Goal: Task Accomplishment & Management: Use online tool/utility

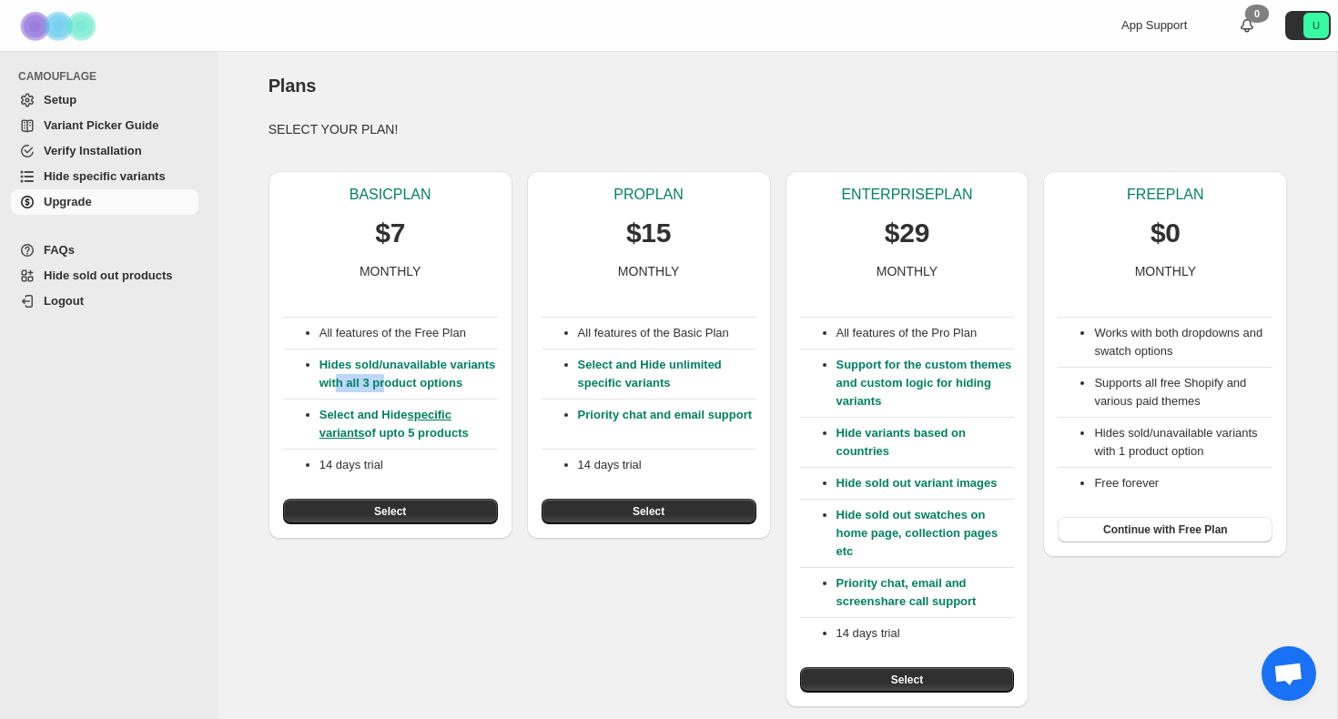
drag, startPoint x: 386, startPoint y: 383, endPoint x: 440, endPoint y: 384, distance: 53.7
click at [440, 384] on p "Hides sold/unavailable variants with all 3 product options" at bounding box center [409, 374] width 178 height 36
drag, startPoint x: 336, startPoint y: 432, endPoint x: 396, endPoint y: 431, distance: 60.1
click at [396, 431] on p "Select and Hide specific variants of upto 5 products" at bounding box center [409, 424] width 178 height 36
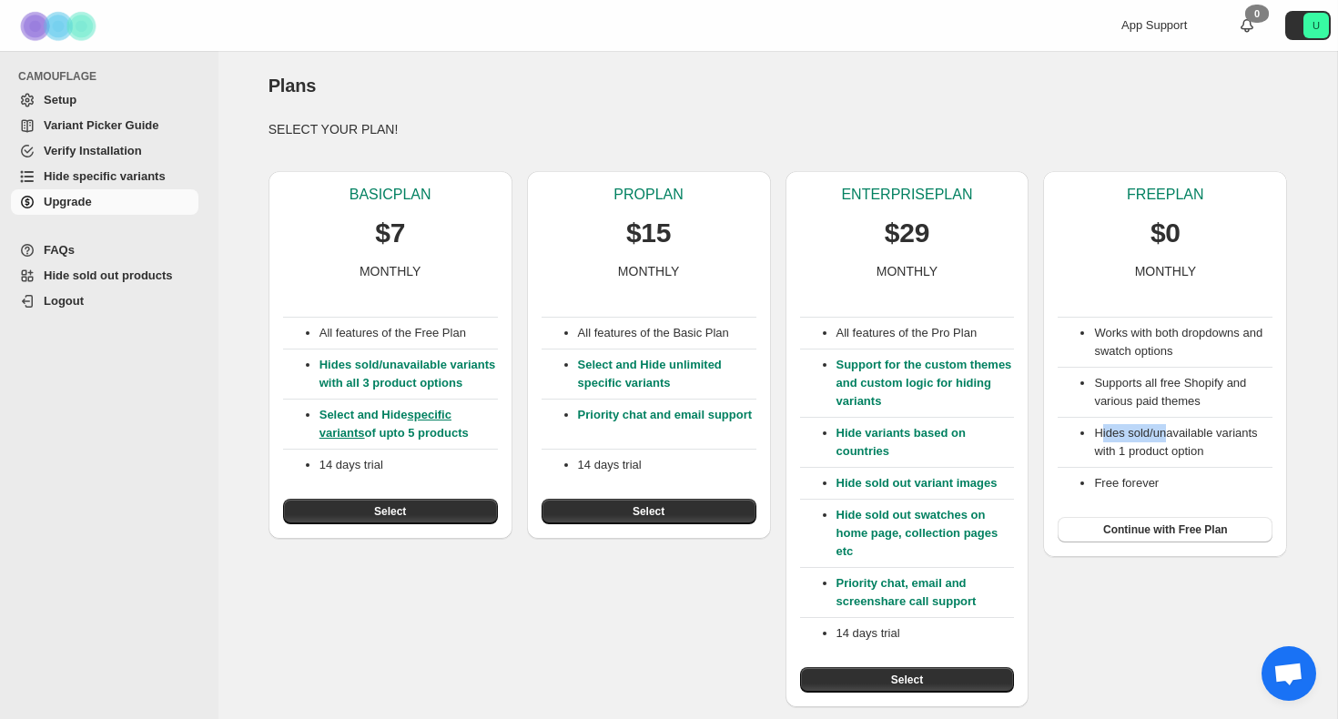
drag, startPoint x: 1103, startPoint y: 432, endPoint x: 1173, endPoint y: 434, distance: 69.2
click at [1173, 433] on li "Hides sold/unavailable variants with 1 product option" at bounding box center [1183, 442] width 178 height 36
click at [1173, 434] on li "Hides sold/unavailable variants with 1 product option" at bounding box center [1183, 442] width 178 height 36
click at [400, 520] on button "Select" at bounding box center [390, 511] width 215 height 25
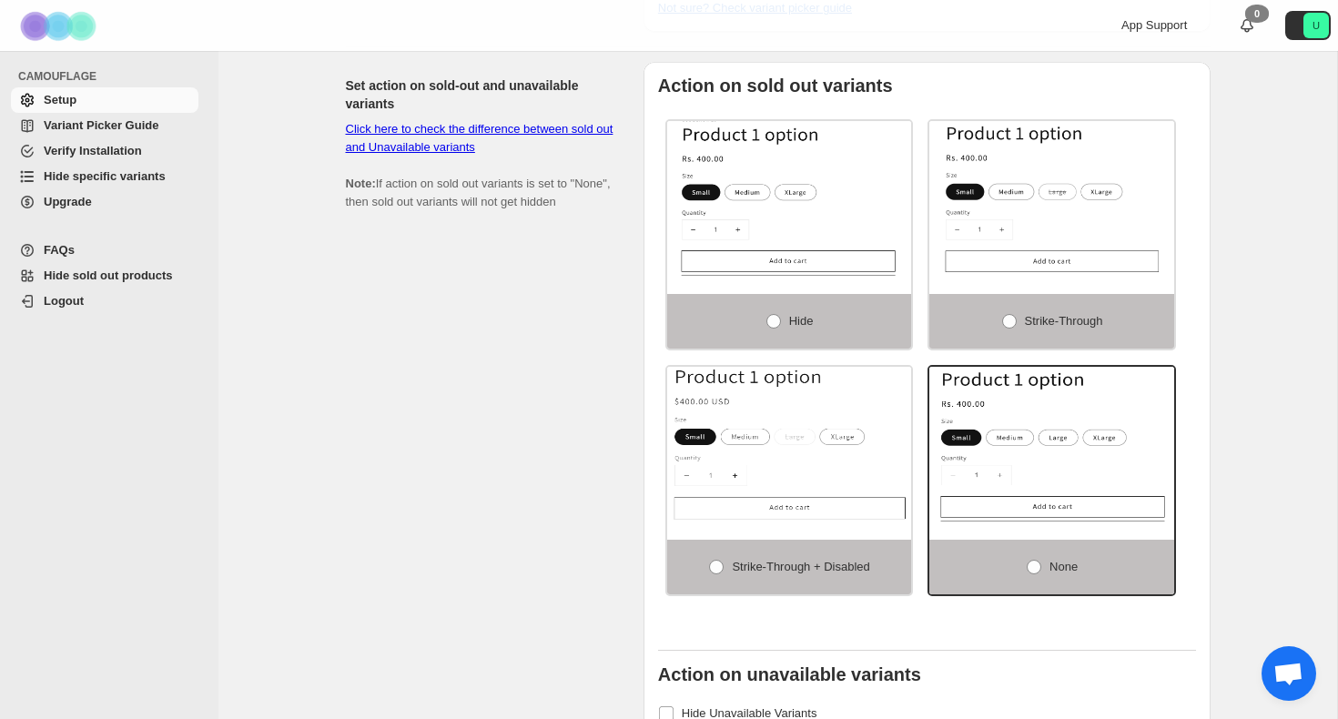
scroll to position [1380, 0]
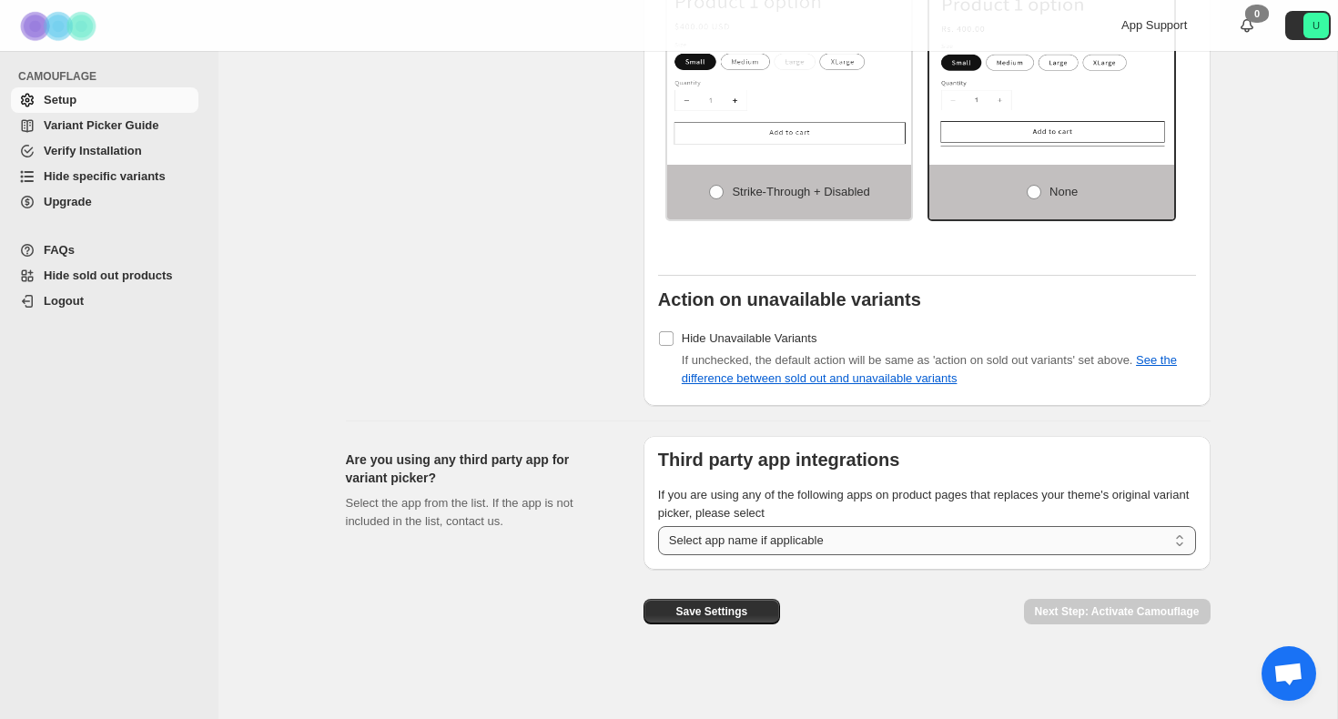
click at [759, 533] on select "**********" at bounding box center [927, 540] width 538 height 29
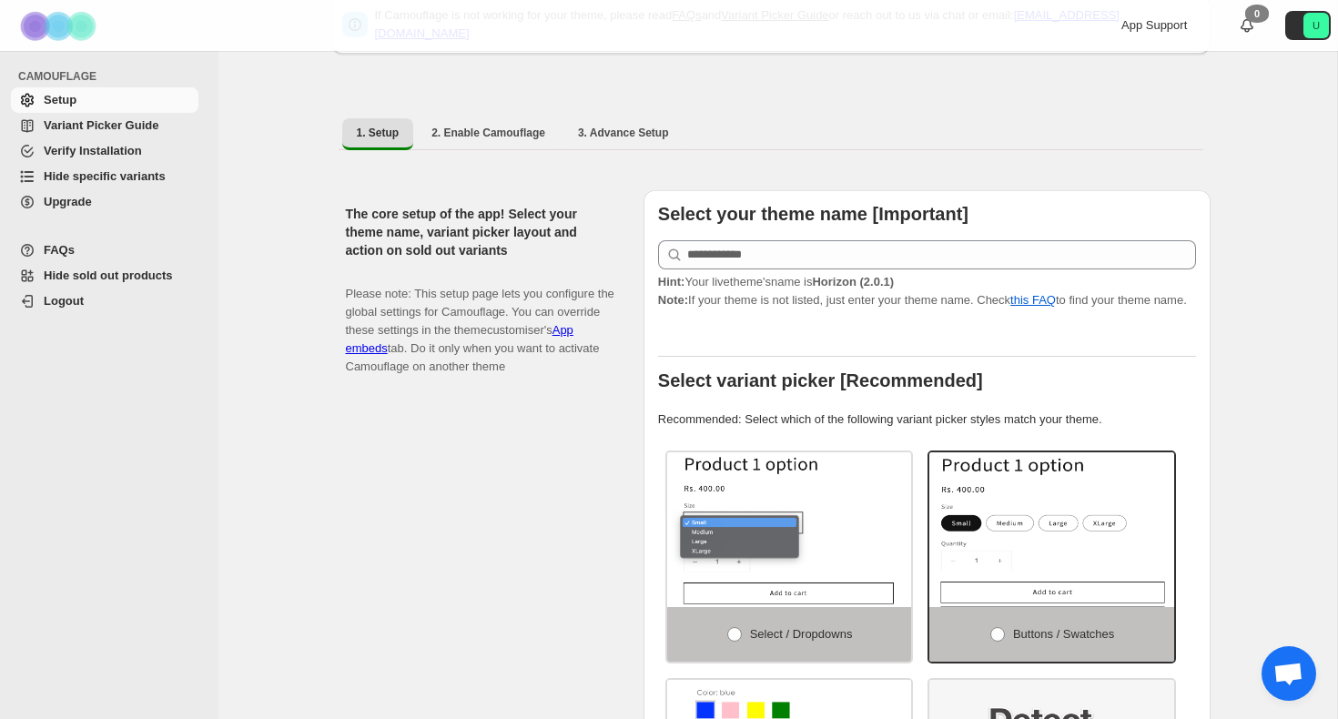
scroll to position [94, 0]
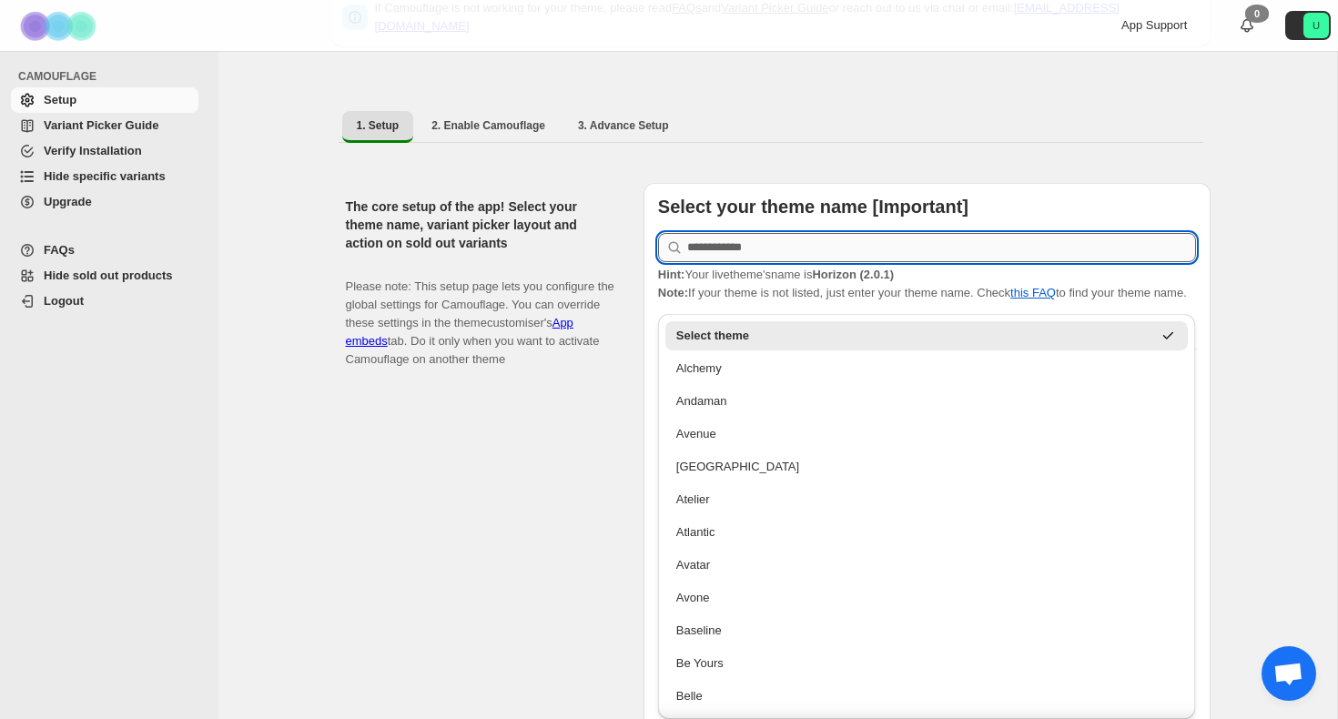
click at [740, 248] on input "text" at bounding box center [941, 247] width 509 height 29
click at [741, 268] on span "Hint: Your live theme's name is Horizon (2.0.1)" at bounding box center [776, 275] width 236 height 14
click at [770, 236] on input "text" at bounding box center [941, 247] width 509 height 29
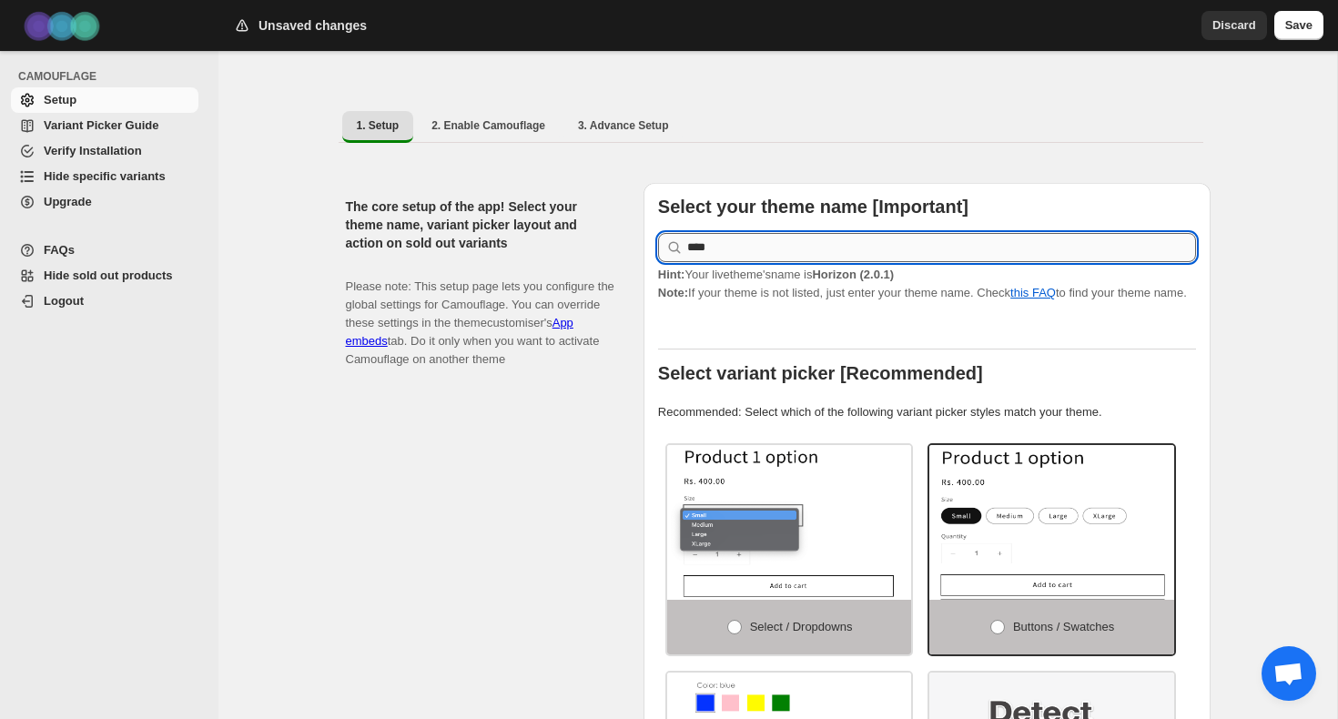
click at [749, 235] on input "****" at bounding box center [941, 247] width 509 height 29
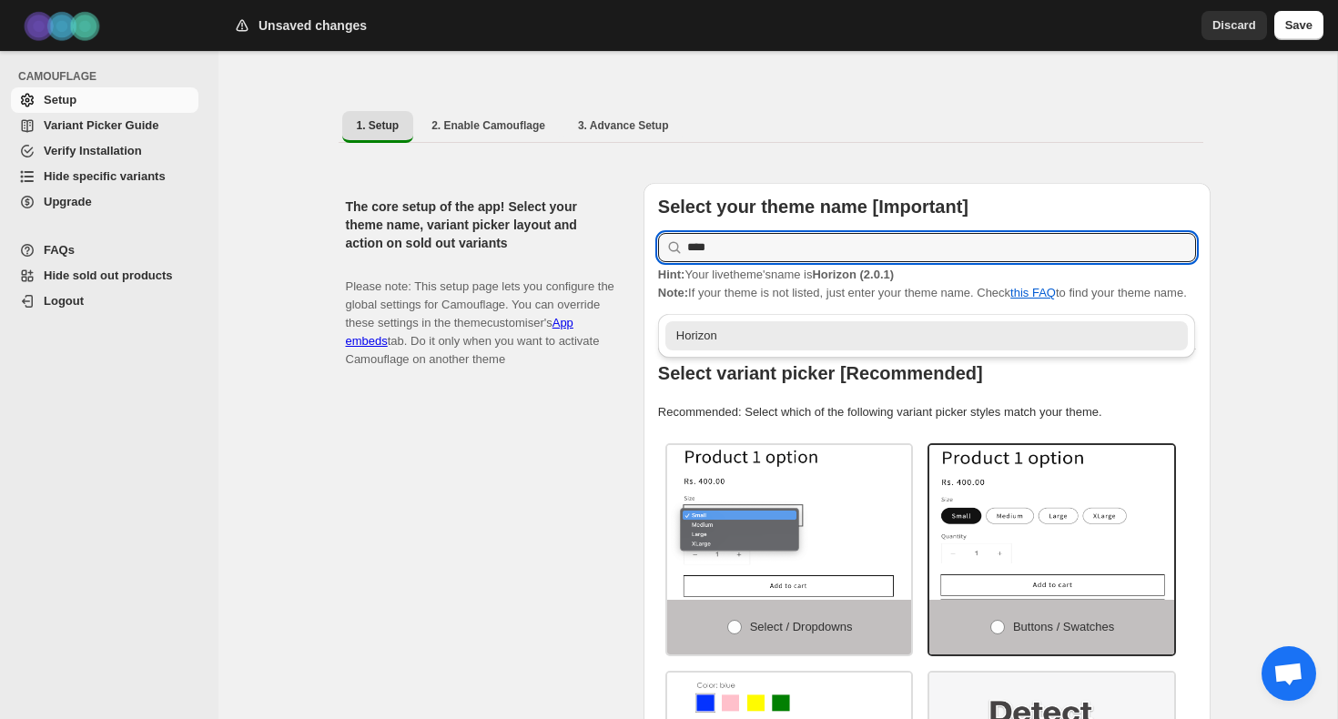
click at [732, 327] on div "Horizon" at bounding box center [927, 336] width 502 height 18
type input "*******"
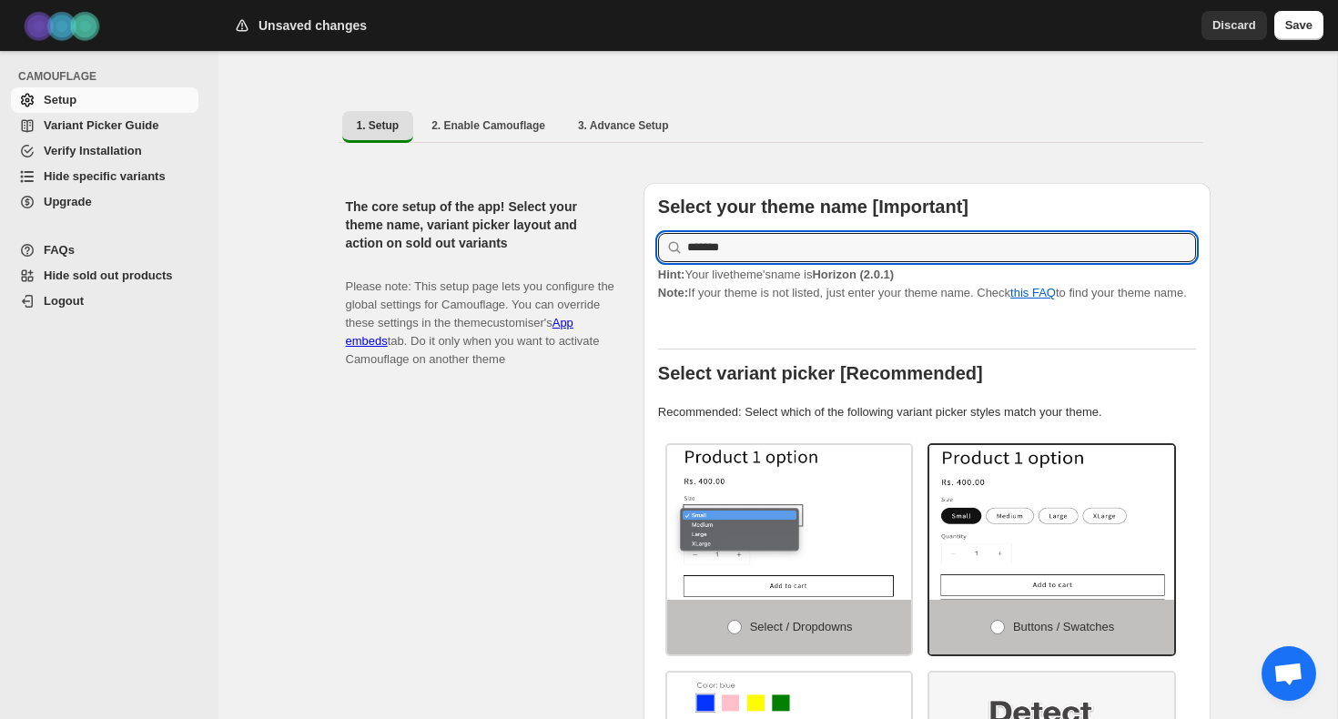
click at [750, 348] on div at bounding box center [927, 333] width 538 height 33
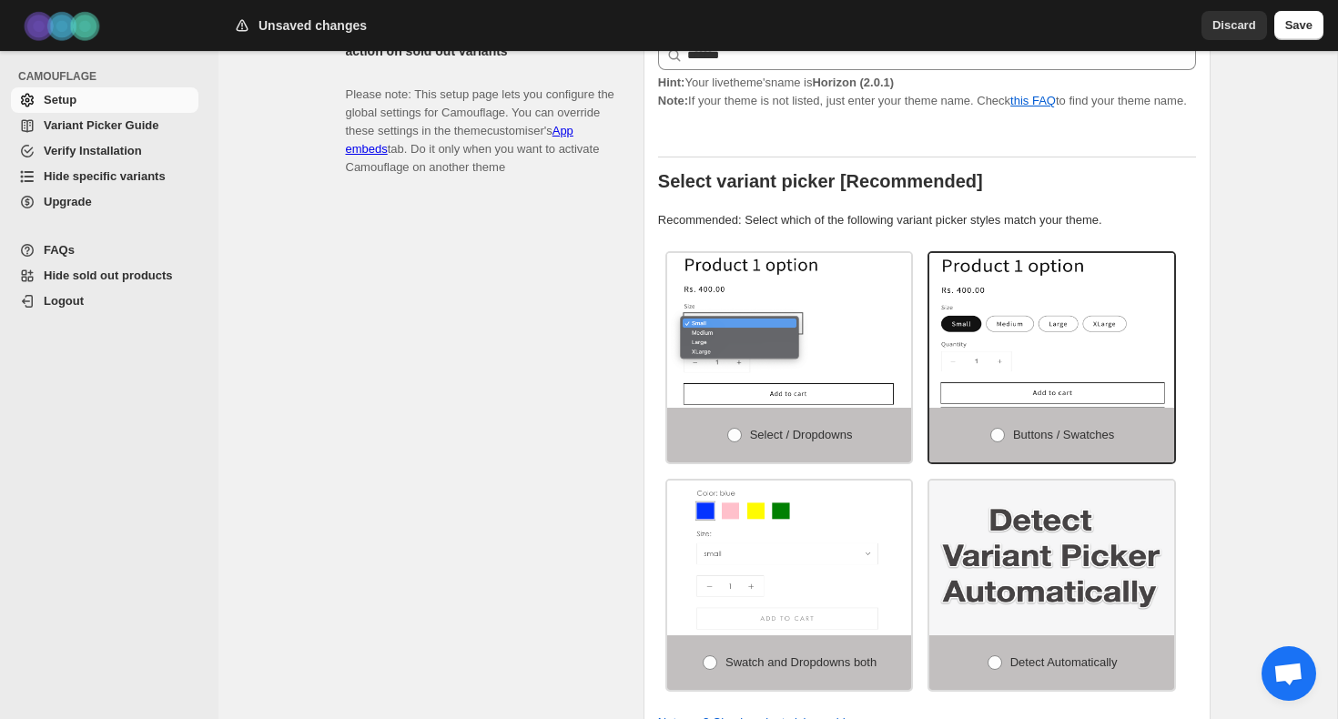
scroll to position [336, 0]
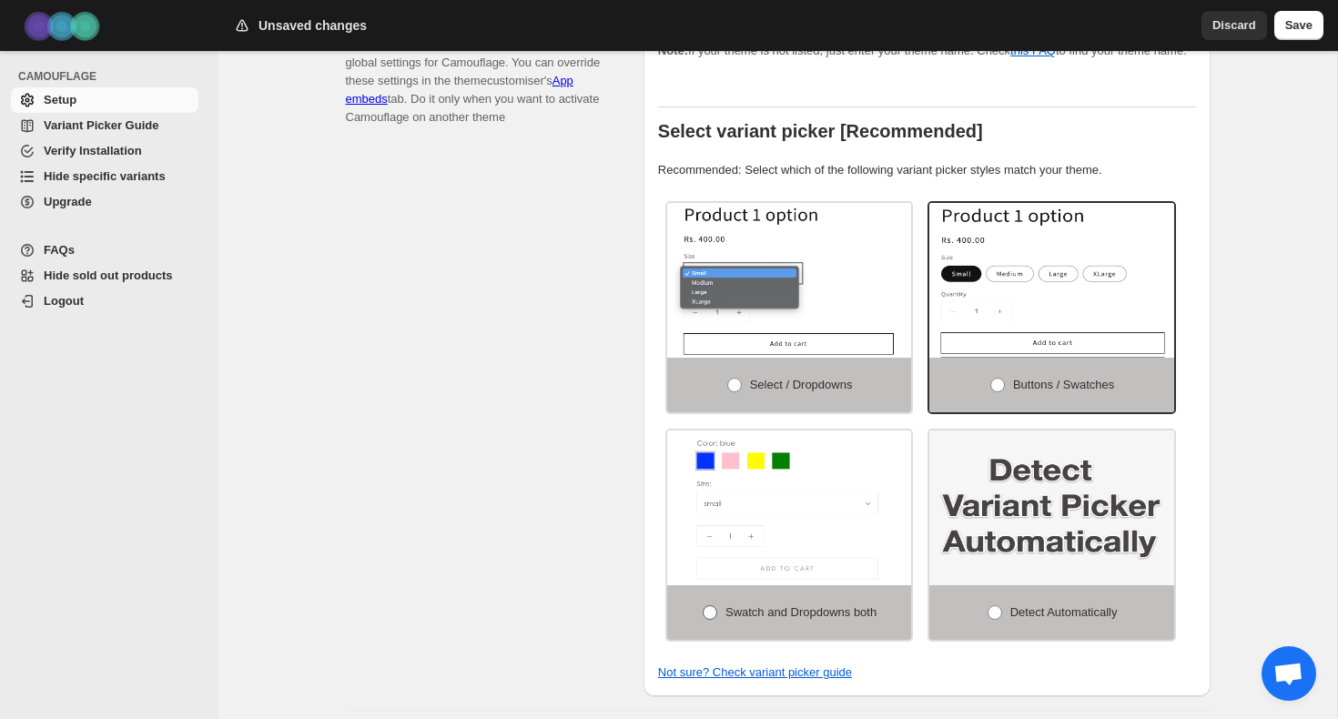
click at [780, 619] on span "Swatch and Dropdowns both" at bounding box center [801, 612] width 151 height 14
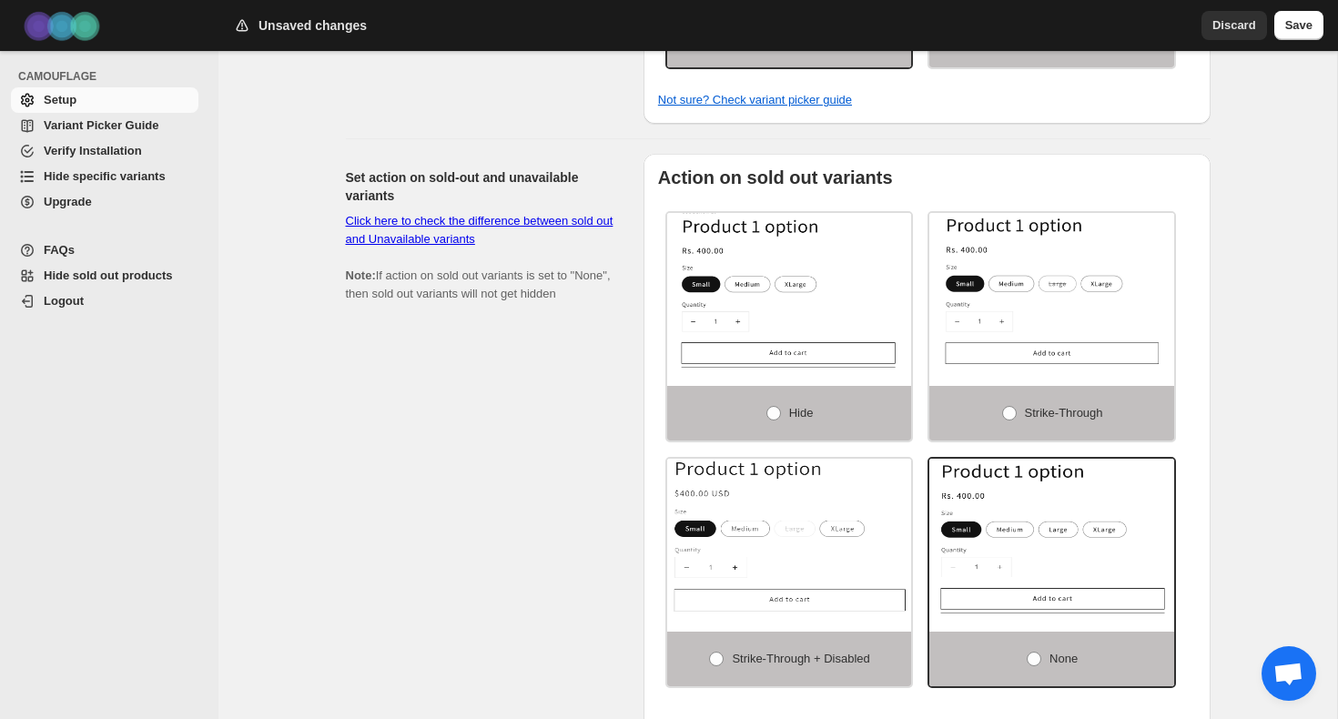
scroll to position [911, 0]
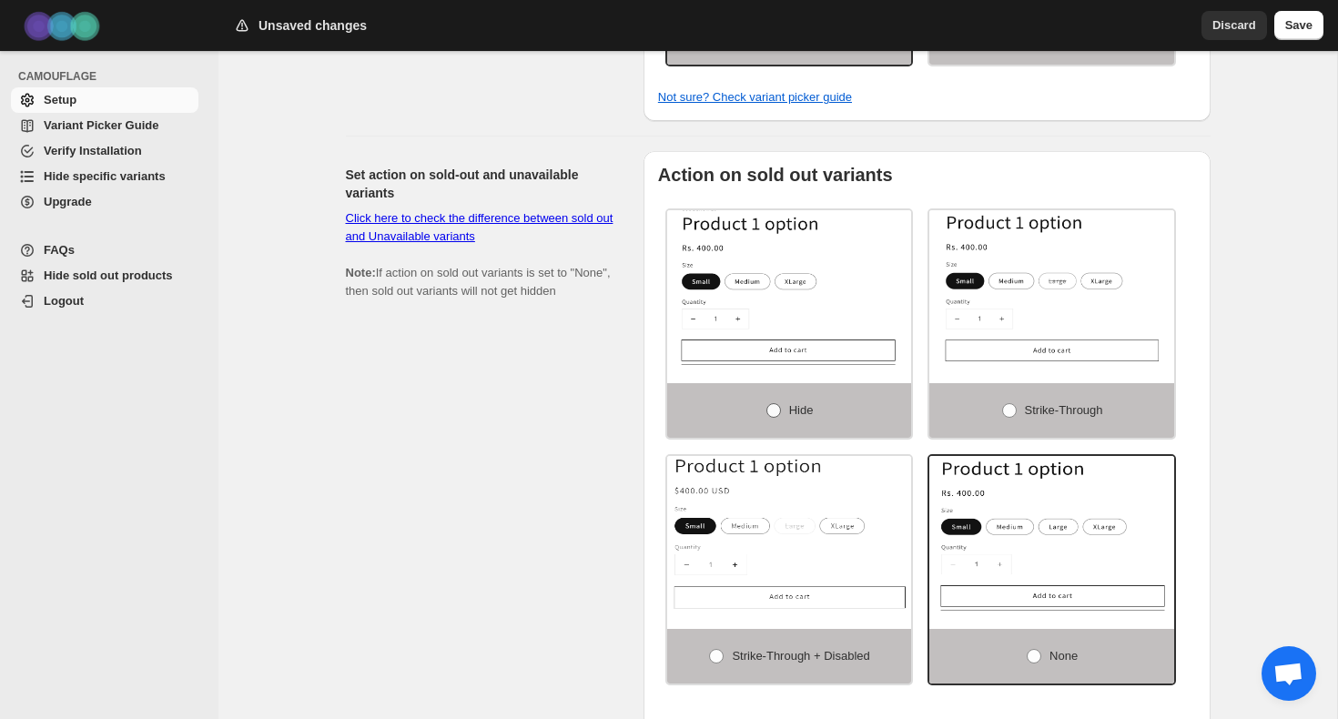
click at [842, 422] on label "Hide" at bounding box center [789, 410] width 245 height 55
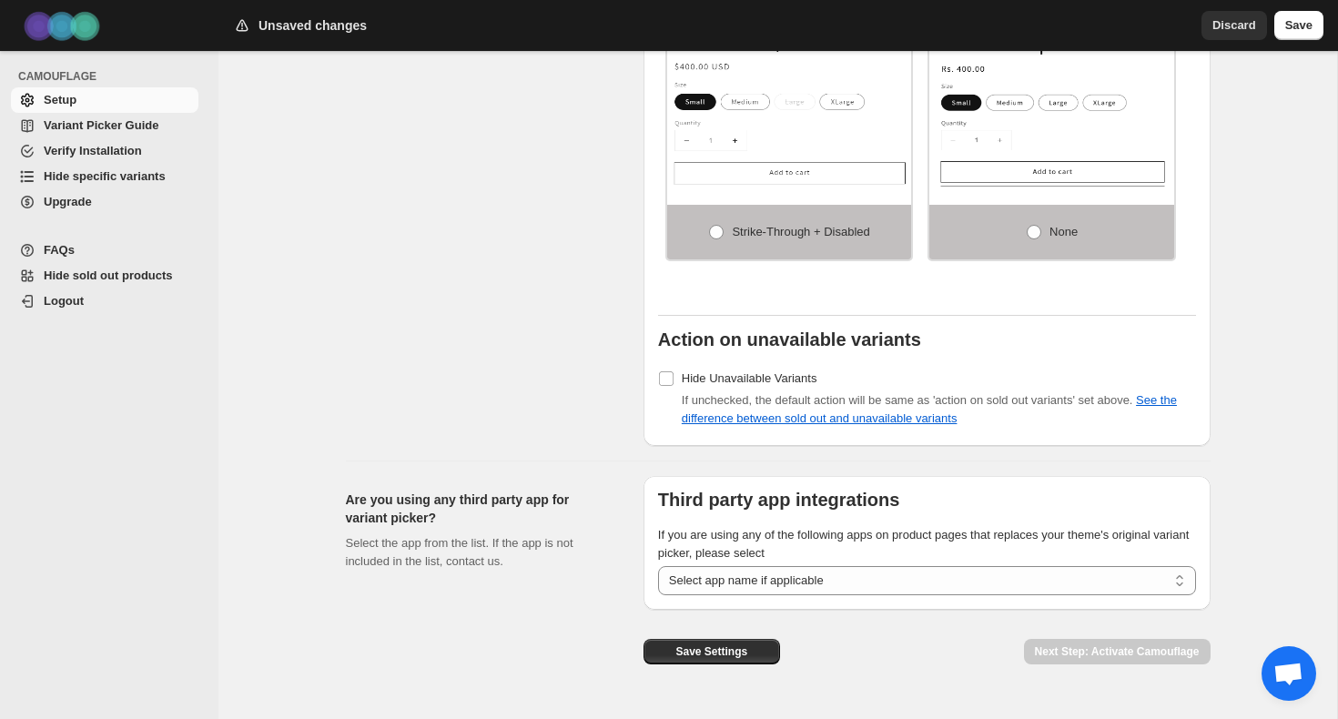
scroll to position [1335, 0]
click at [717, 646] on button "Save Settings" at bounding box center [712, 652] width 137 height 25
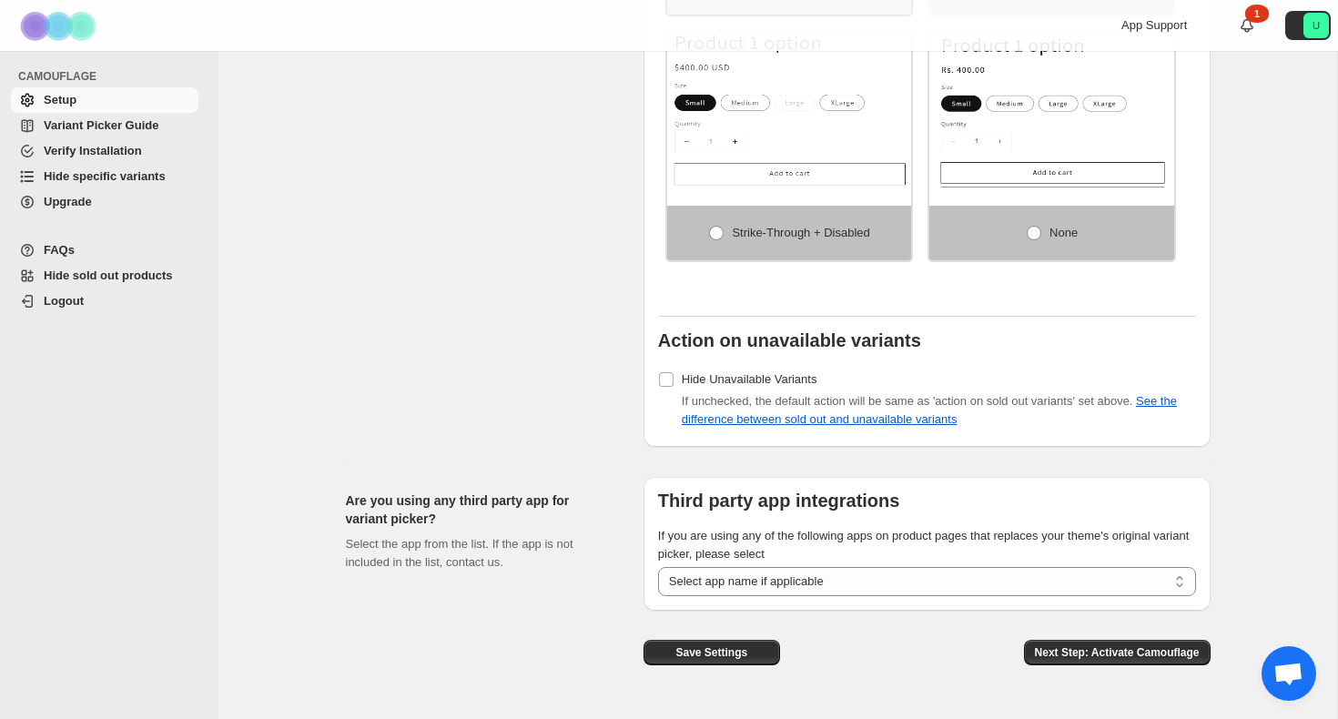
click at [157, 130] on span "Variant Picker Guide" at bounding box center [101, 125] width 115 height 14
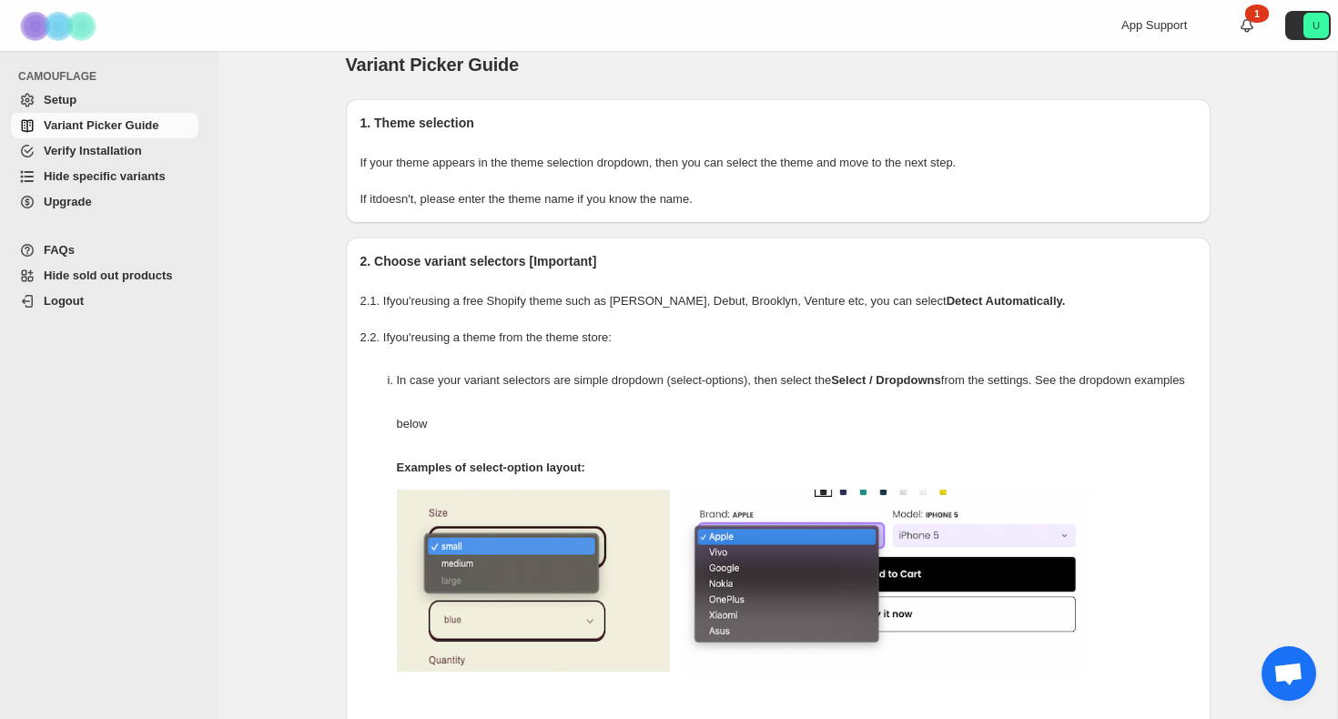
scroll to position [10, 0]
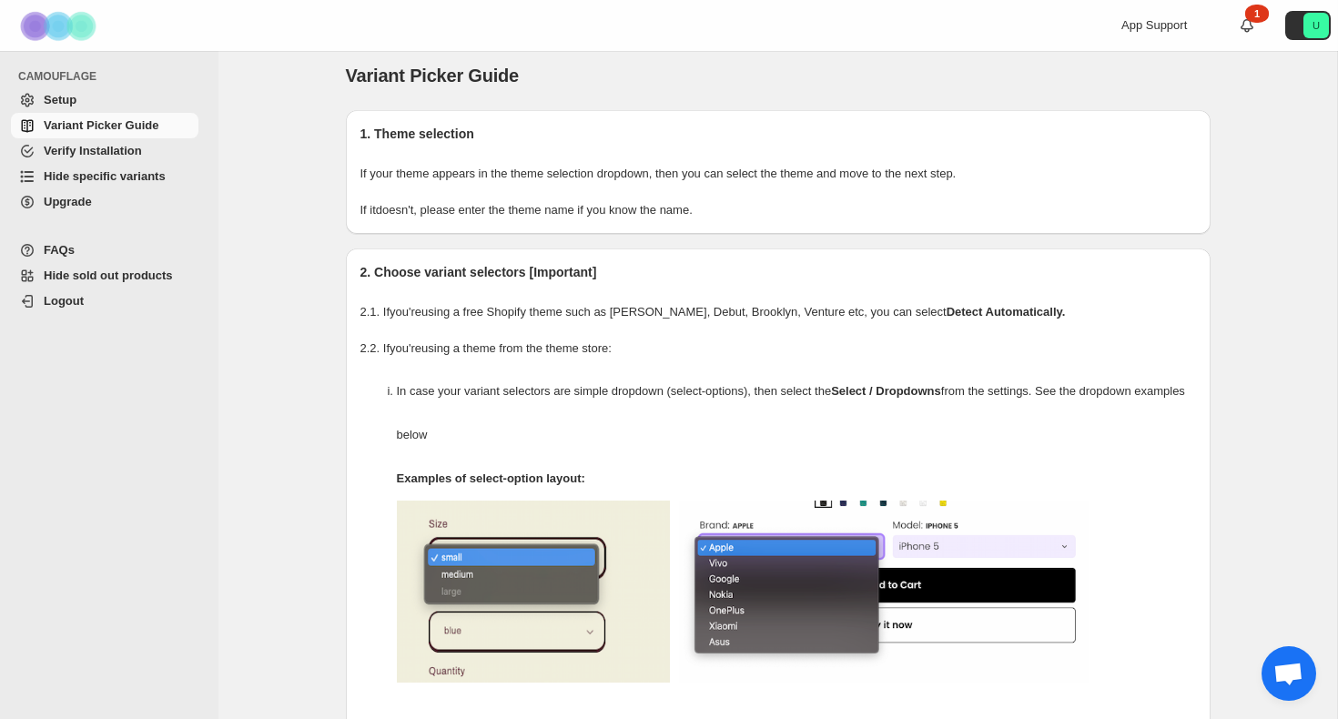
click at [108, 178] on span "Hide specific variants" at bounding box center [105, 176] width 122 height 14
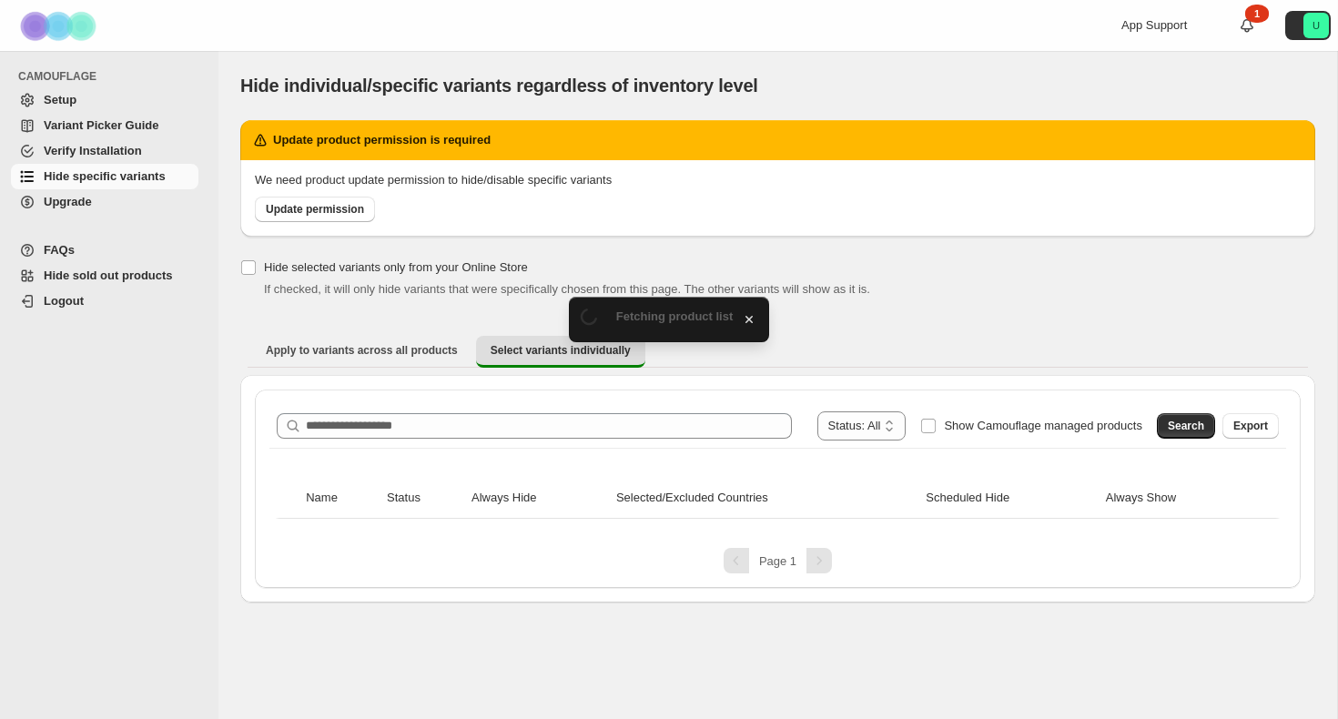
click at [473, 256] on div "**********" at bounding box center [777, 361] width 1075 height 483
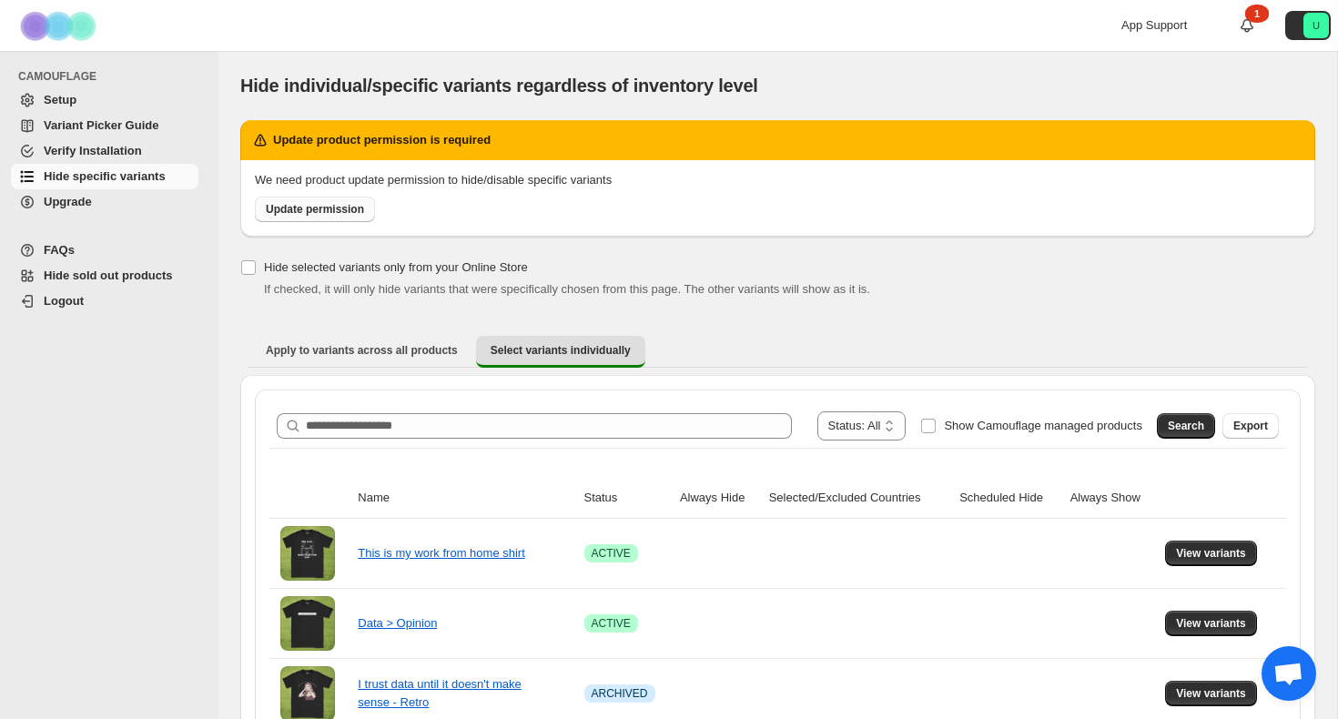
click at [332, 213] on span "Update permission" at bounding box center [315, 209] width 98 height 15
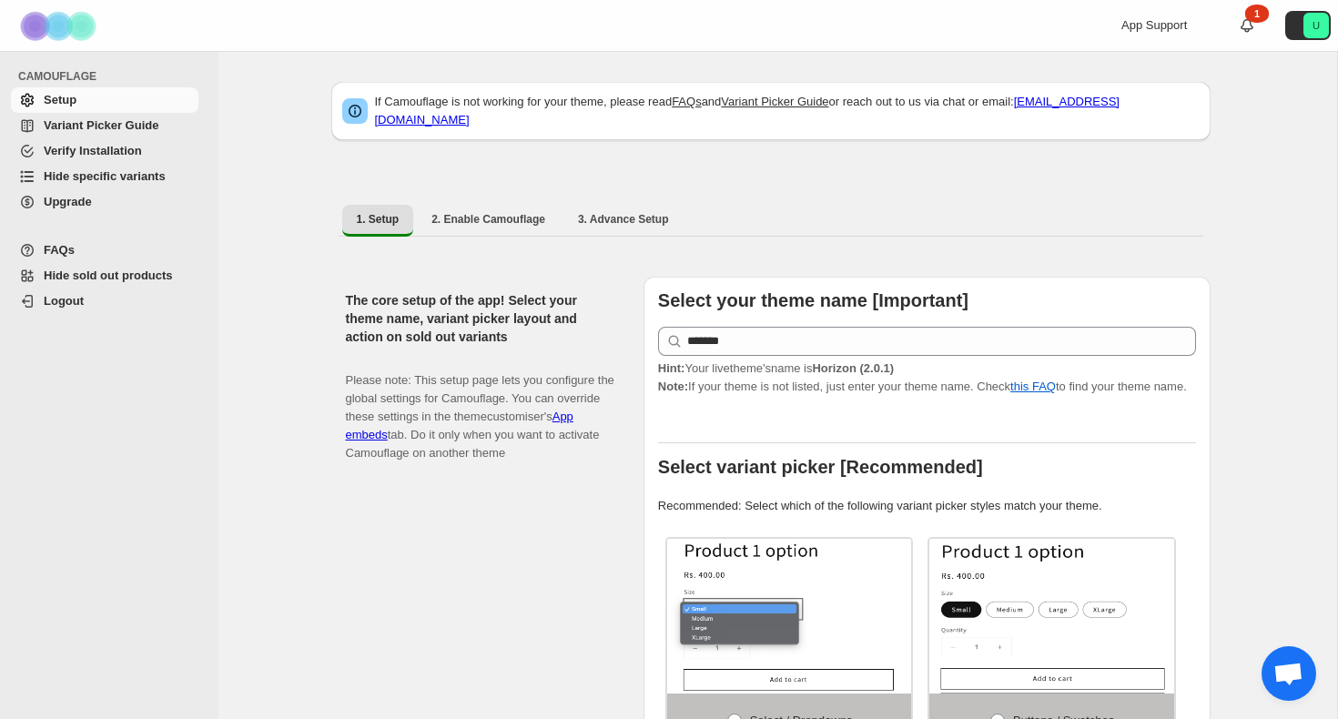
click at [151, 178] on span "Hide specific variants" at bounding box center [105, 176] width 122 height 14
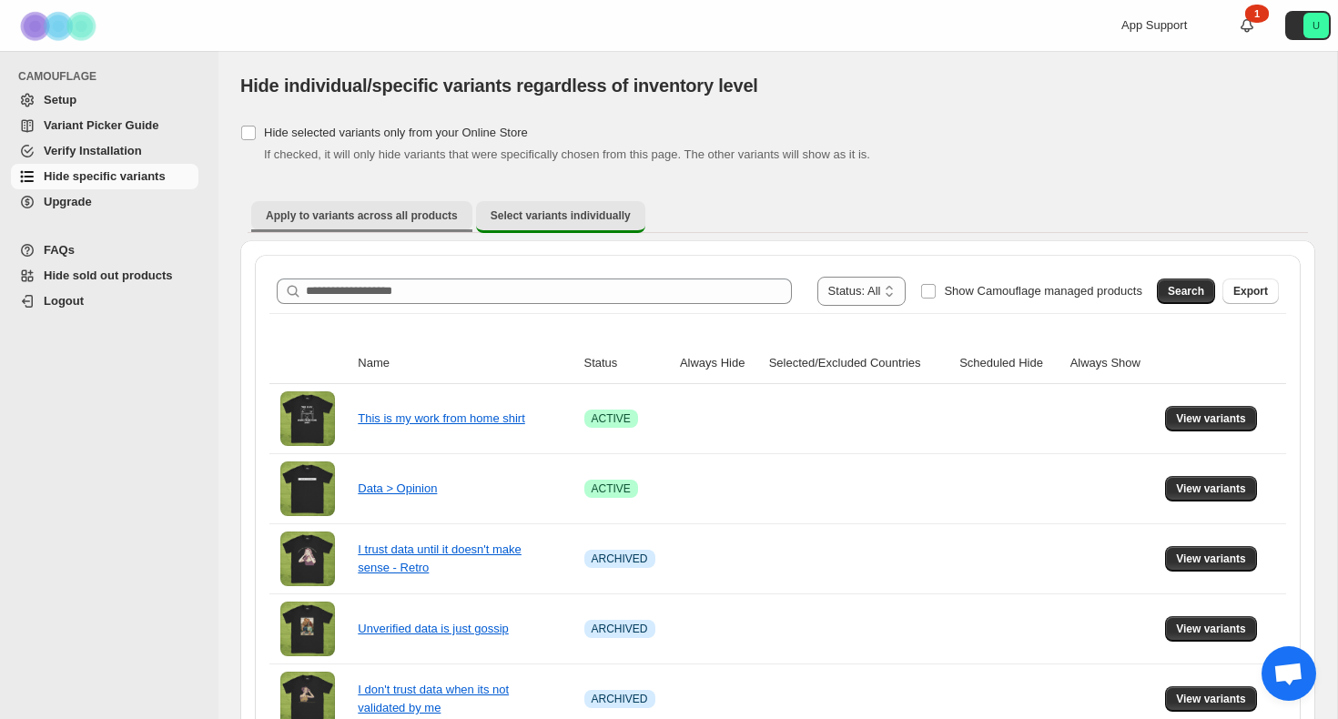
click at [412, 215] on span "Apply to variants across all products" at bounding box center [362, 215] width 192 height 15
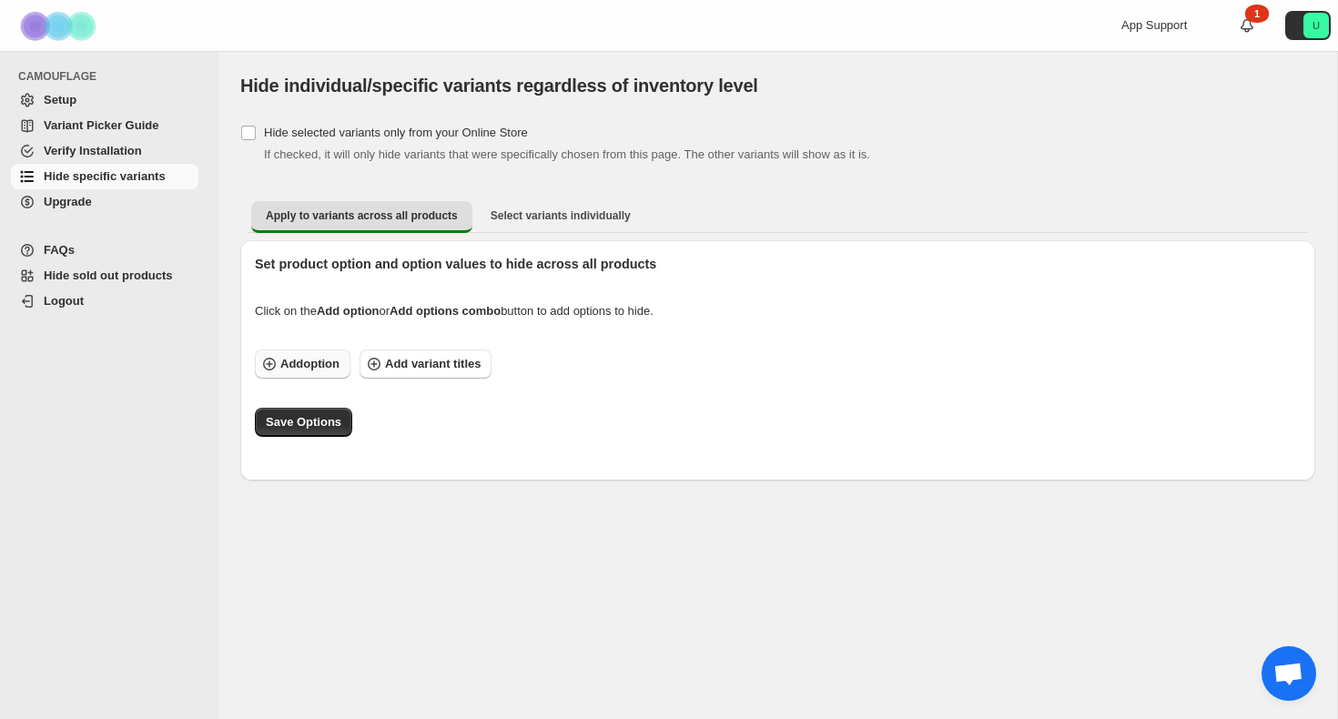
click at [332, 362] on span "Add option" at bounding box center [309, 364] width 59 height 18
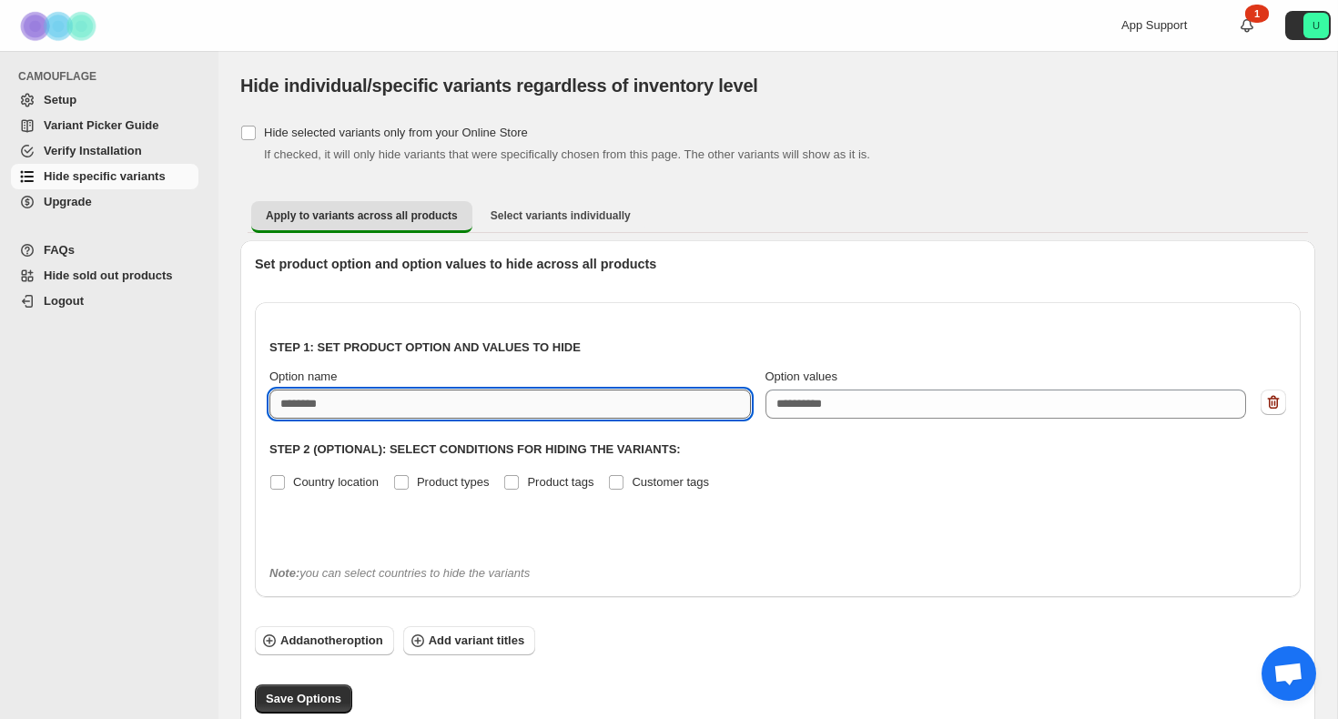
click at [354, 405] on input "Option name" at bounding box center [510, 404] width 482 height 29
click at [298, 439] on div "Step 1: Set product option and values to hide Option name Option values eg: XLu…" at bounding box center [777, 433] width 1017 height 233
click at [314, 414] on input "Option name" at bounding box center [510, 404] width 482 height 29
click at [399, 405] on input "Option name" at bounding box center [510, 404] width 482 height 29
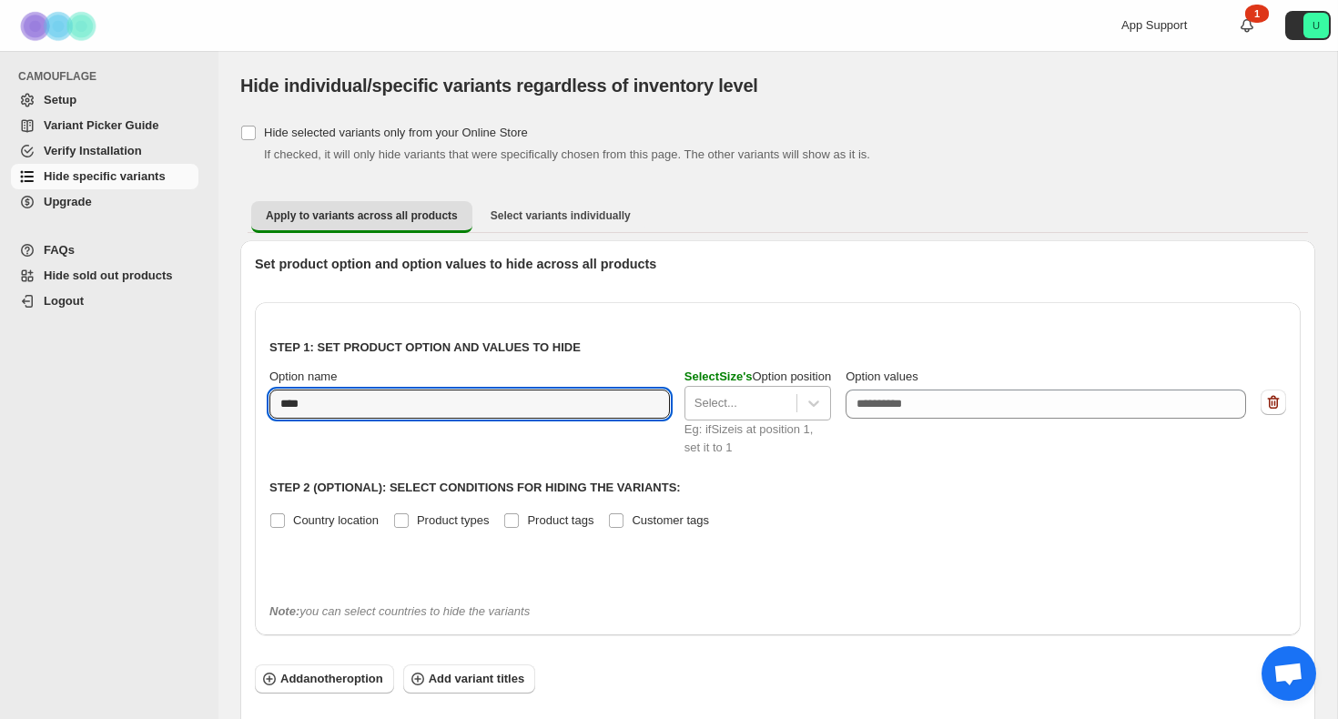
type input "****"
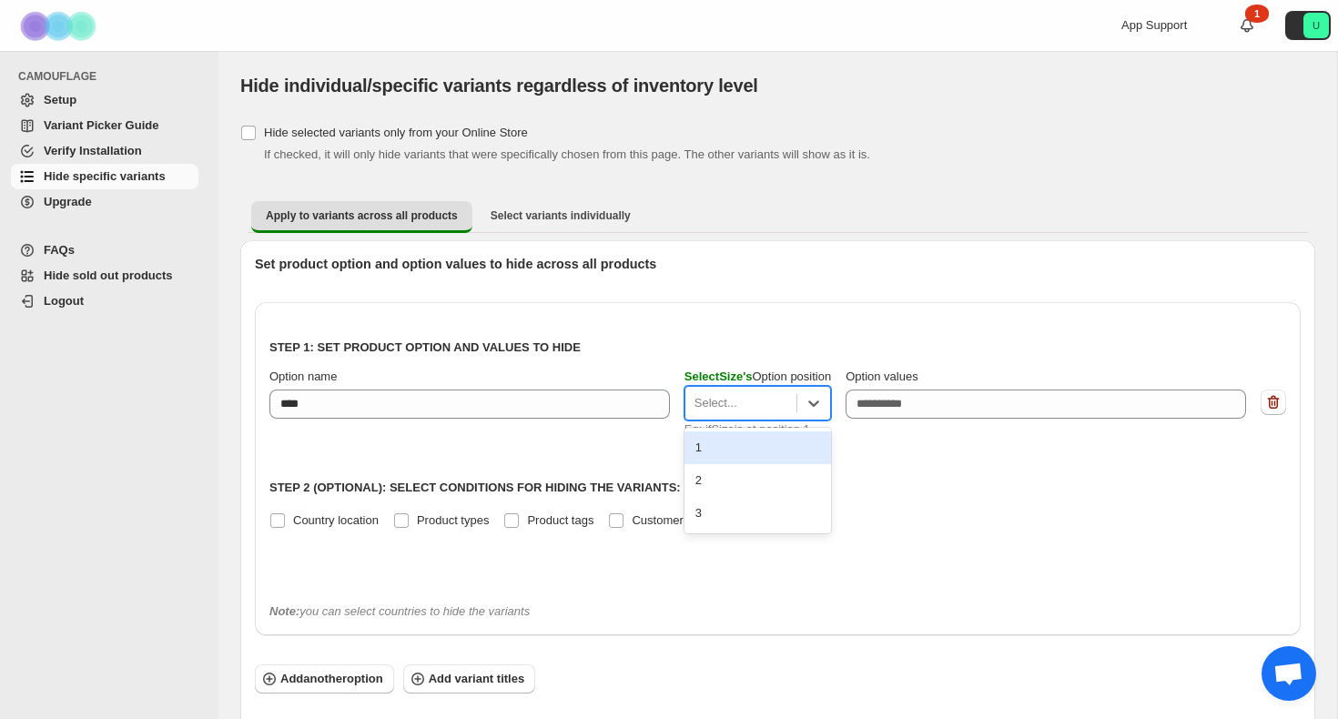
click at [764, 395] on div at bounding box center [741, 403] width 93 height 22
click at [743, 449] on div "1" at bounding box center [758, 448] width 147 height 33
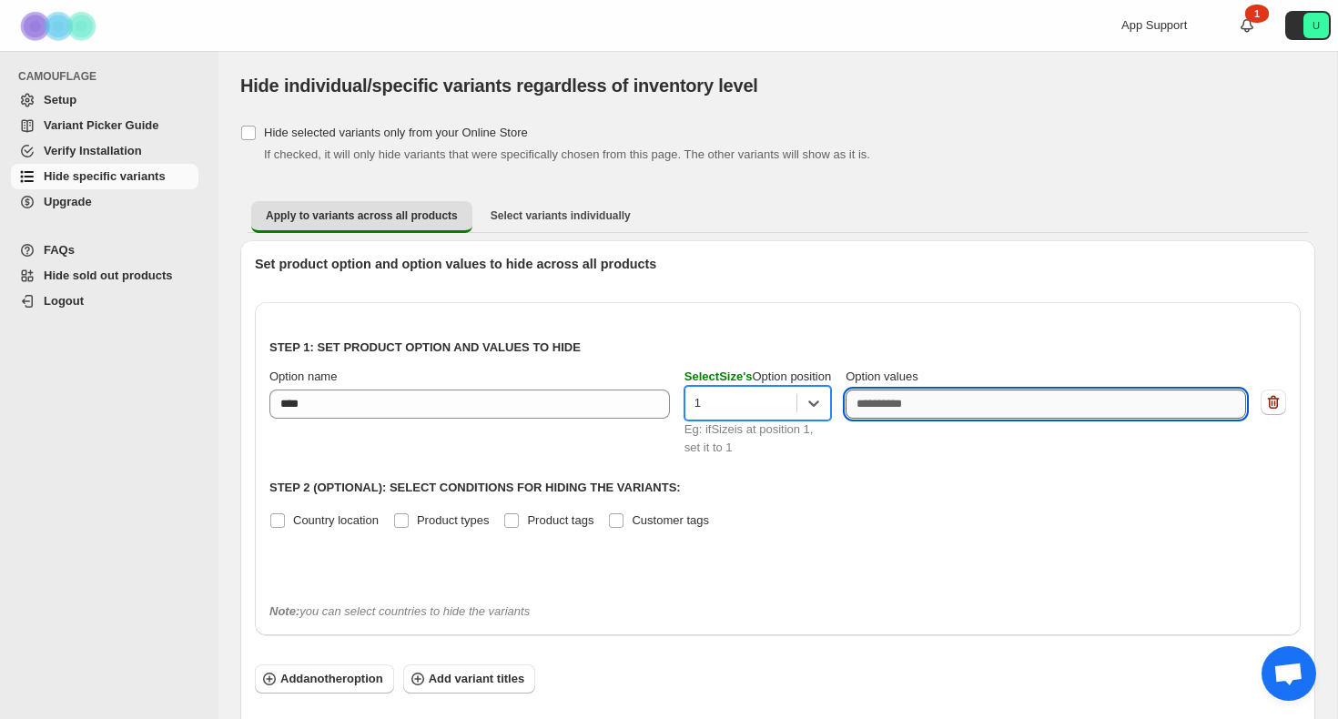
click at [956, 404] on textarea "Option values" at bounding box center [1046, 404] width 401 height 29
click at [359, 523] on span "Country location" at bounding box center [336, 520] width 86 height 14
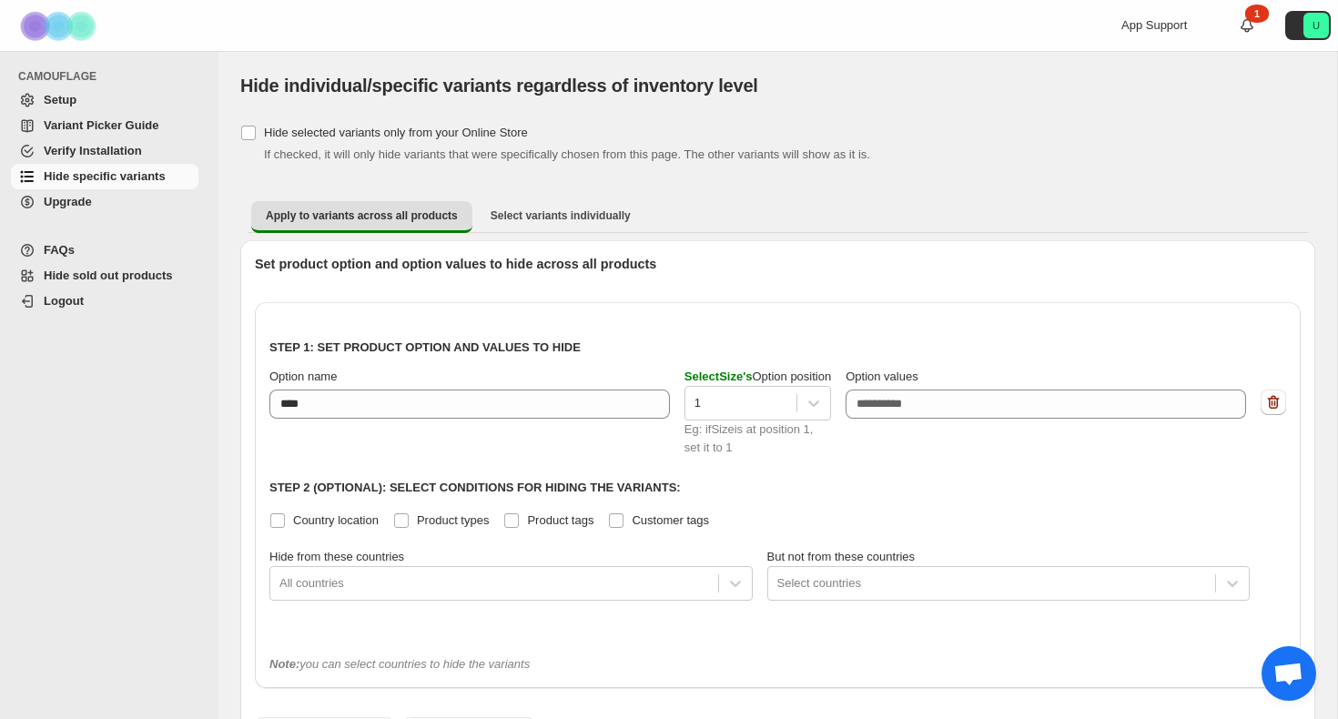
click at [363, 603] on div "Step 1: Set product option and values to hide Option name **** Select Size 's O…" at bounding box center [777, 479] width 1017 height 324
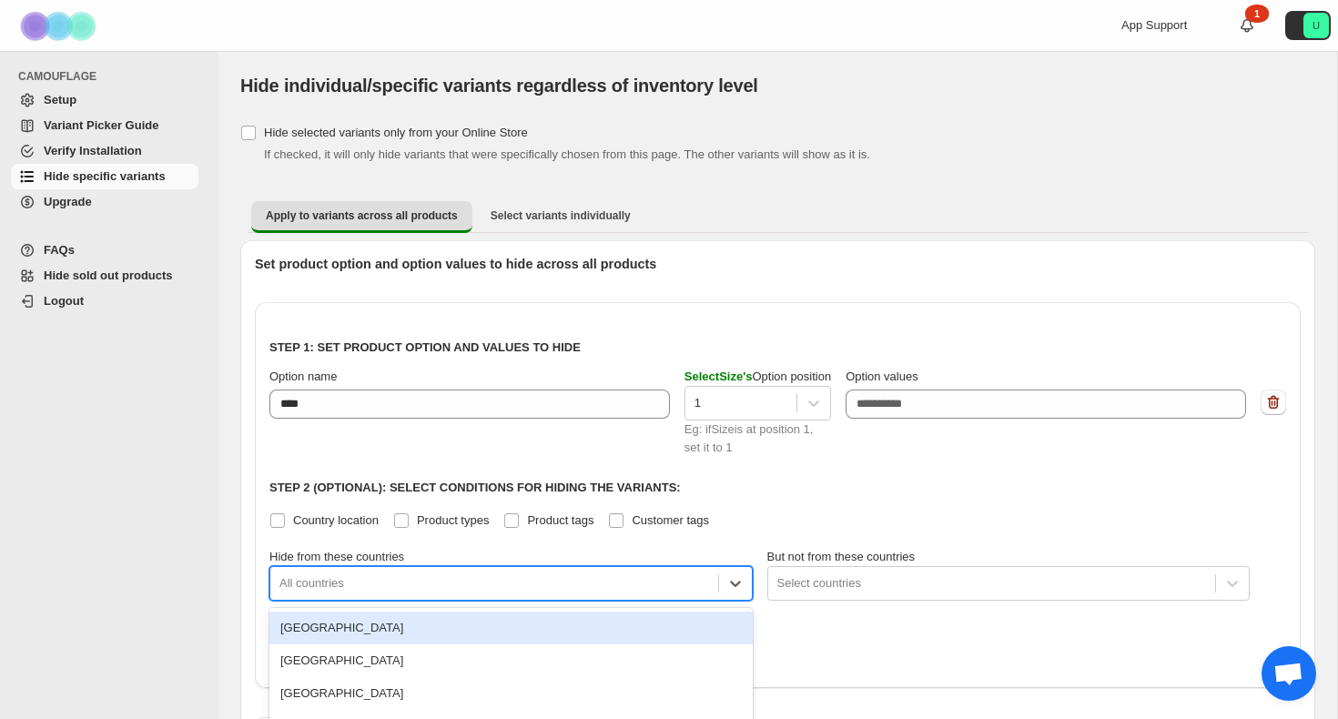
click at [363, 581] on body "Skip to content App Support 1 U CAMOUFLAGE Setup Variant Picker Guide Verify In…" at bounding box center [669, 359] width 1338 height 719
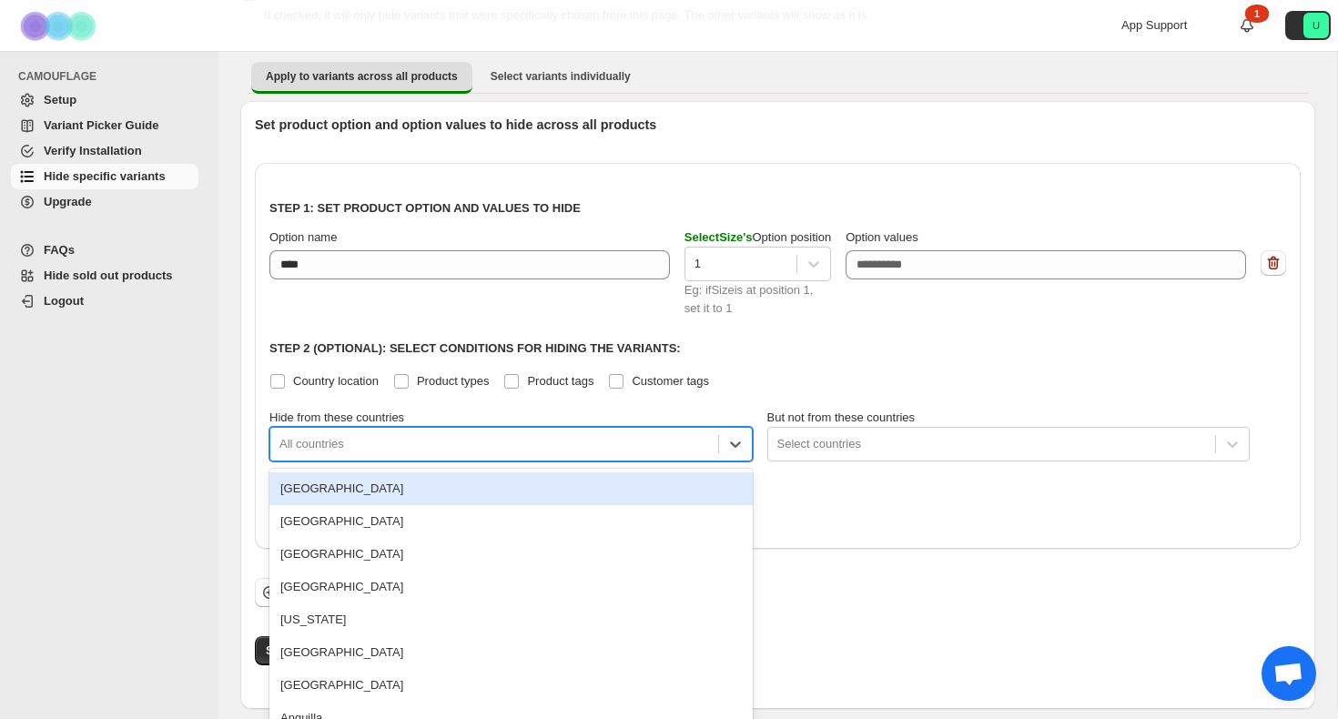
scroll to position [162, 0]
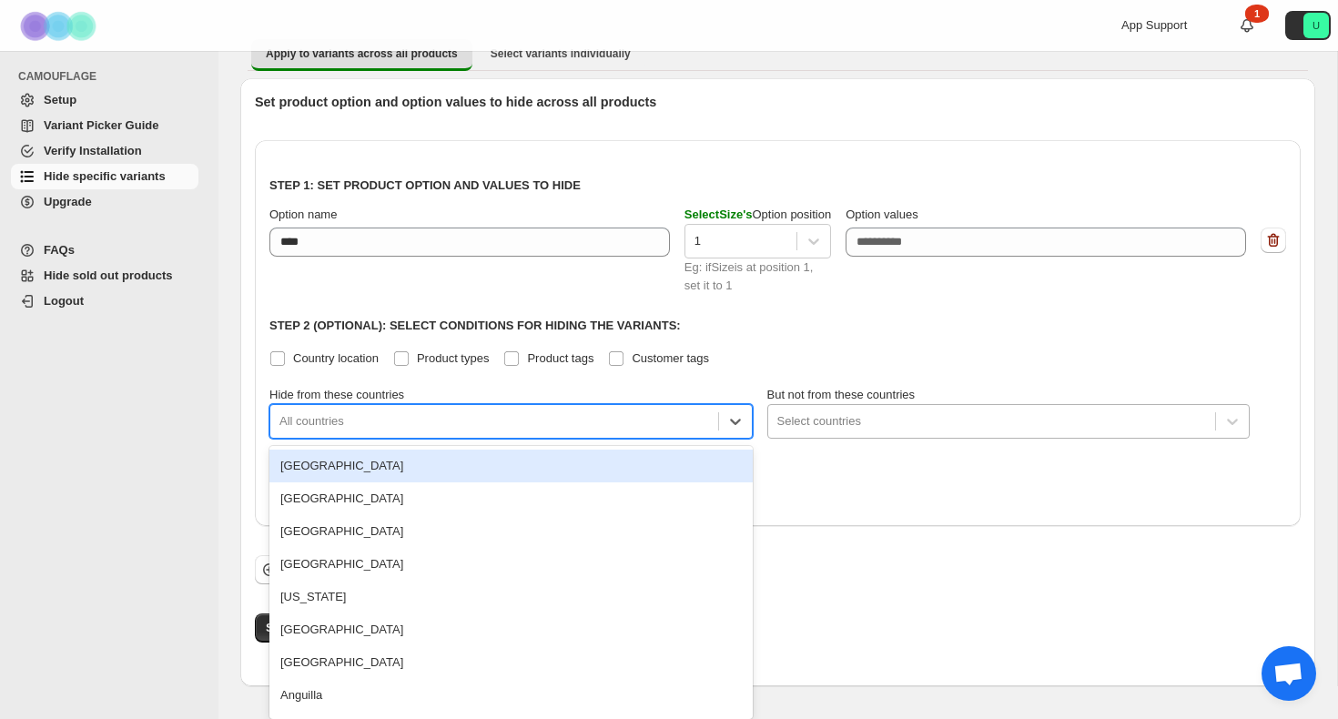
click at [823, 418] on div at bounding box center [992, 422] width 430 height 22
click at [688, 430] on div at bounding box center [494, 422] width 430 height 22
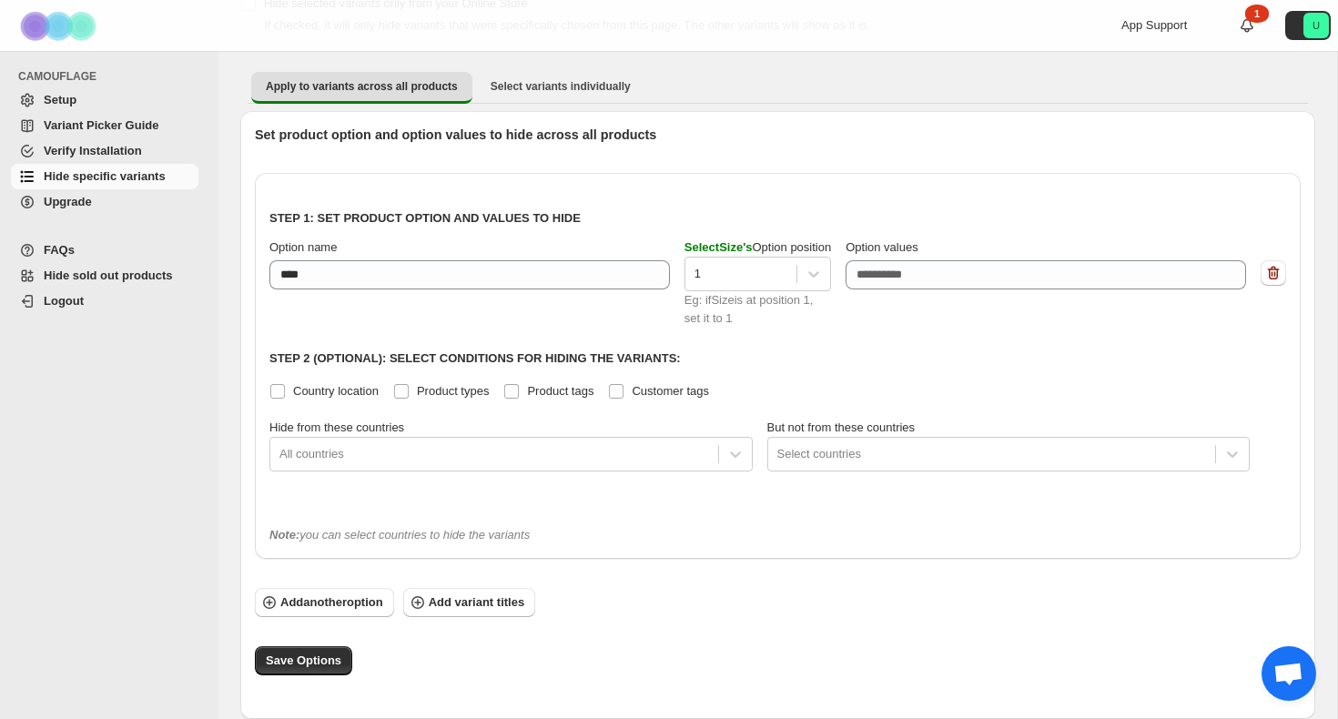
click at [884, 502] on div "Step 1: Set product option and values to hide Option name **** Select Size 's O…" at bounding box center [778, 366] width 1046 height 386
click at [859, 451] on body "Skip to content App Support 1 U CAMOUFLAGE Setup Variant Picker Guide Verify In…" at bounding box center [669, 230] width 1338 height 719
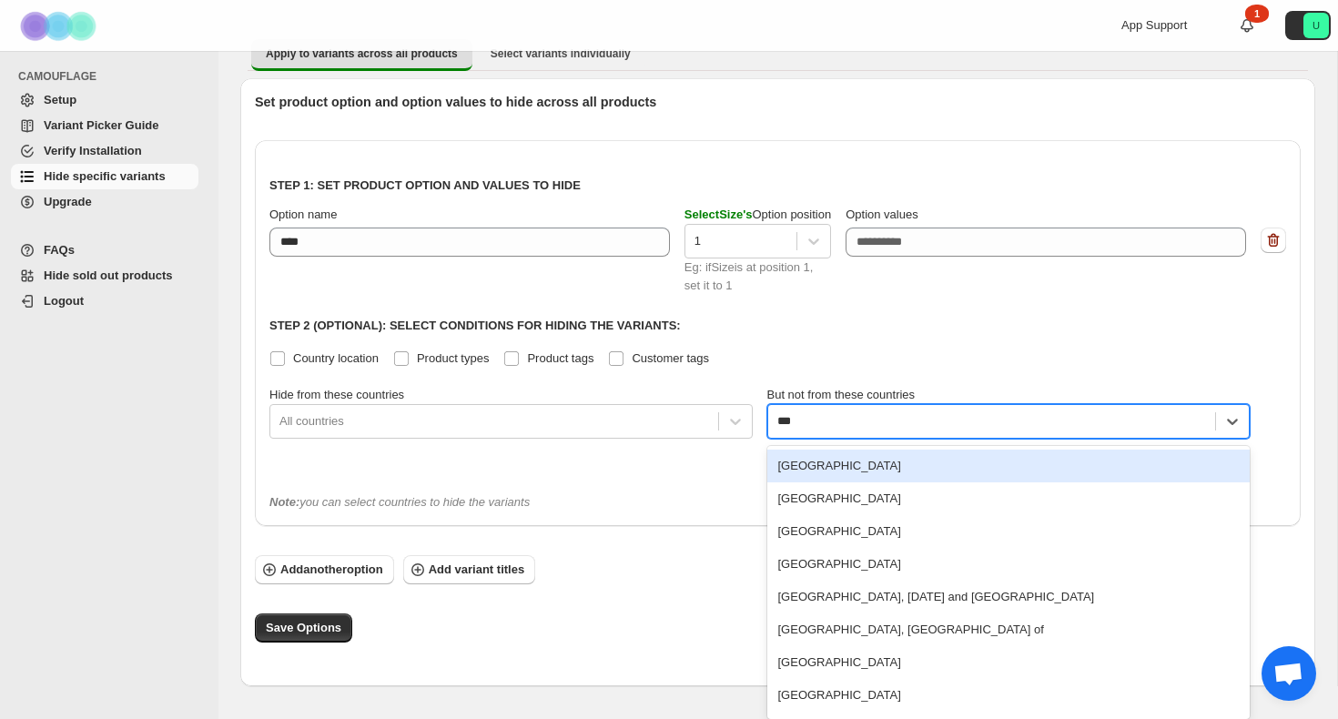
scroll to position [129, 0]
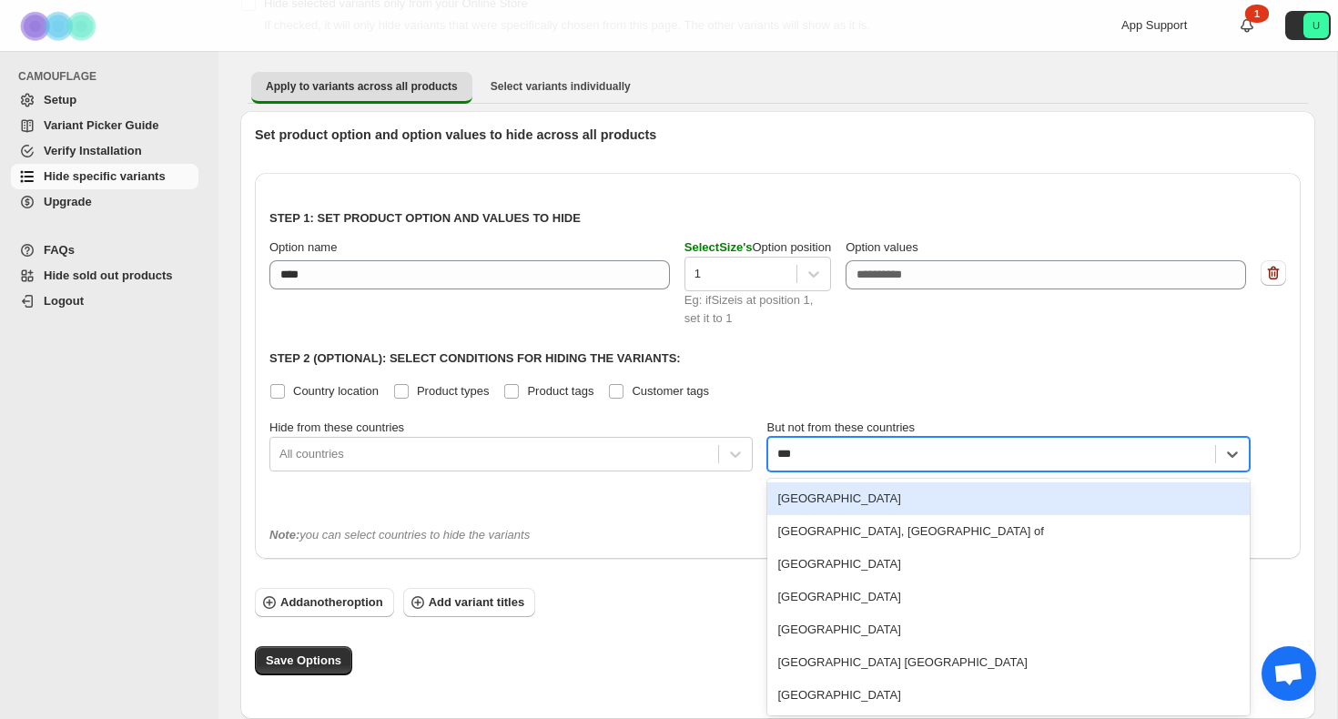
type input "****"
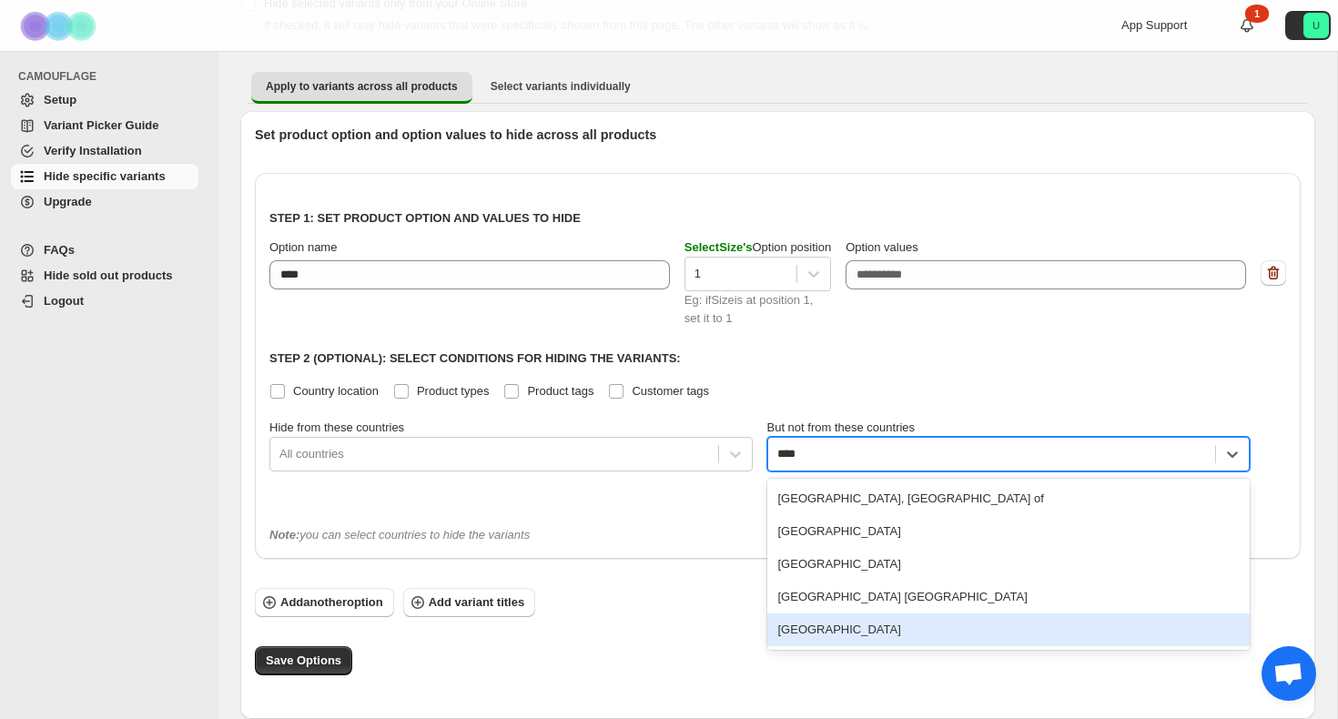
click at [828, 625] on div "[GEOGRAPHIC_DATA]" at bounding box center [1008, 630] width 483 height 33
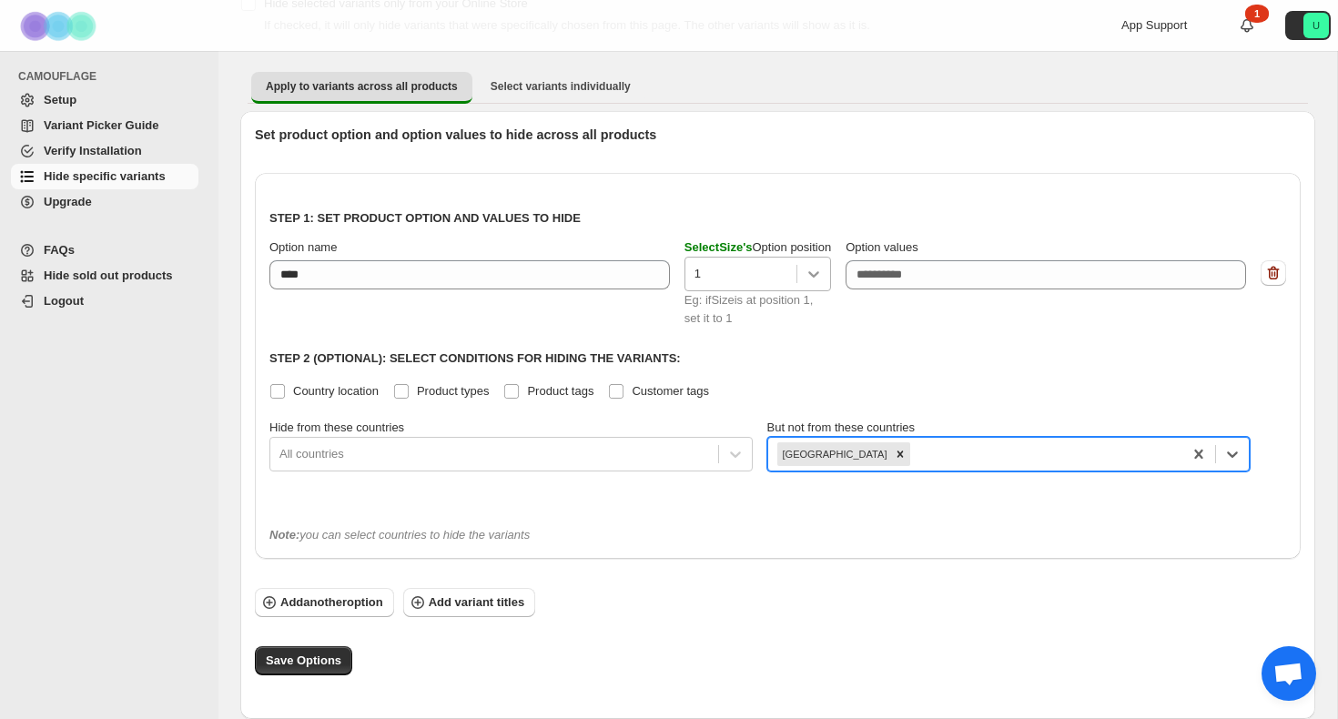
click at [807, 281] on div at bounding box center [814, 274] width 33 height 33
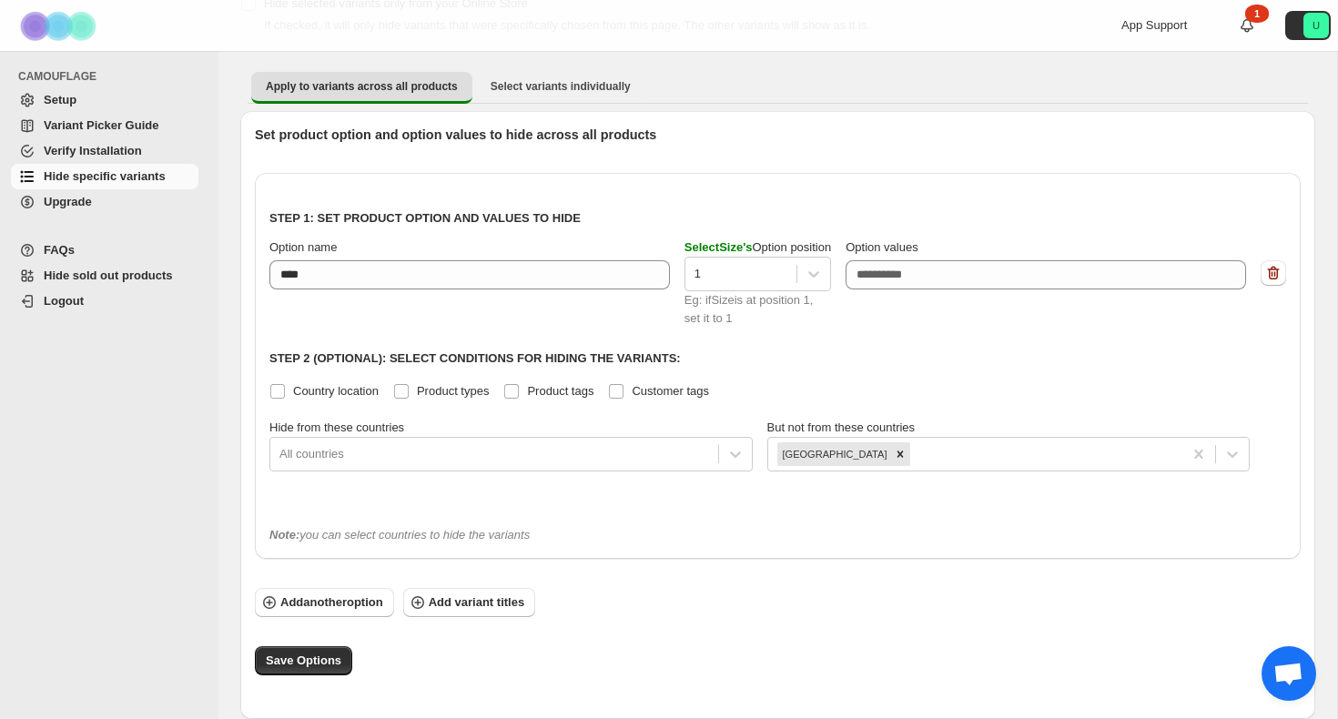
click at [948, 338] on div "Step 1: Set product option and values to hide Option name **** Select Size 's O…" at bounding box center [777, 350] width 1017 height 324
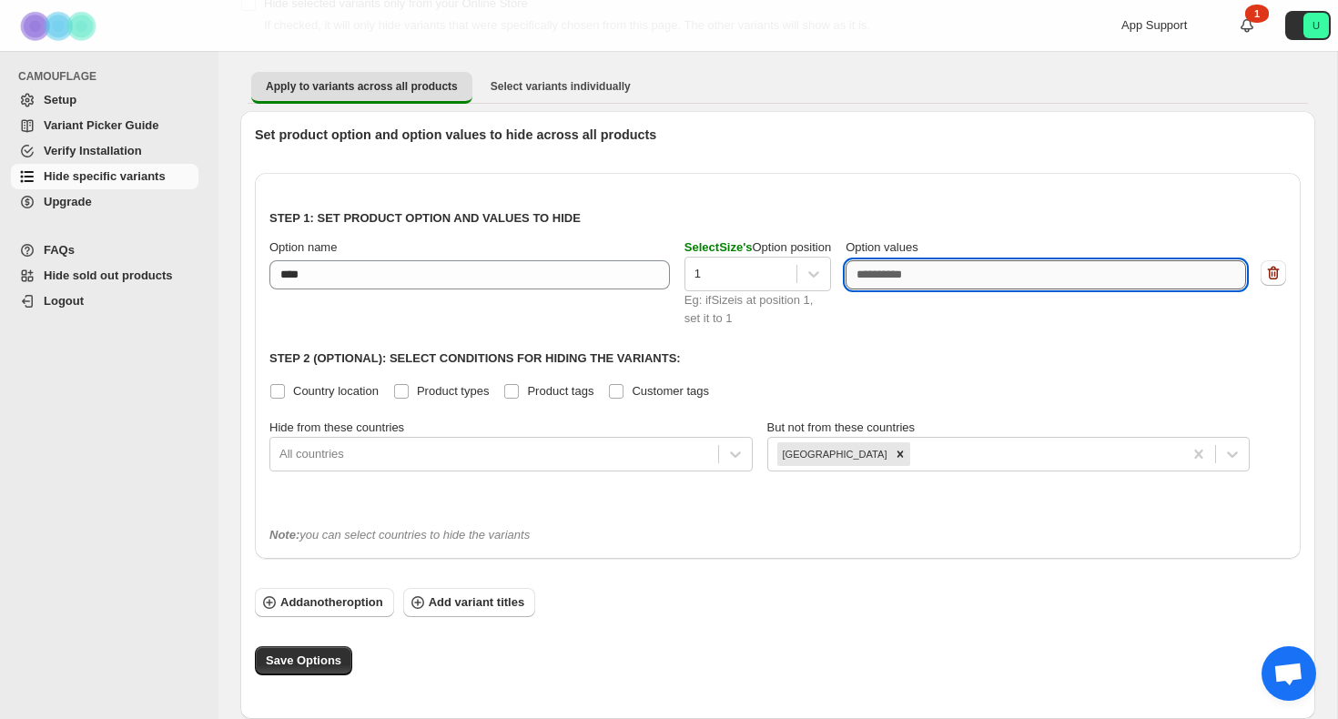
click at [1004, 279] on textarea "Option values" at bounding box center [1046, 274] width 401 height 29
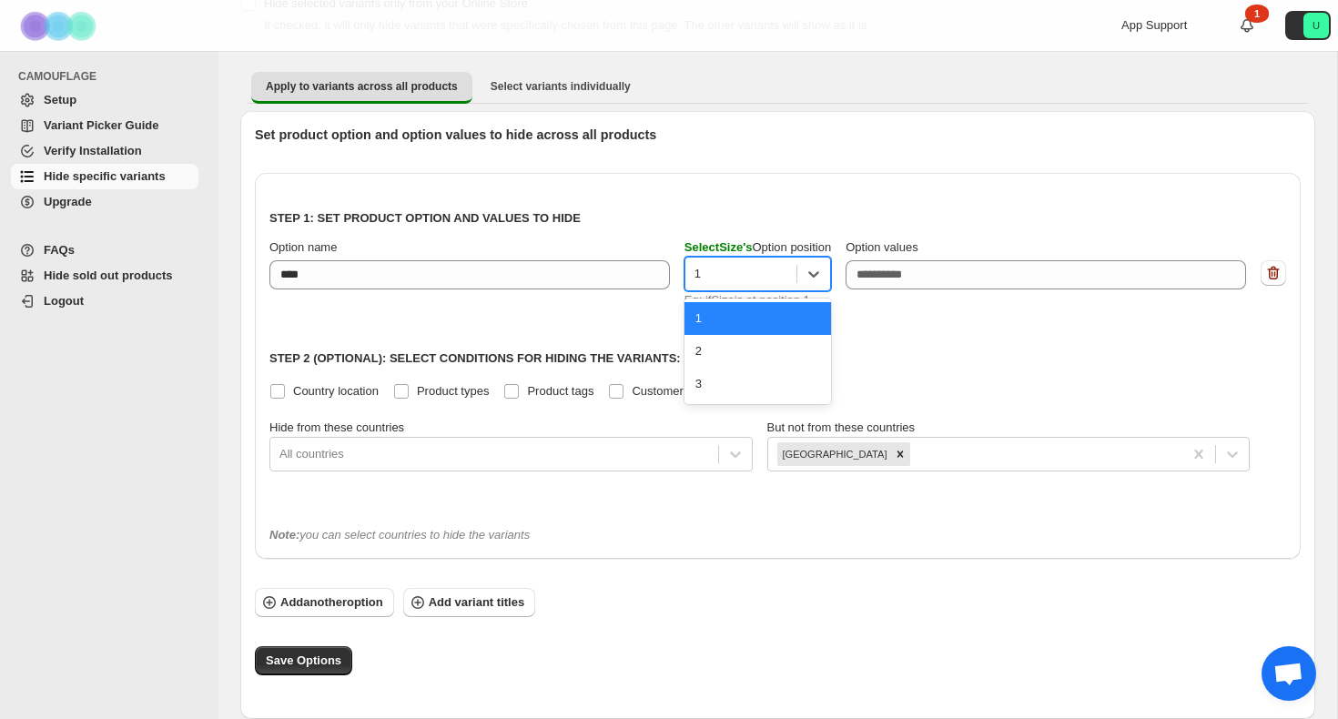
click at [787, 281] on div at bounding box center [741, 274] width 93 height 22
click at [617, 93] on span "Select variants individually" at bounding box center [561, 86] width 140 height 15
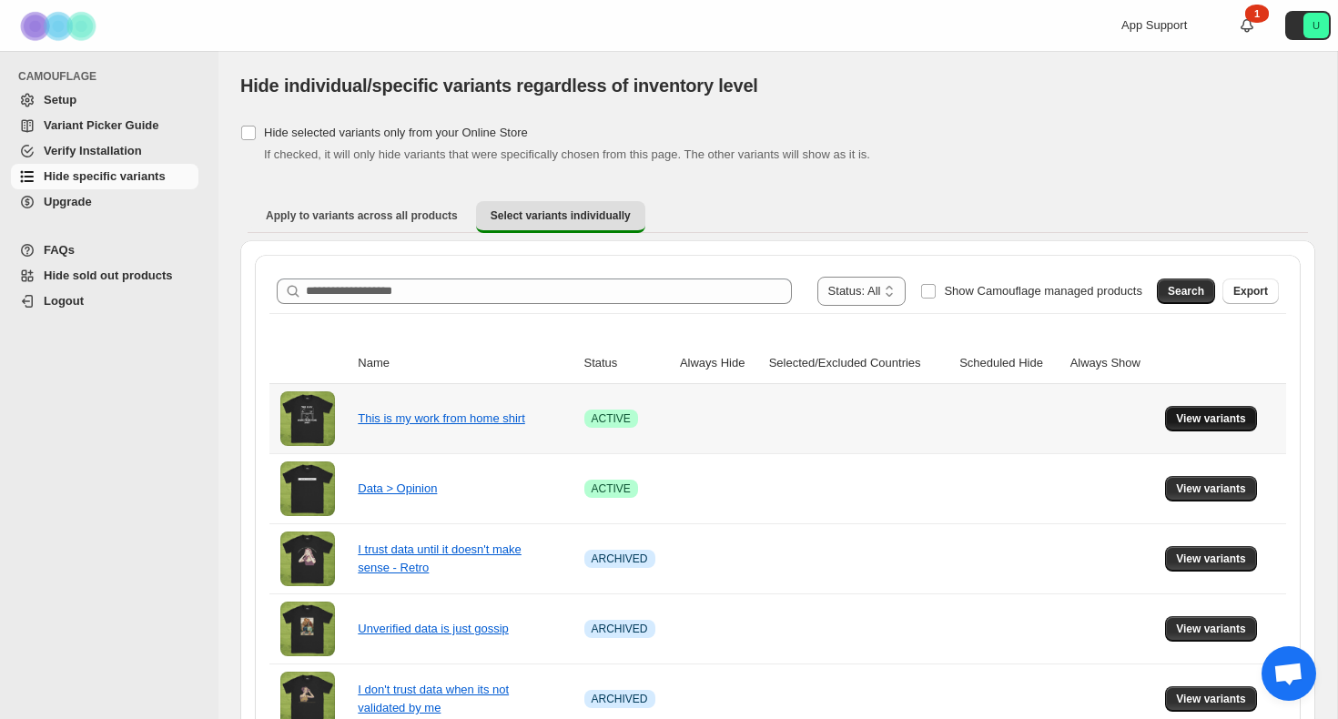
click at [1184, 412] on span "View variants" at bounding box center [1211, 419] width 70 height 15
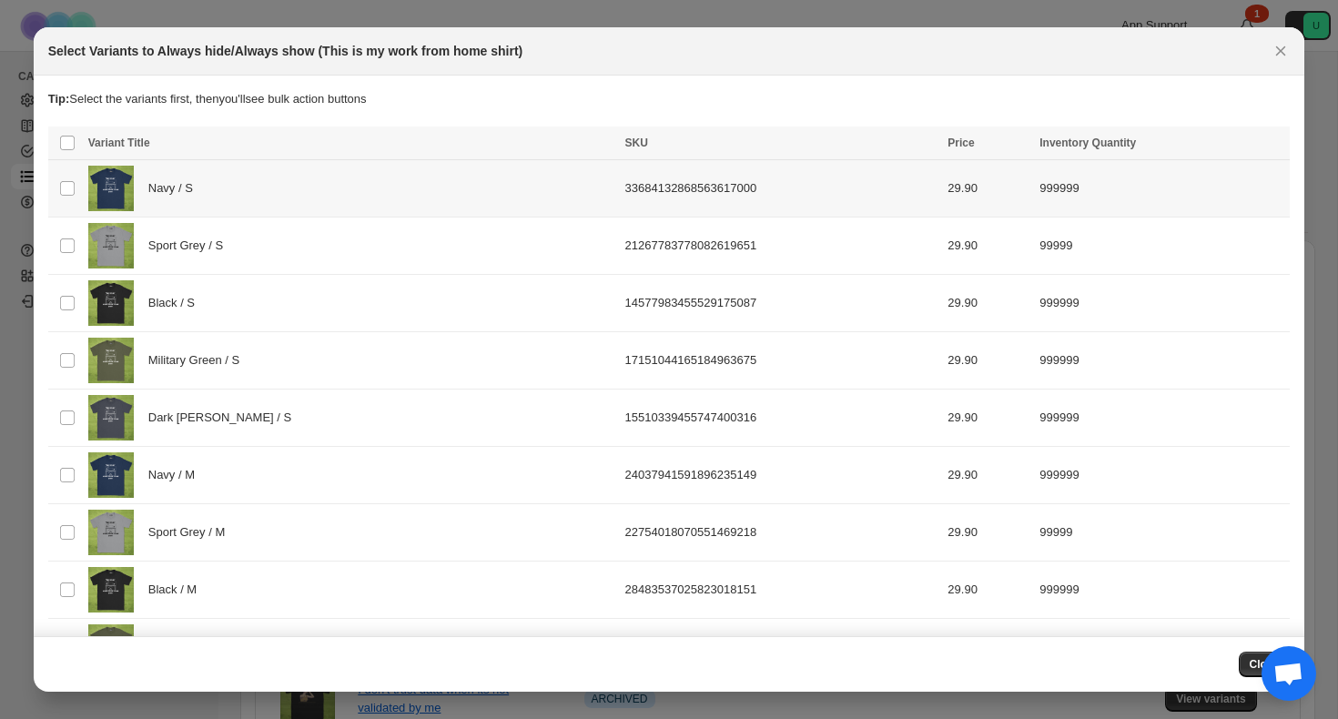
click at [171, 193] on span "Navy / S" at bounding box center [175, 188] width 55 height 18
click at [1278, 58] on icon "Close" at bounding box center [1281, 51] width 18 height 18
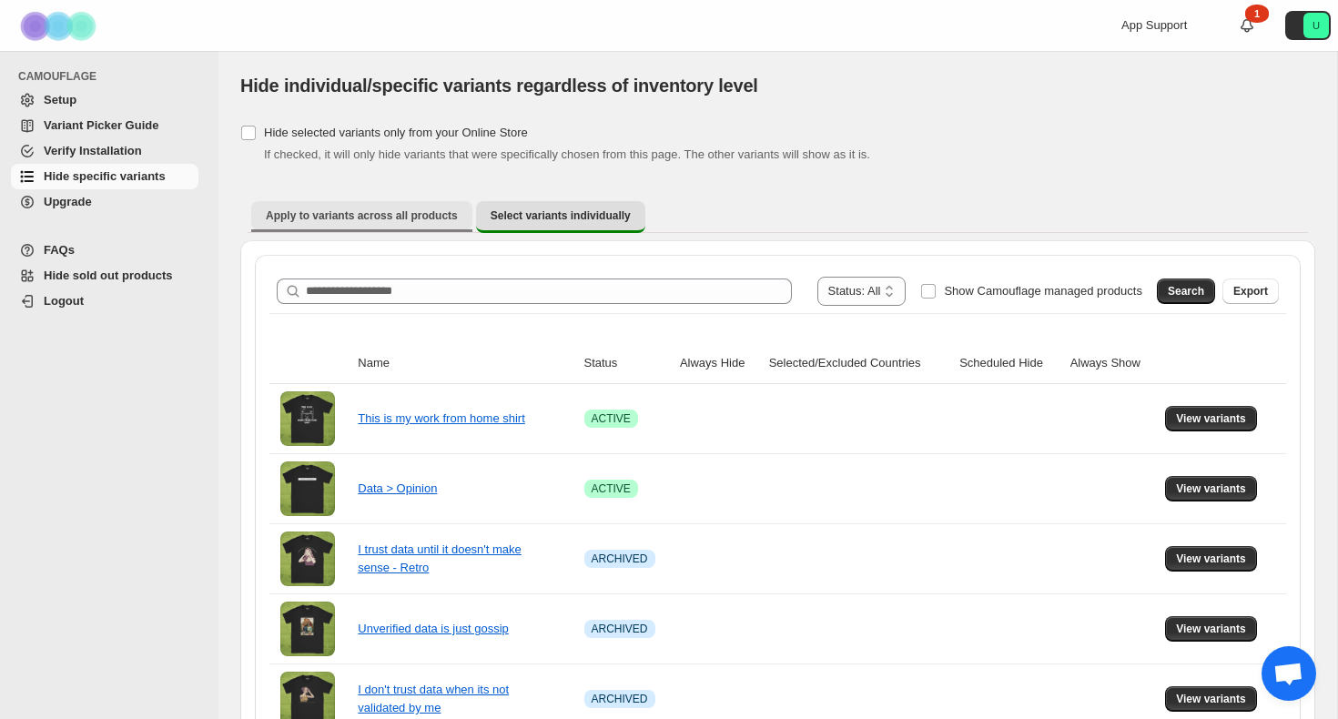
click at [419, 226] on button "Apply to variants across all products" at bounding box center [361, 215] width 221 height 29
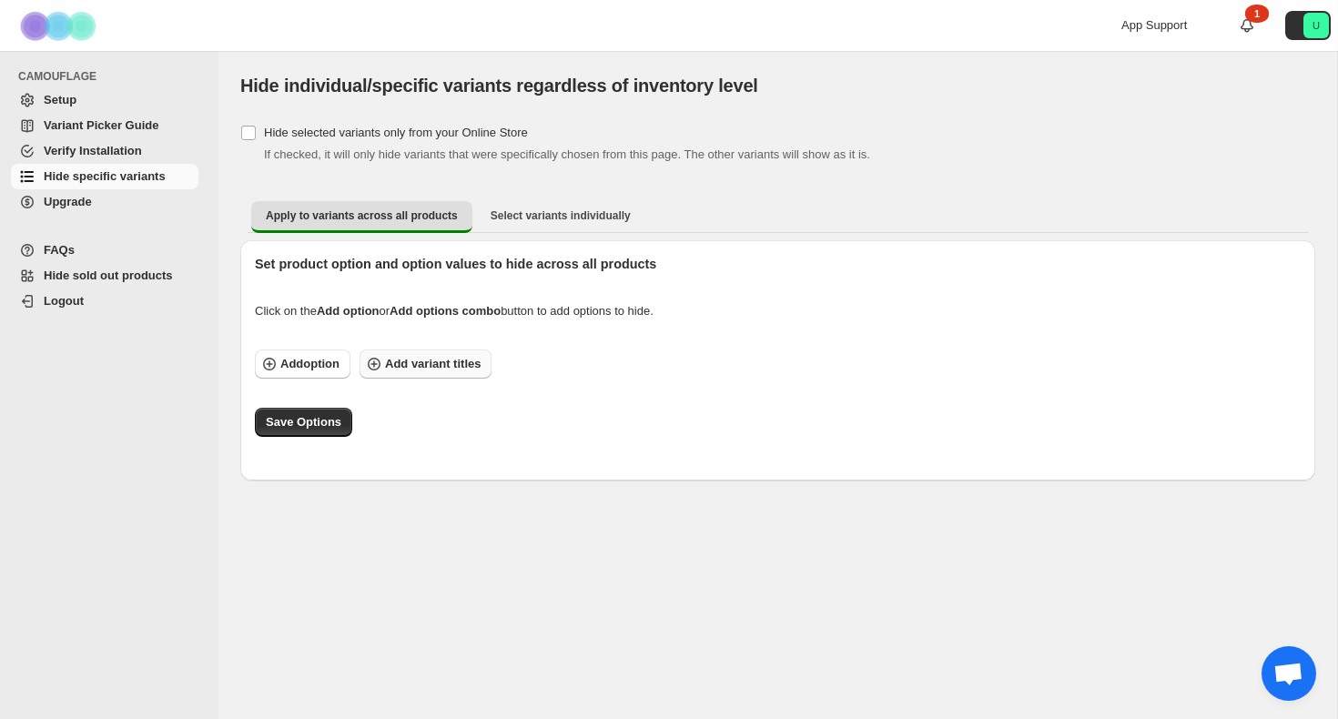
click at [391, 368] on span "Add variant titles" at bounding box center [433, 364] width 96 height 18
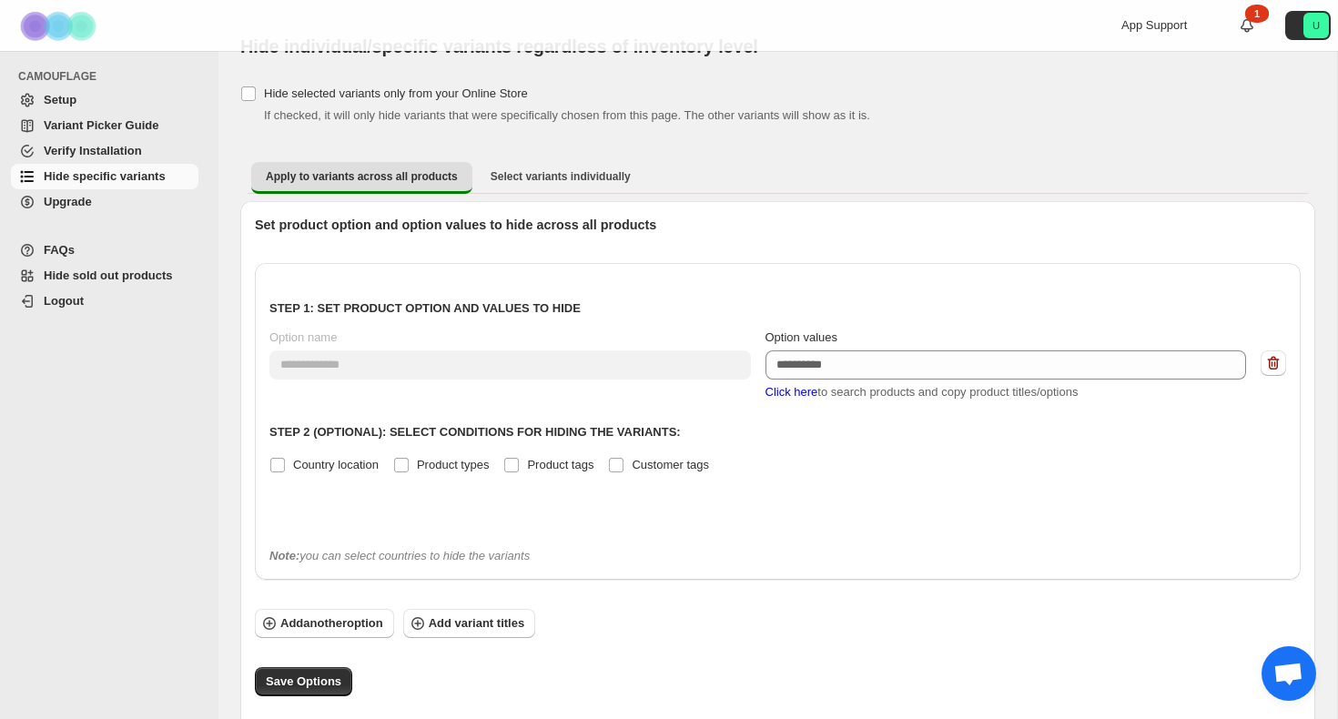
scroll to position [60, 0]
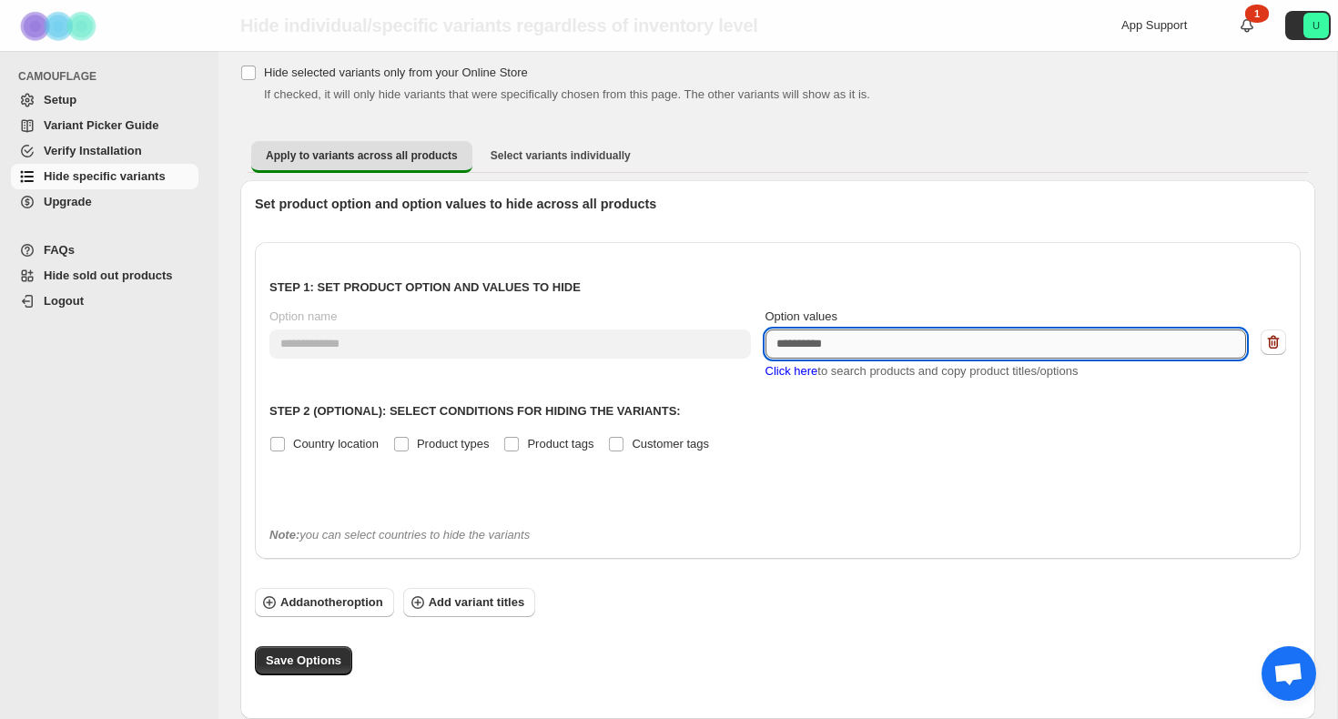
click at [878, 349] on textarea "Option values" at bounding box center [1007, 344] width 482 height 29
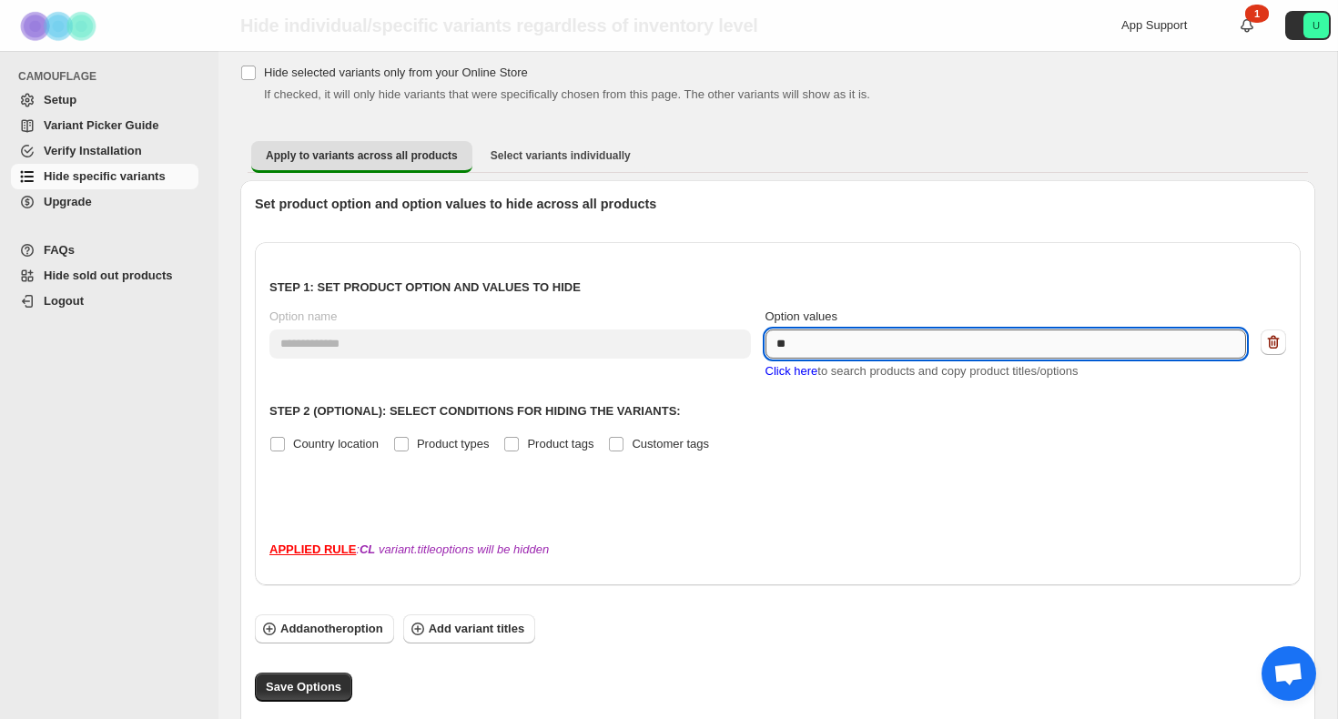
type textarea "*"
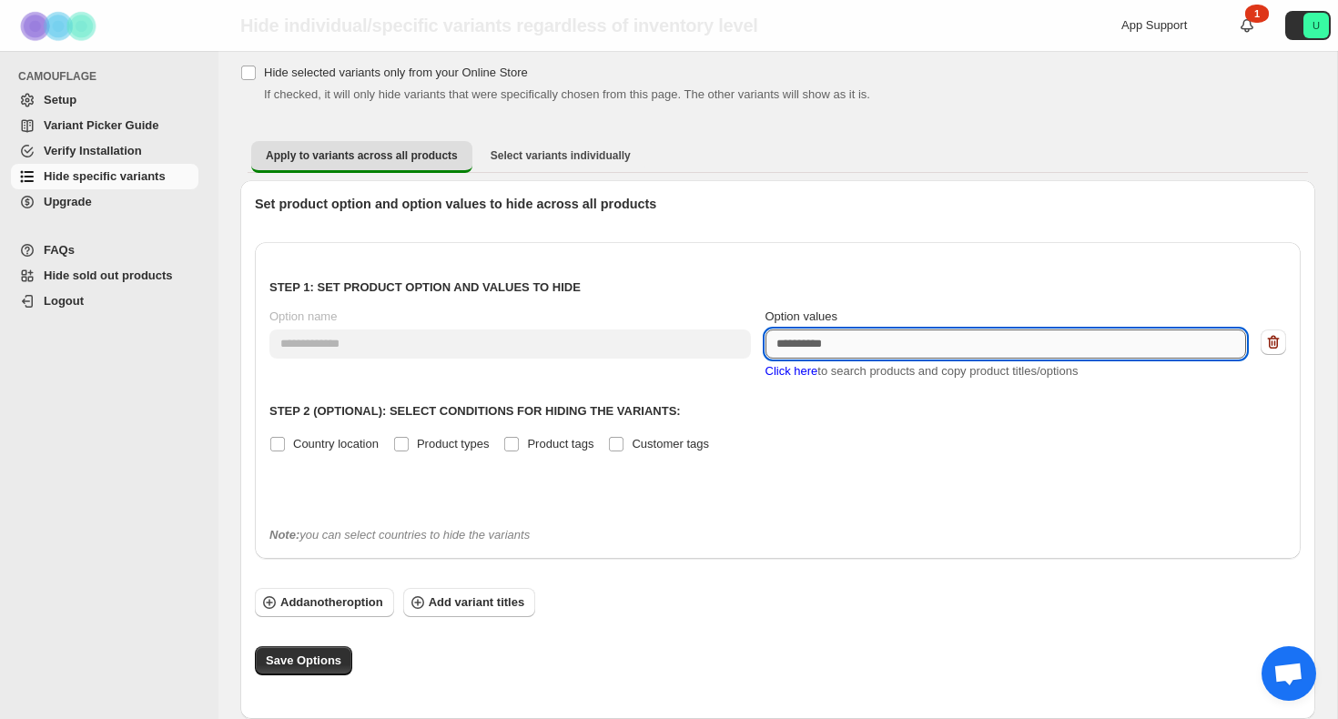
type textarea "*"
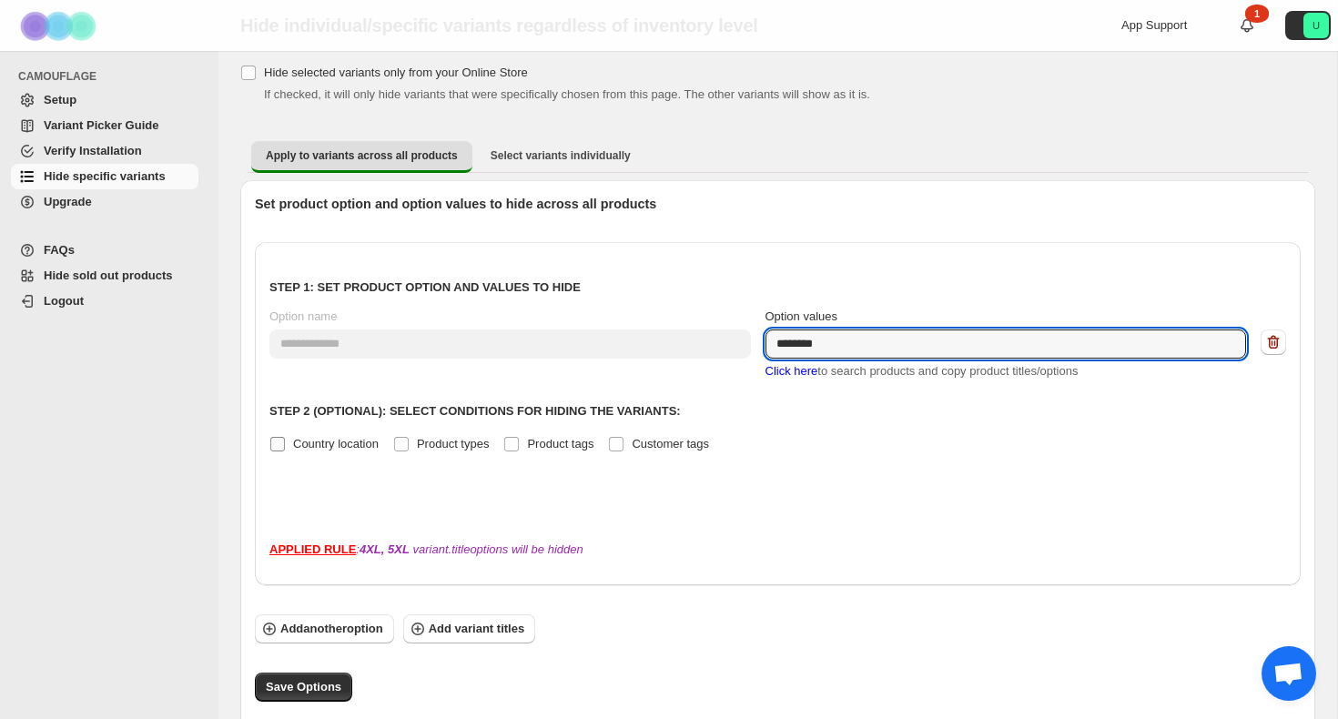
type textarea "********"
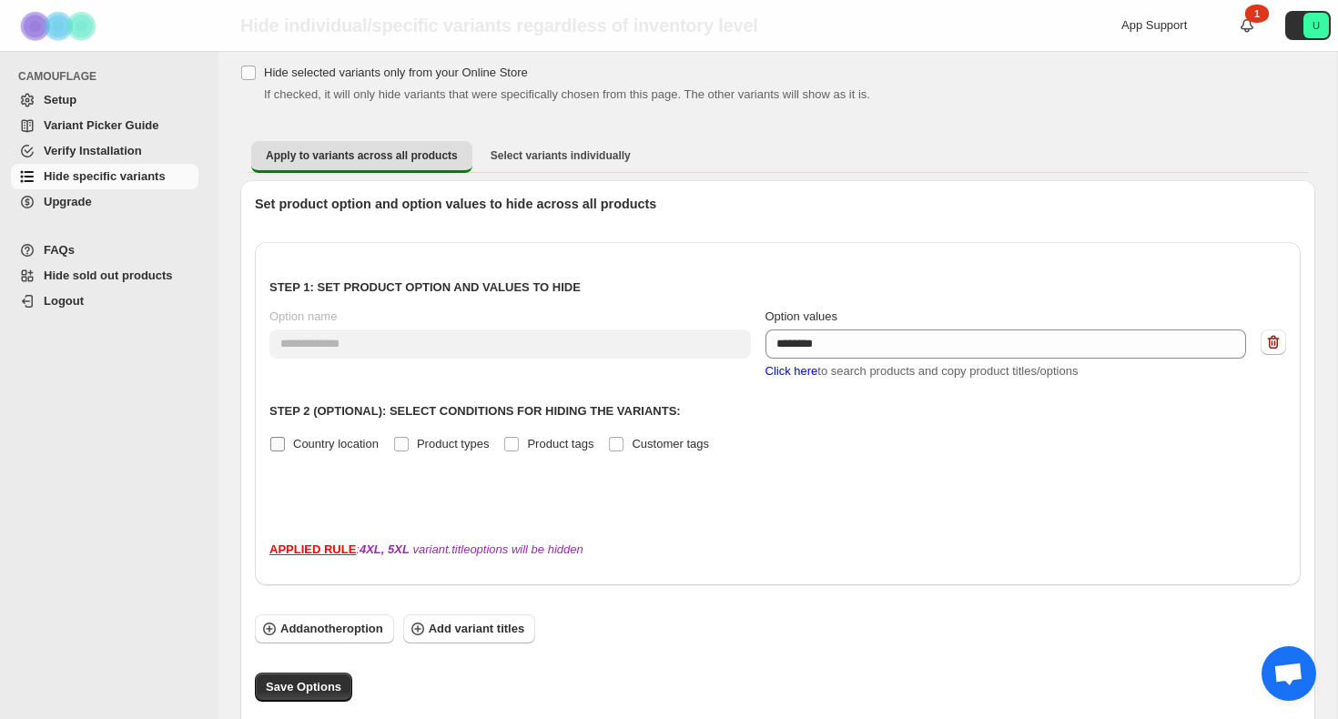
click at [311, 450] on span "Country location" at bounding box center [336, 444] width 86 height 14
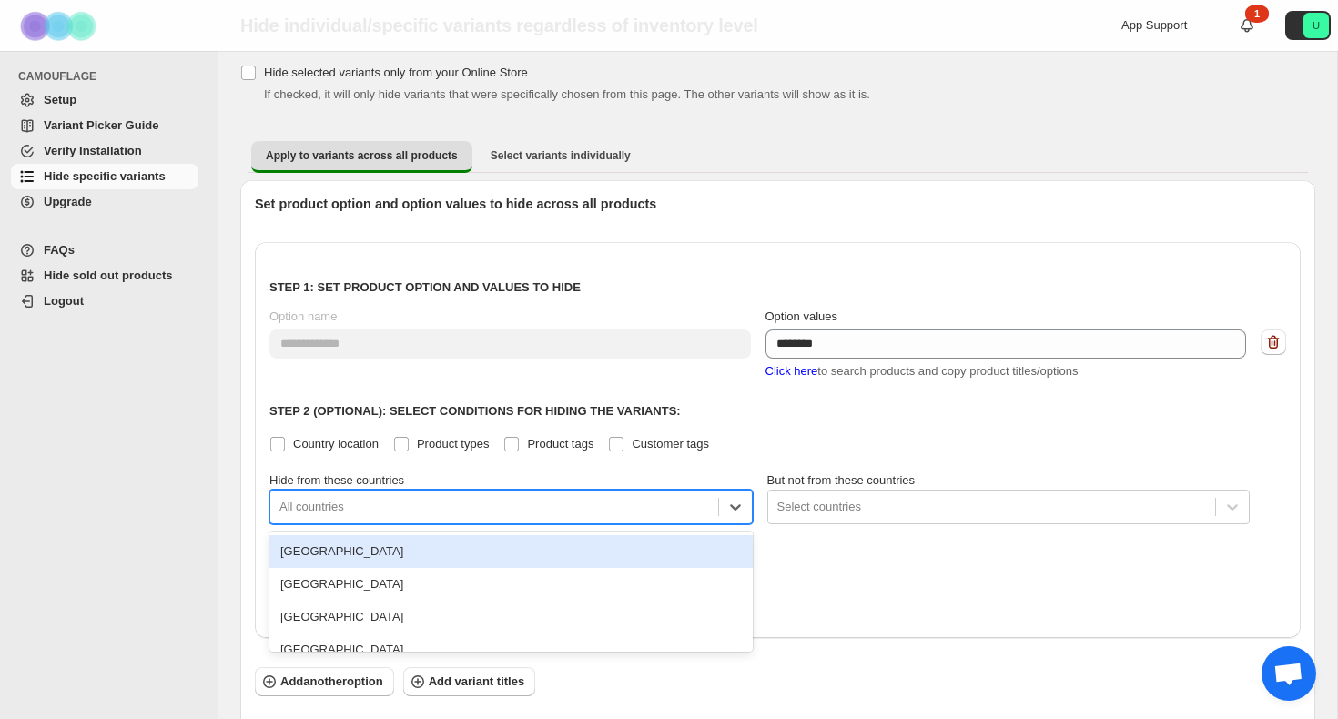
click at [453, 509] on div at bounding box center [494, 507] width 430 height 22
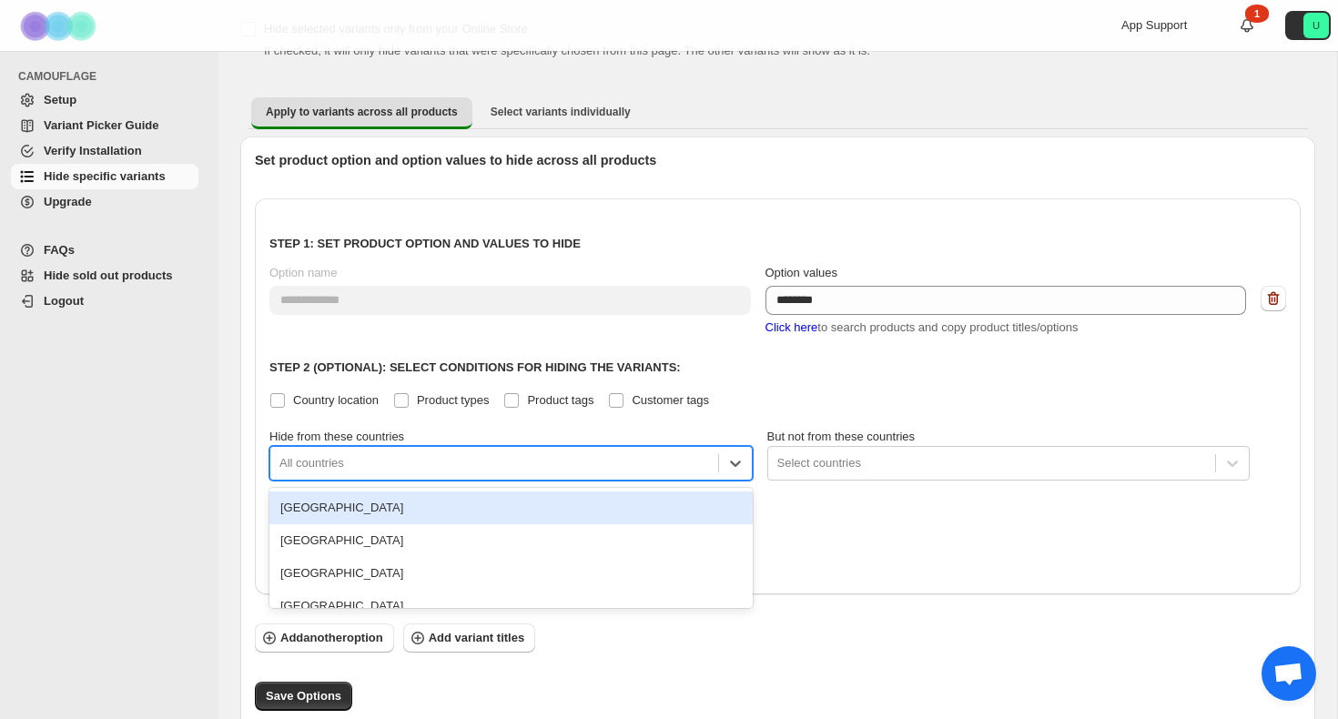
scroll to position [139, 0]
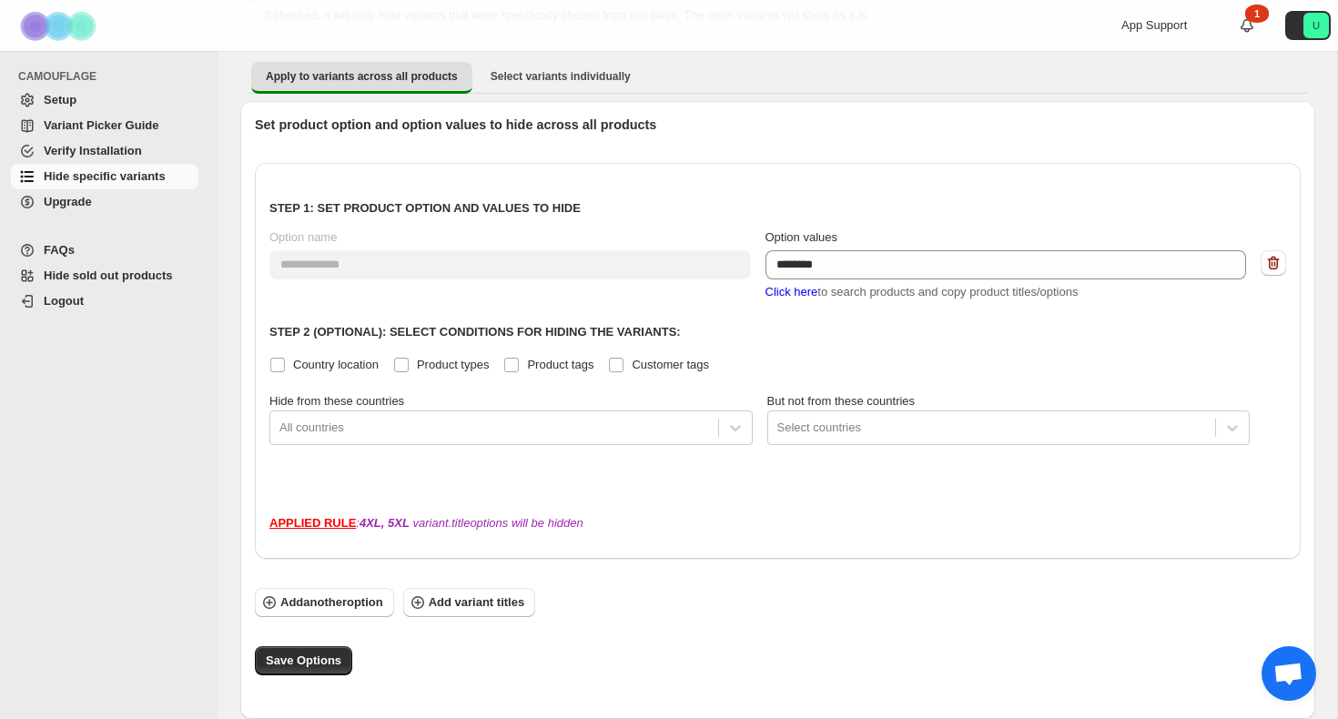
click at [653, 397] on label "Hide from these countries" at bounding box center [510, 401] width 483 height 18
click at [841, 432] on div at bounding box center [992, 428] width 430 height 22
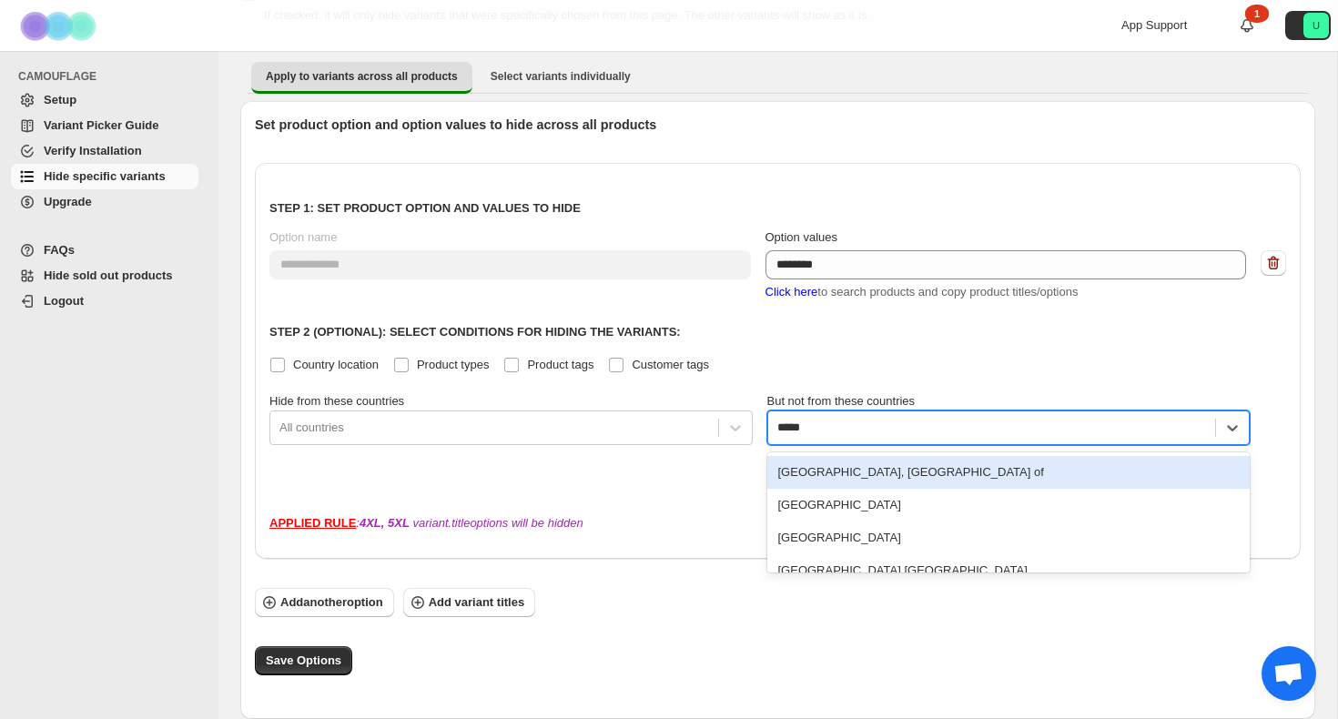
type input "******"
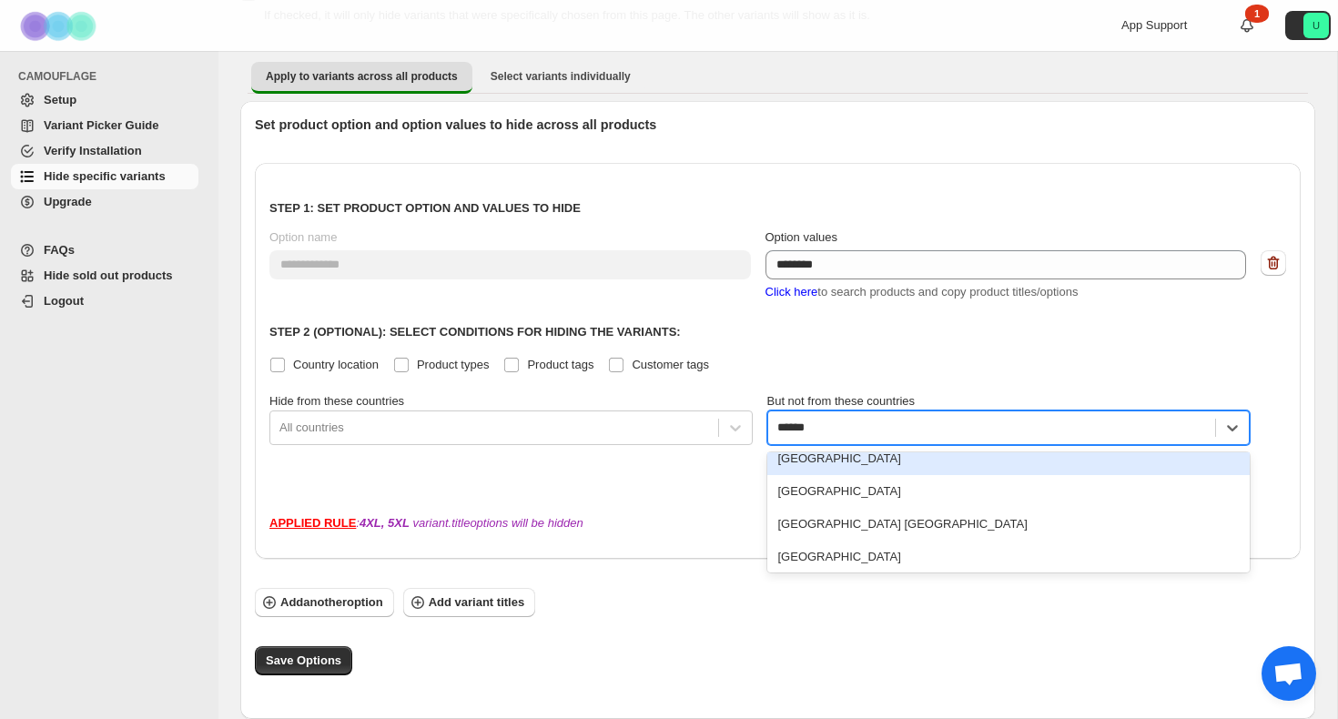
scroll to position [51, 0]
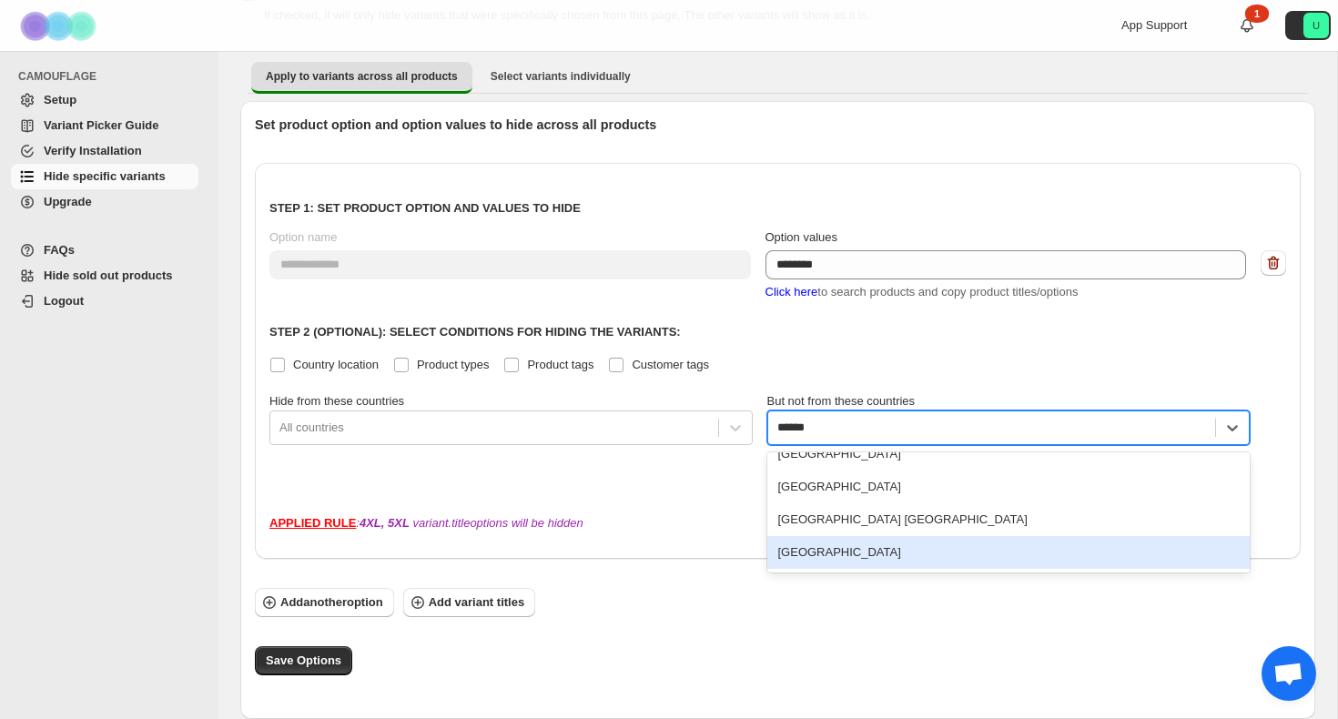
click at [841, 553] on div "[GEOGRAPHIC_DATA]" at bounding box center [1008, 552] width 483 height 33
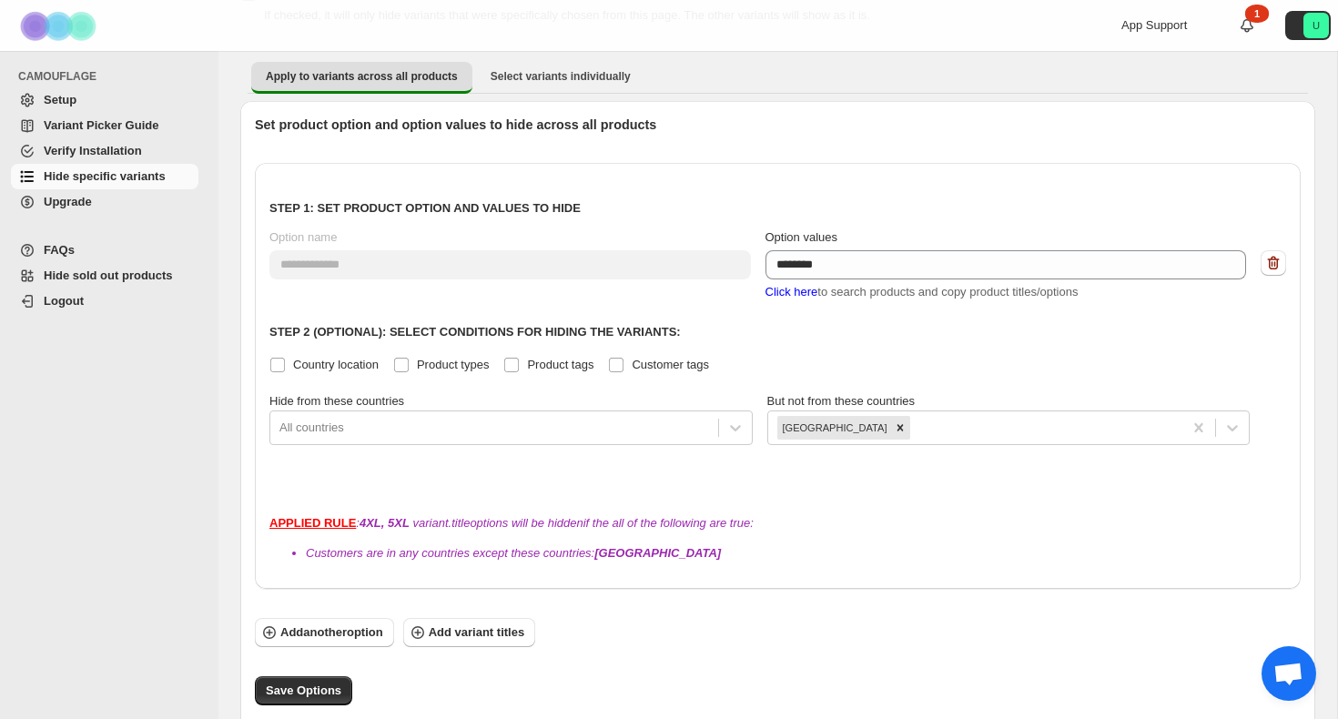
click at [790, 491] on div "**********" at bounding box center [778, 376] width 1046 height 426
click at [441, 633] on span "Add variant titles" at bounding box center [477, 633] width 96 height 18
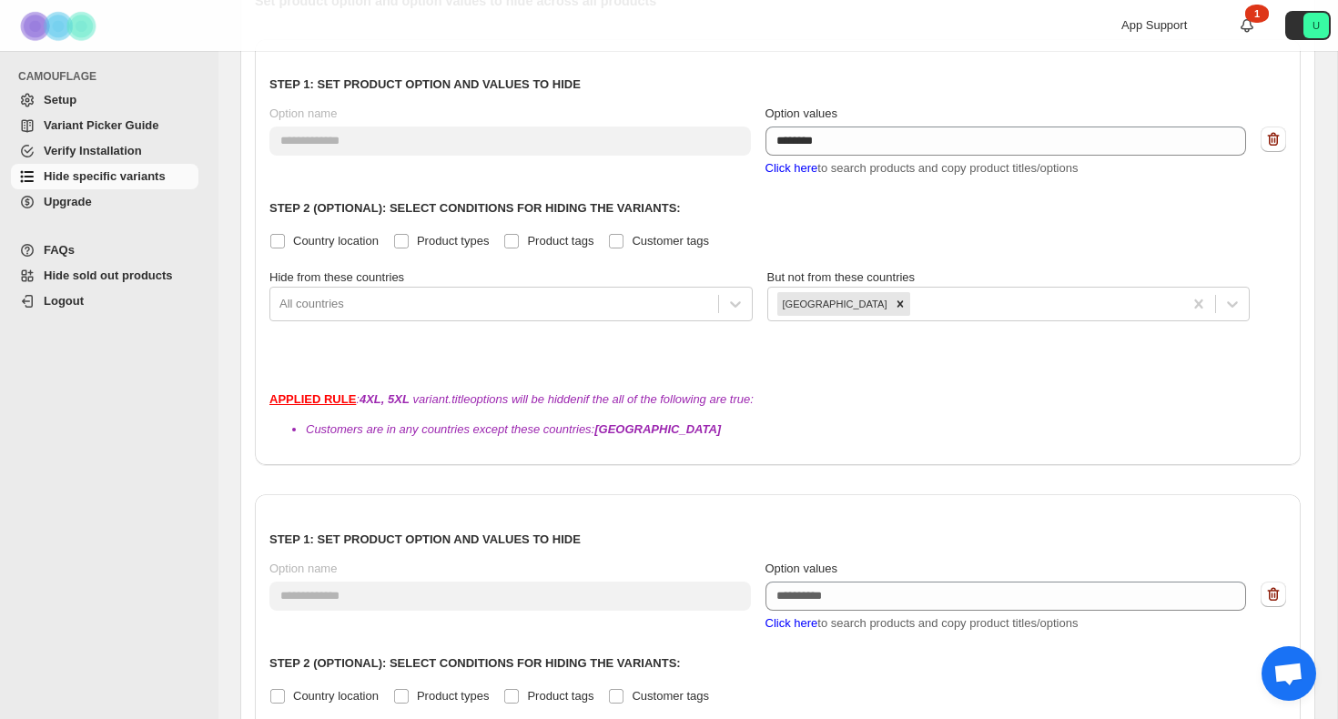
scroll to position [515, 0]
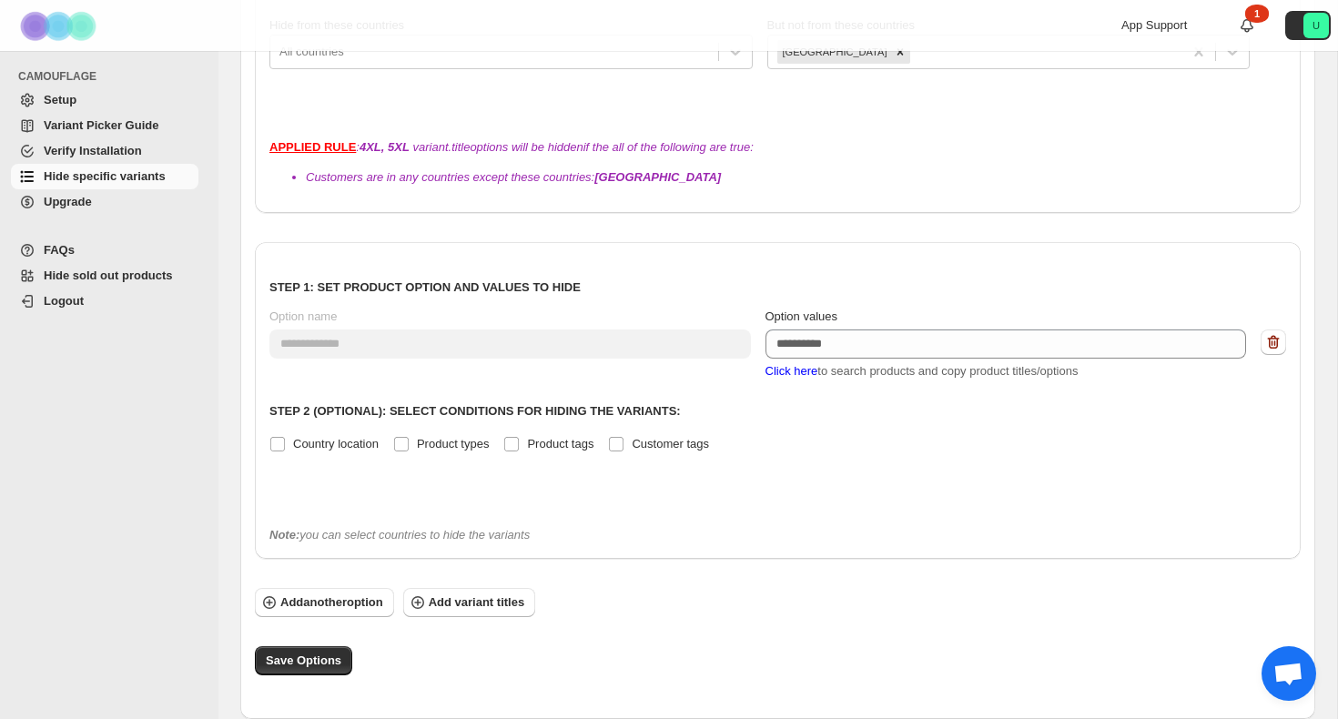
click at [805, 370] on span "Click here" at bounding box center [792, 371] width 53 height 14
click at [793, 372] on span "Click here" at bounding box center [792, 371] width 53 height 14
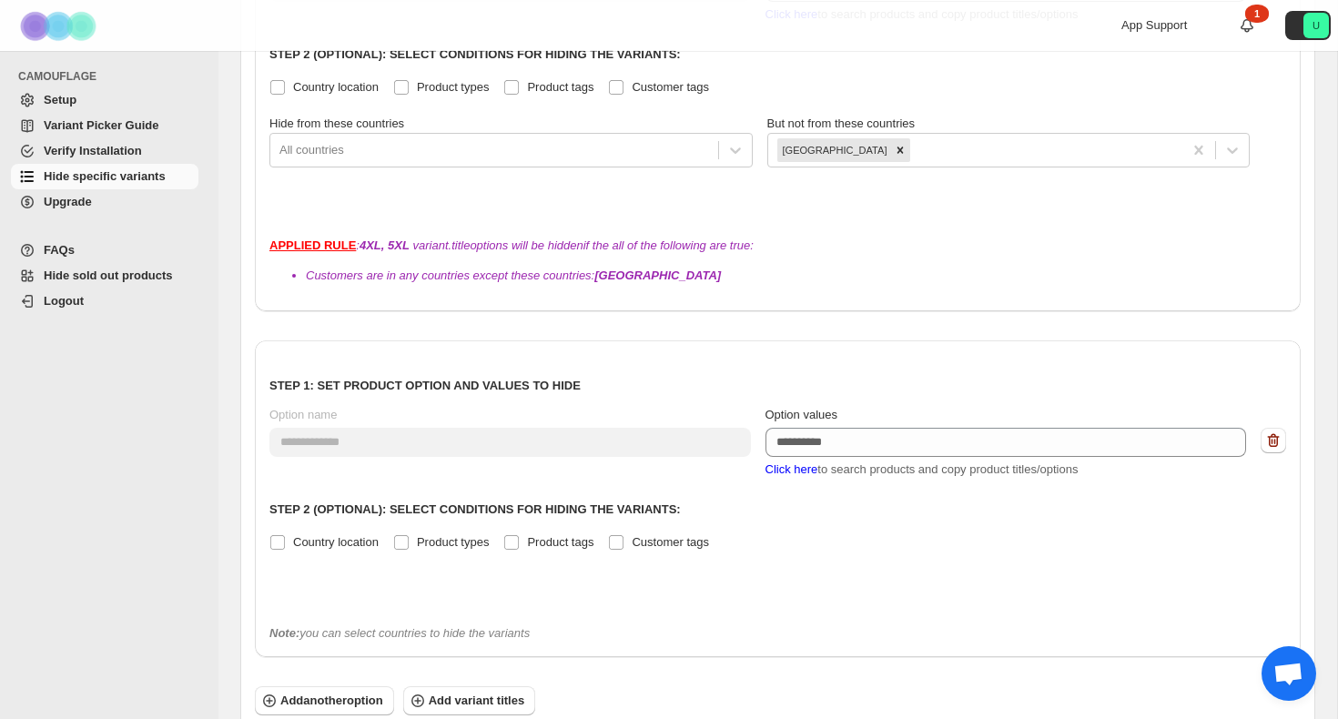
scroll to position [406, 0]
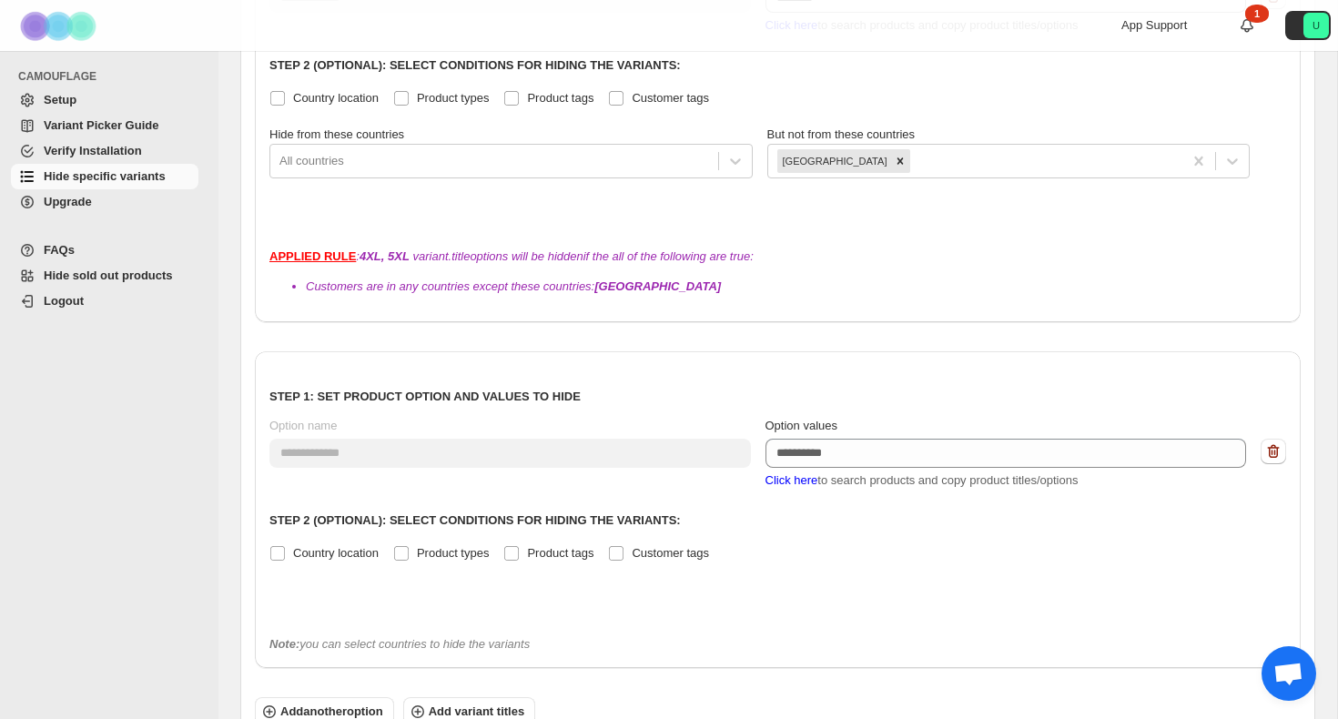
click at [805, 477] on span "Click here" at bounding box center [792, 480] width 53 height 14
click at [818, 485] on span "Click here" at bounding box center [792, 480] width 53 height 14
click at [834, 483] on span "Click here to search products and copy product titles/options" at bounding box center [922, 480] width 313 height 14
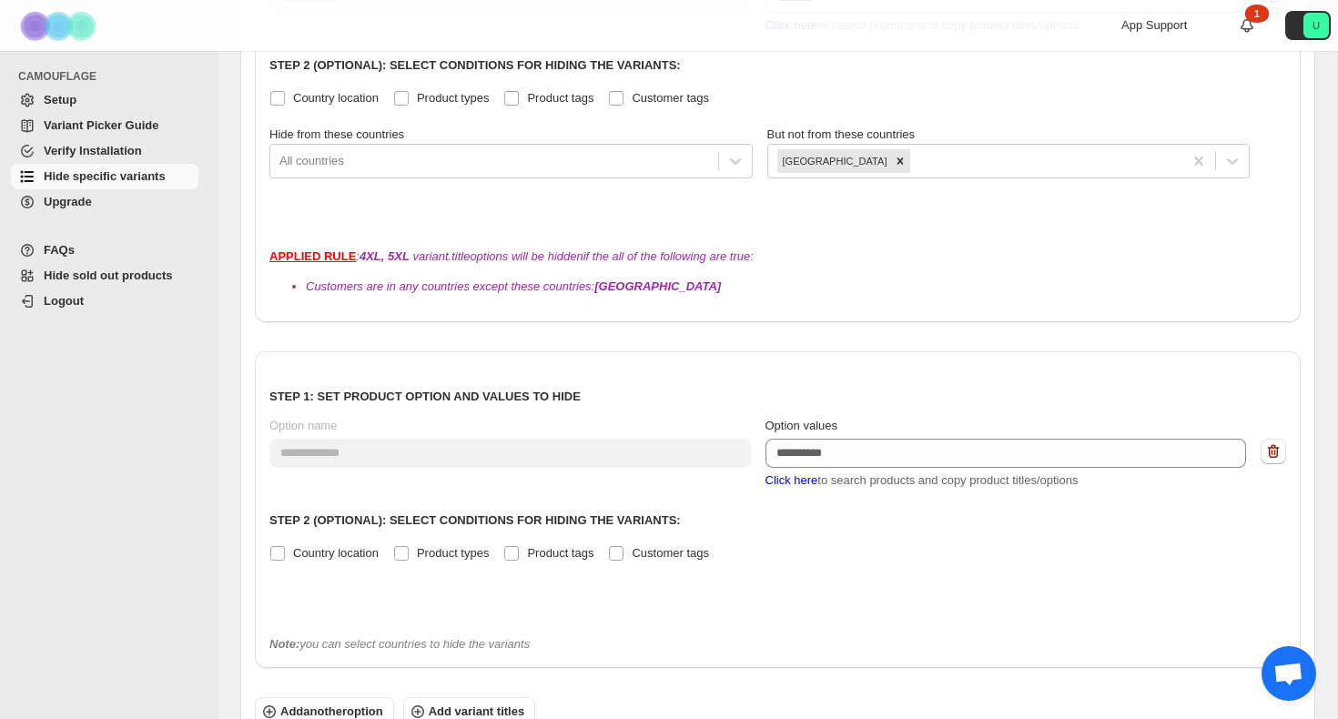
click at [791, 483] on span "Click here" at bounding box center [792, 480] width 53 height 14
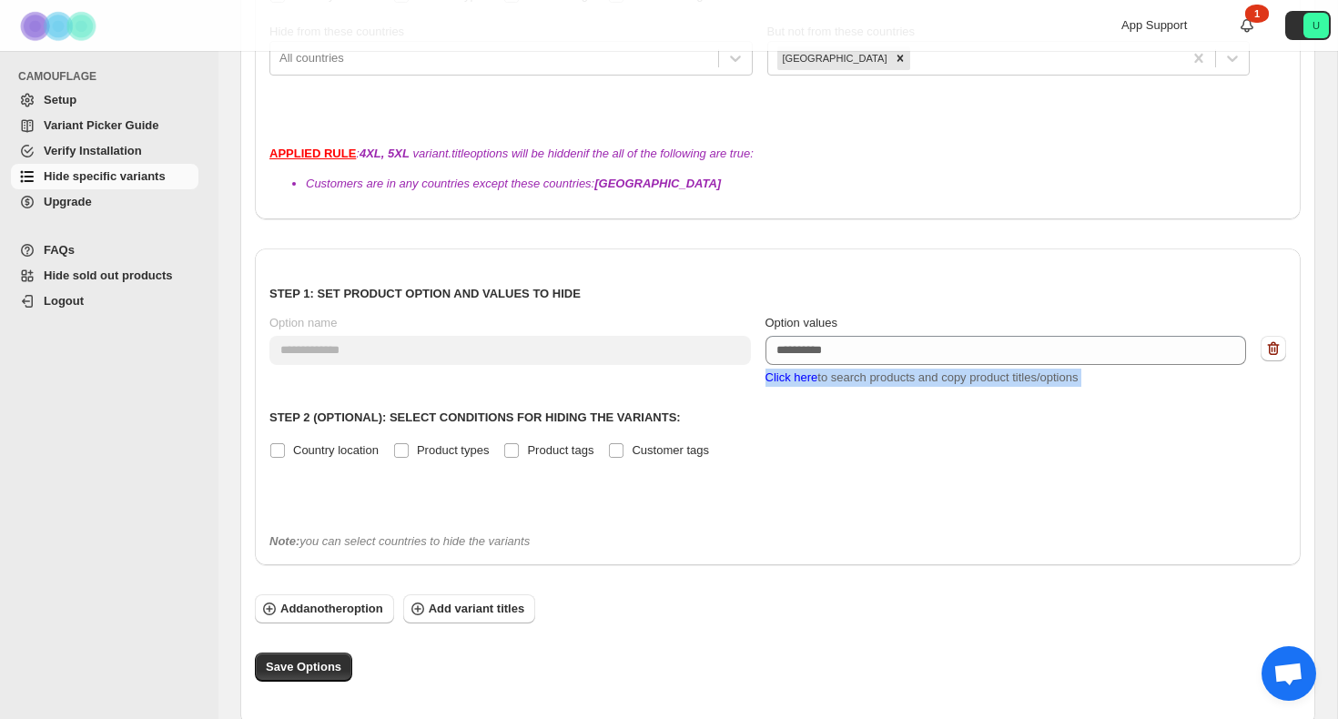
scroll to position [510, 0]
click at [370, 594] on button "Add another option" at bounding box center [324, 608] width 139 height 29
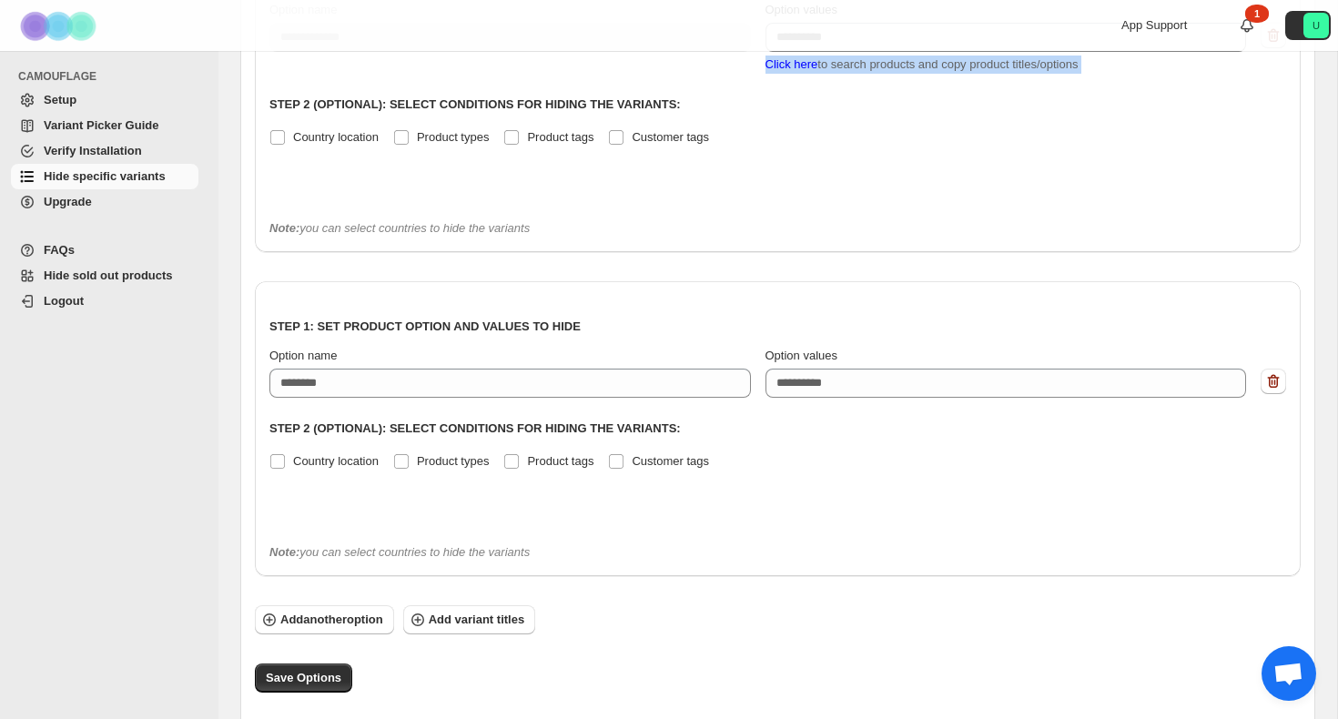
scroll to position [839, 0]
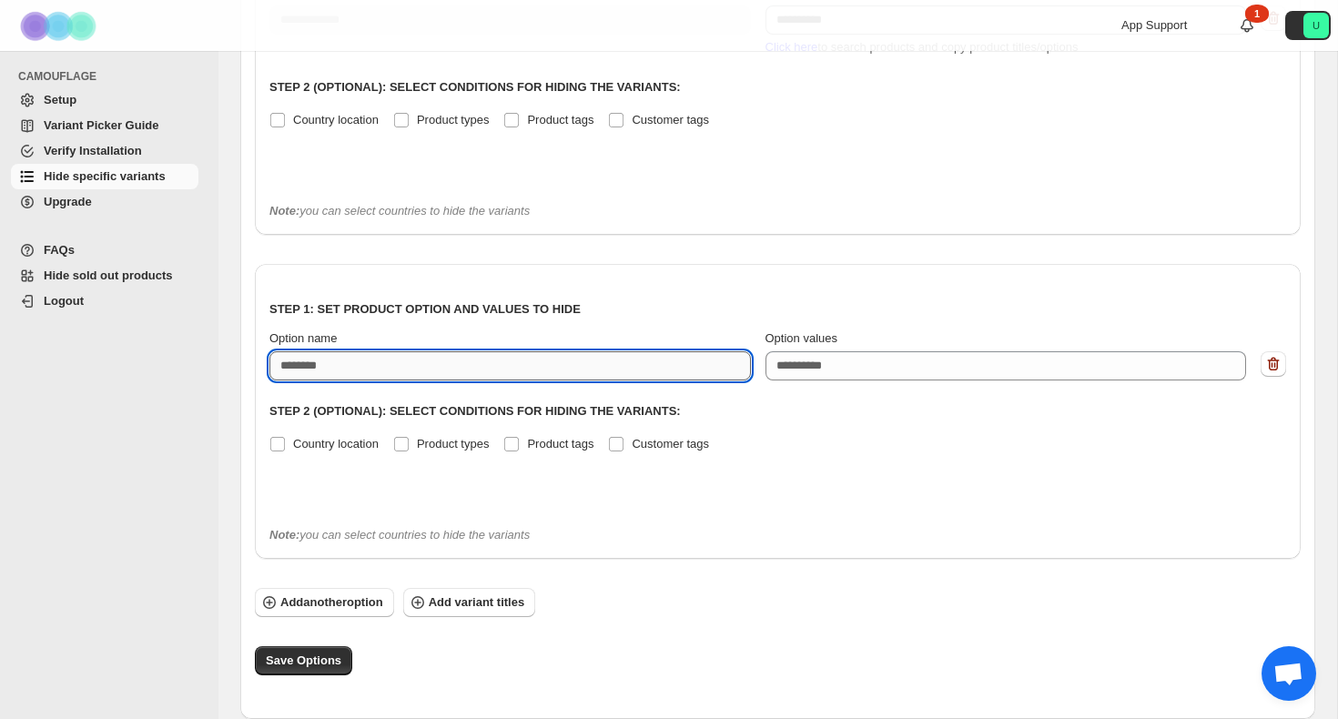
click at [597, 377] on input "Option name" at bounding box center [510, 365] width 482 height 29
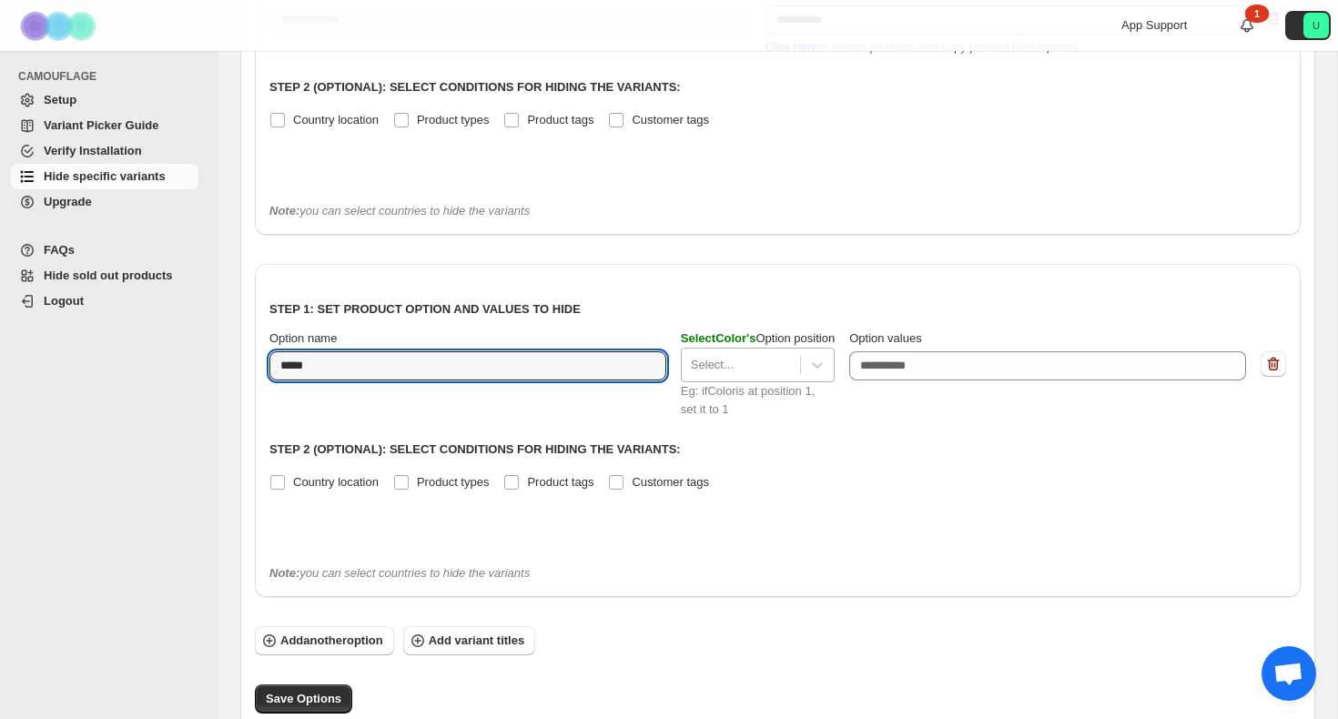
type input "*****"
click at [739, 366] on div at bounding box center [741, 365] width 100 height 22
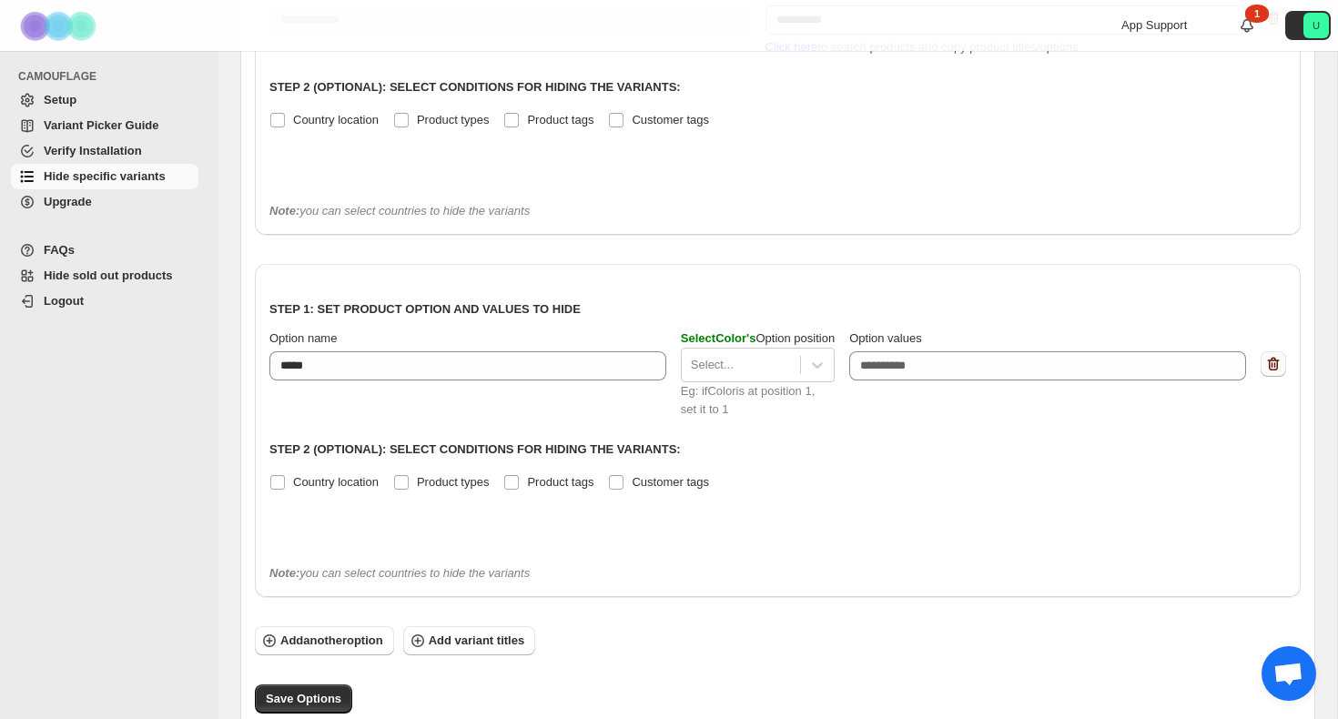
click at [1273, 365] on icon "button" at bounding box center [1273, 364] width 2 height 5
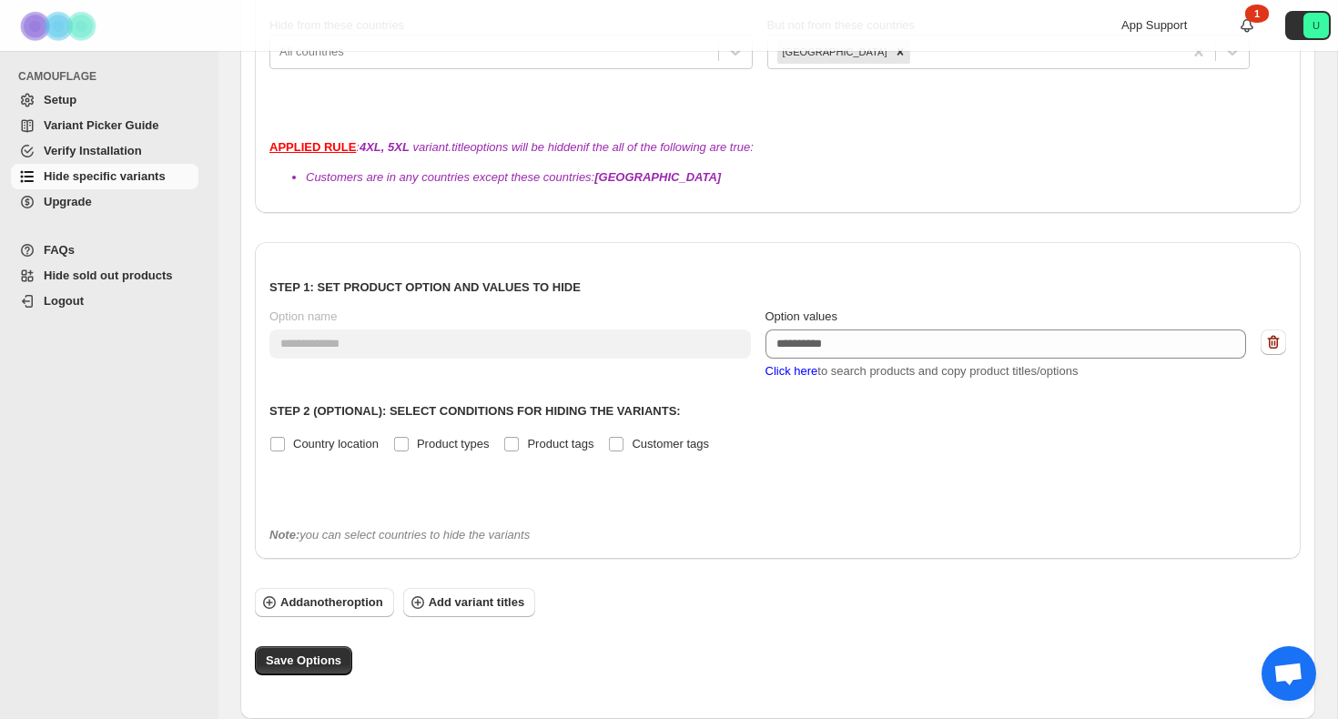
scroll to position [472, 0]
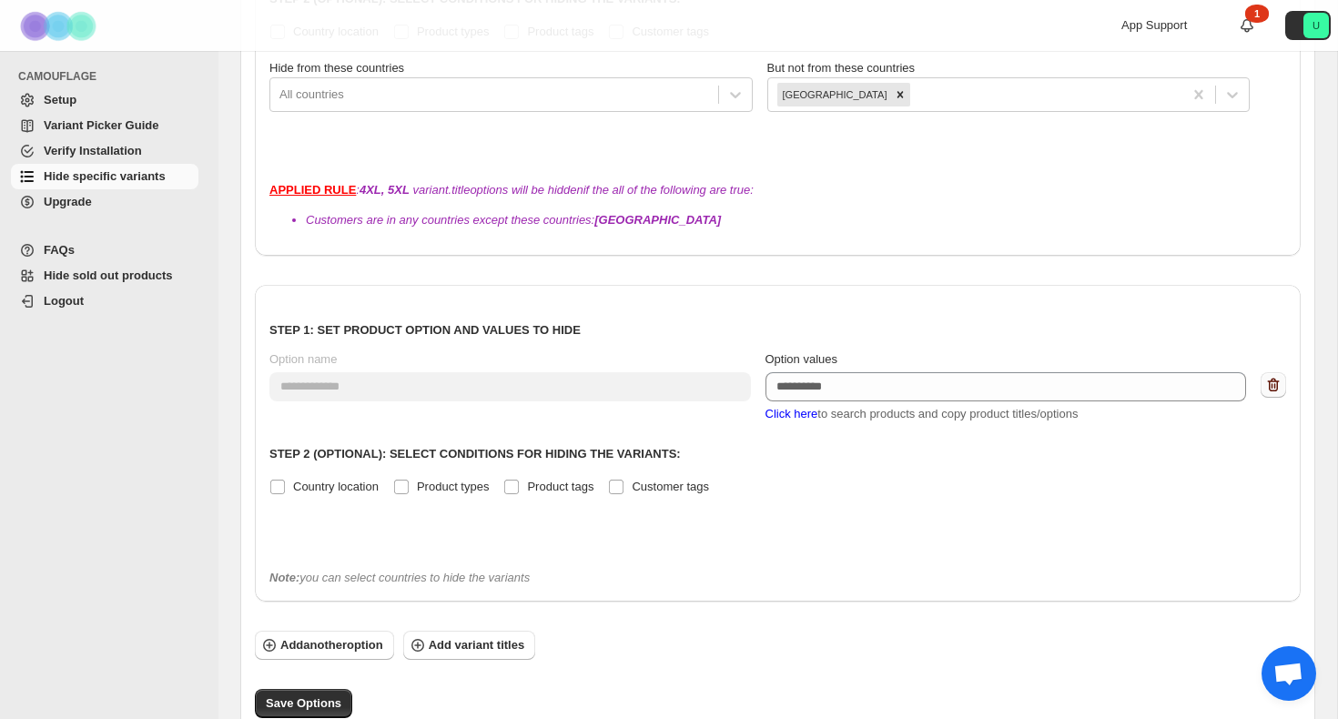
click at [1272, 383] on icon "button" at bounding box center [1274, 385] width 18 height 18
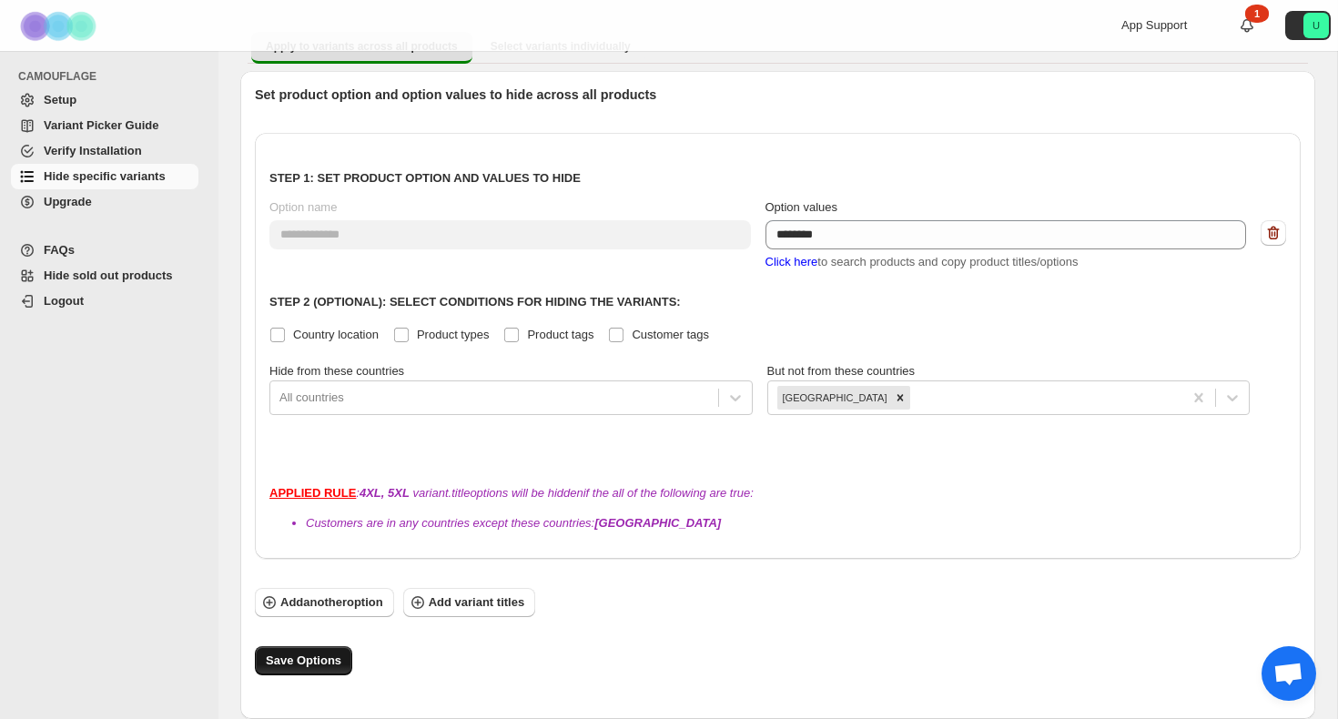
click at [320, 659] on span "Save Options" at bounding box center [304, 661] width 76 height 18
click at [472, 615] on button "Add variant titles" at bounding box center [469, 602] width 132 height 29
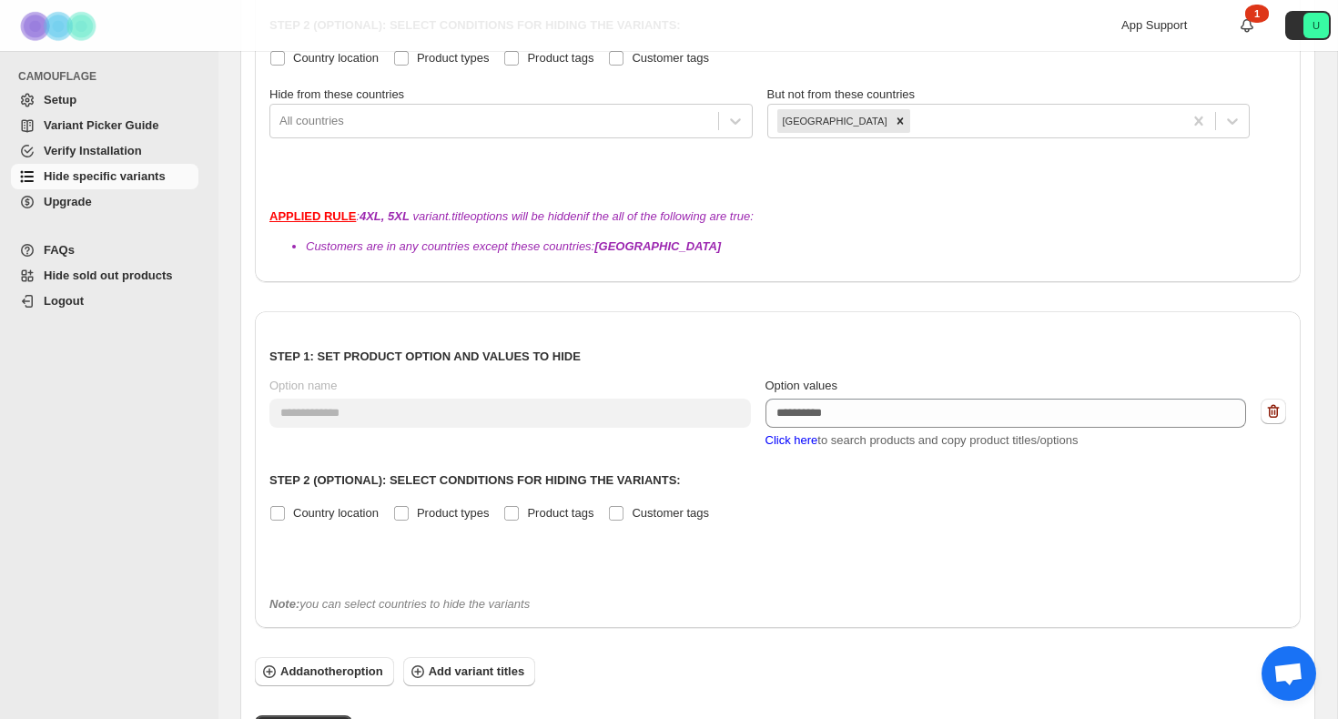
scroll to position [450, 0]
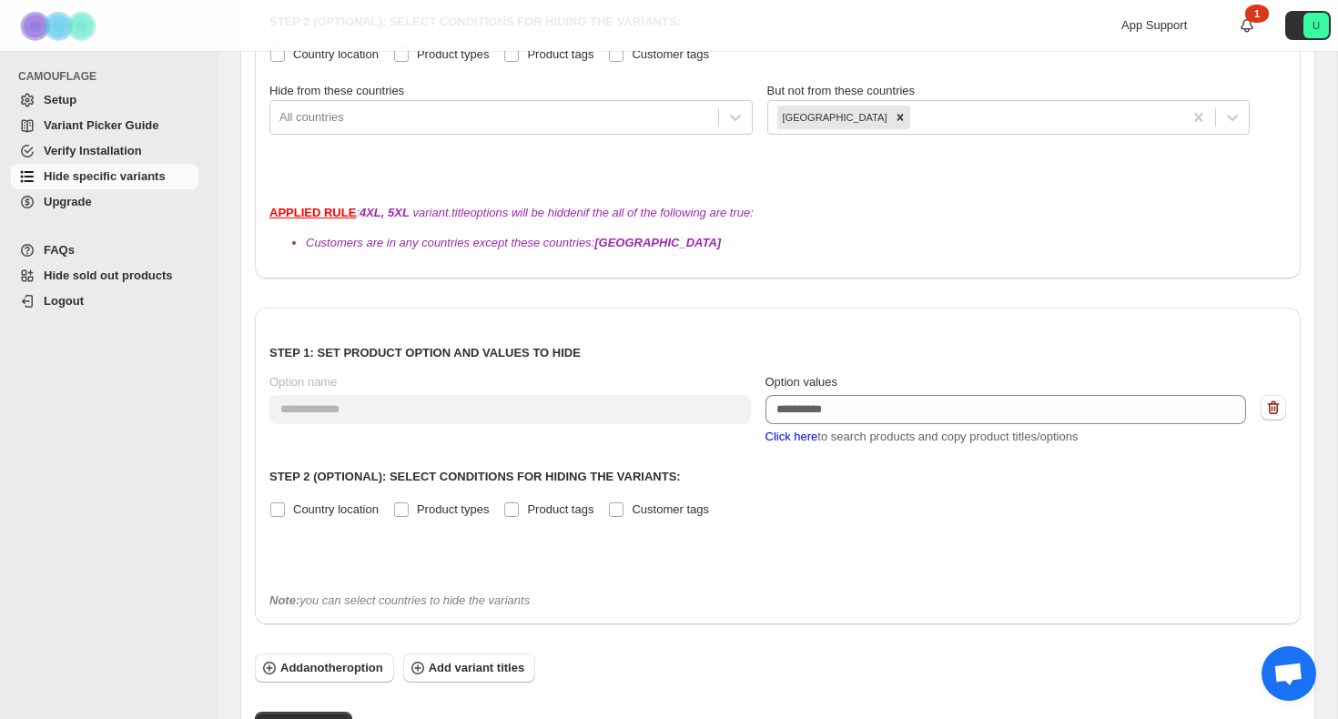
click at [1256, 28] on div "App Support 1 U" at bounding box center [1230, 25] width 217 height 51
click at [1253, 26] on icon at bounding box center [1247, 25] width 13 height 13
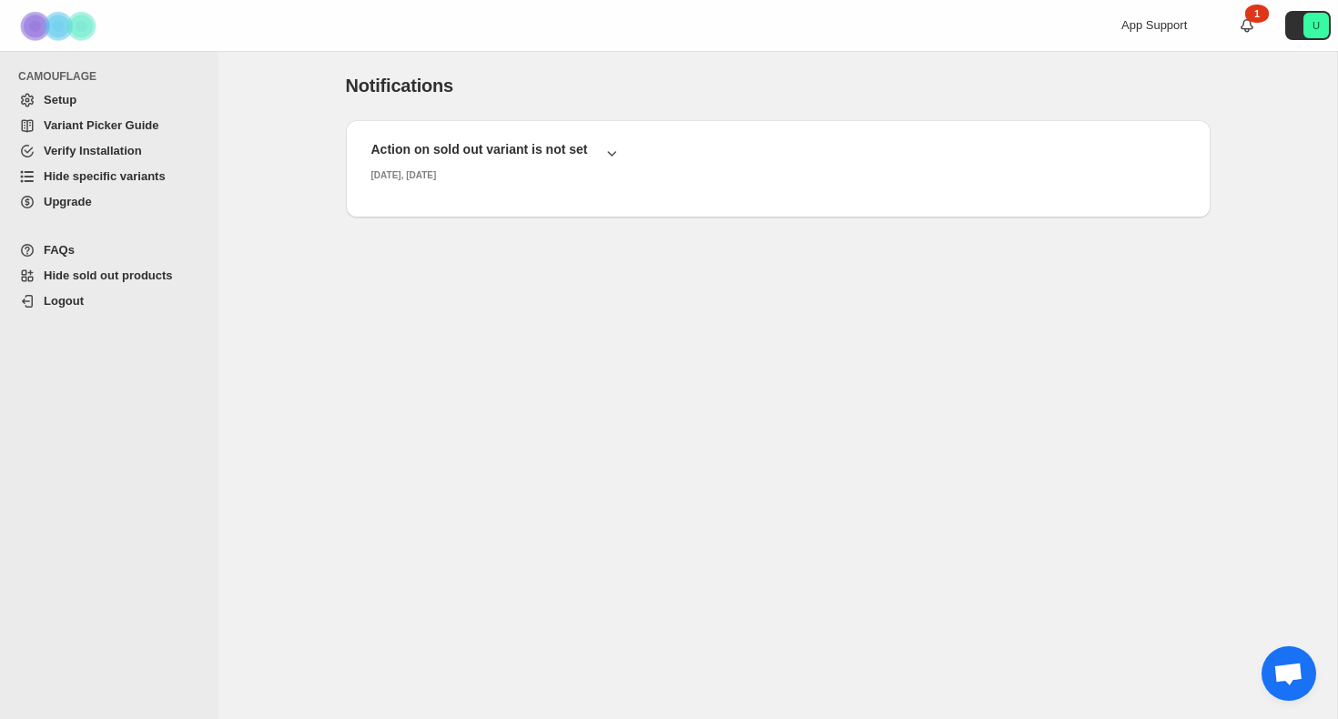
click at [145, 145] on span "Verify Installation" at bounding box center [119, 151] width 151 height 18
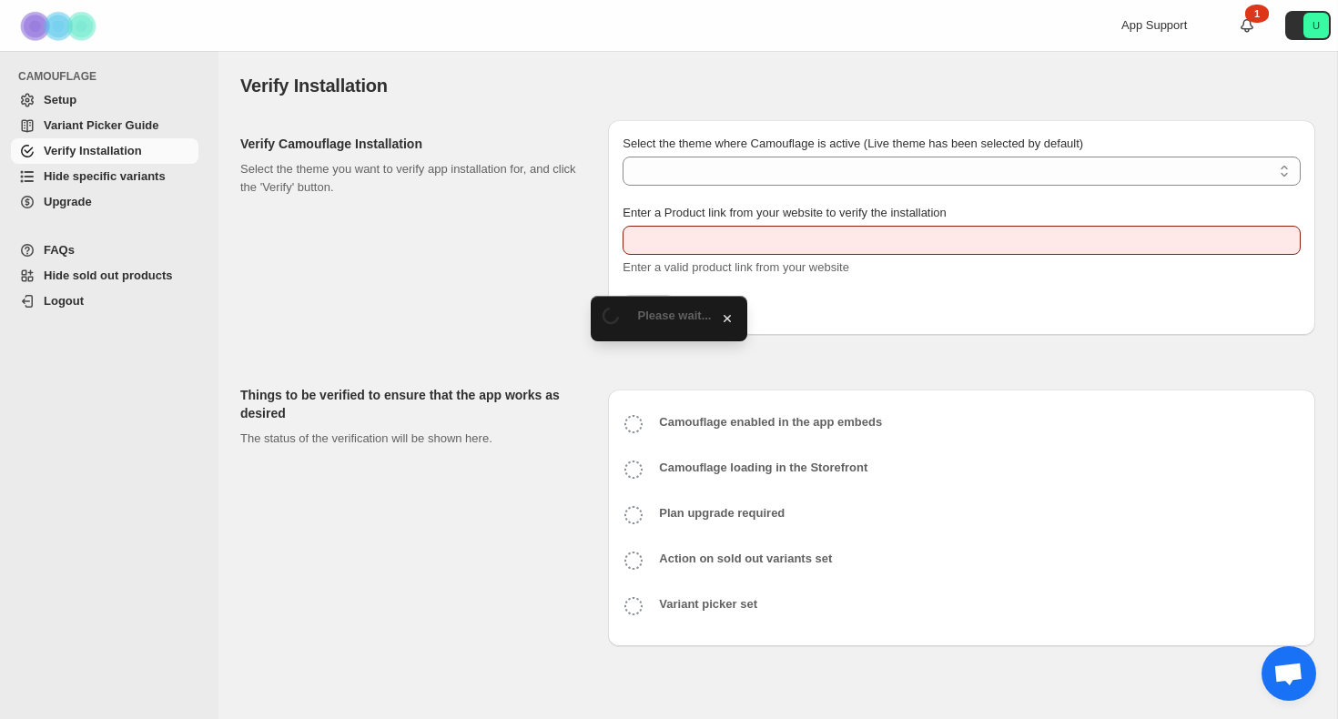
click at [856, 152] on label "Select the theme where Camouflage is active (Live theme has been selected by de…" at bounding box center [853, 144] width 461 height 18
click at [856, 157] on select "Select the theme where Camouflage is active (Live theme has been selected by de…" at bounding box center [962, 171] width 678 height 29
click at [855, 160] on select "Select the theme where Camouflage is active (Live theme has been selected by de…" at bounding box center [962, 171] width 678 height 29
type input "**********"
select select "**********"
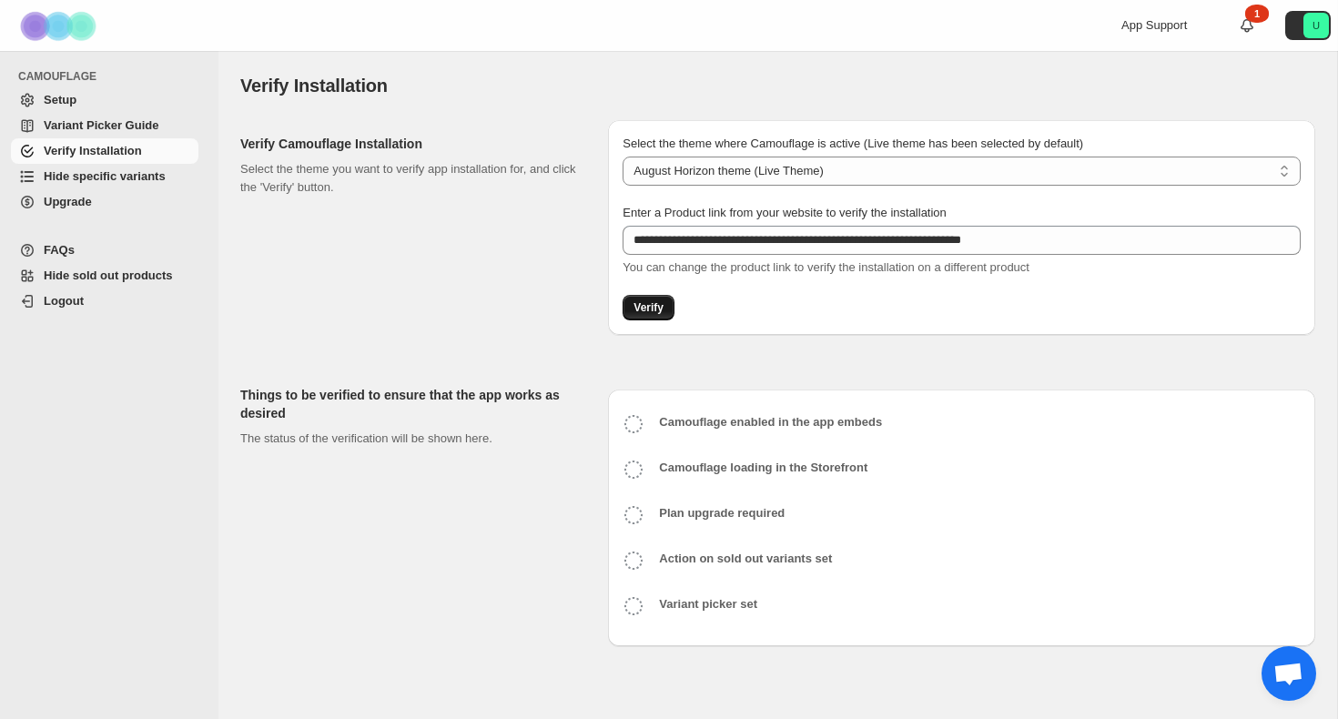
click at [665, 298] on button "Verify" at bounding box center [649, 307] width 52 height 25
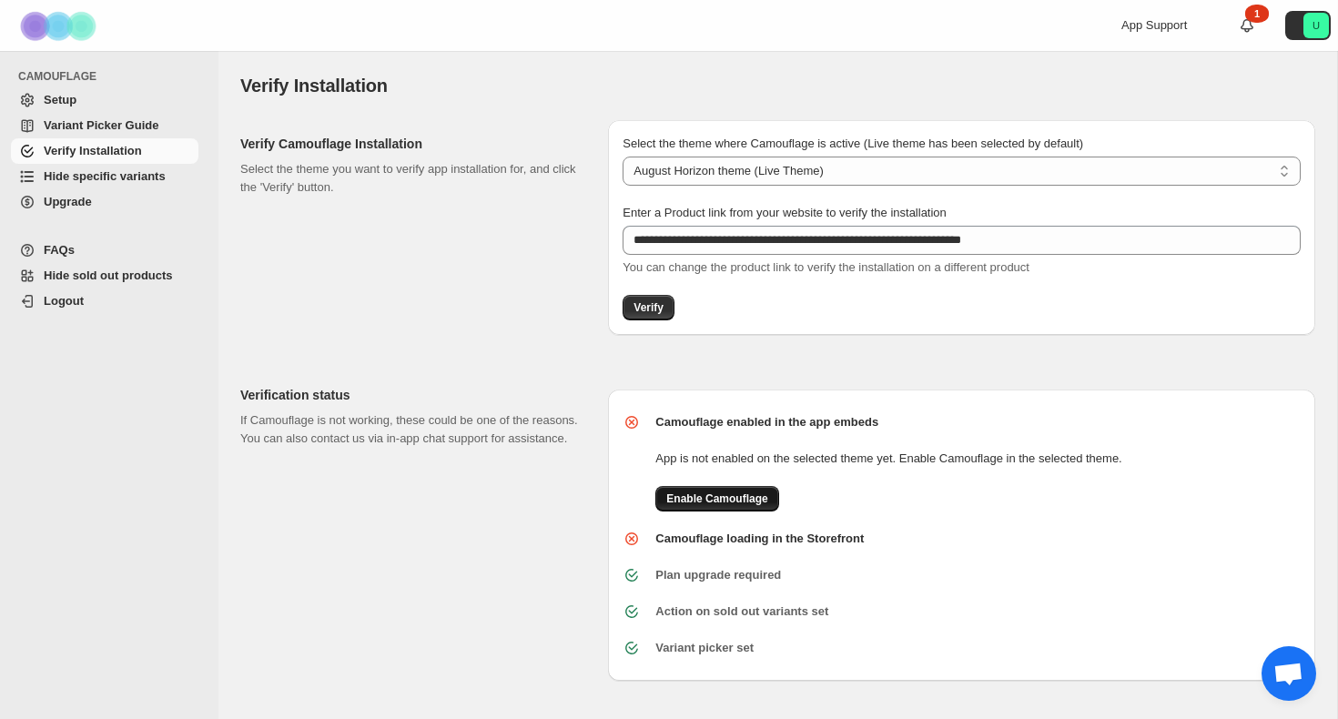
click at [736, 498] on span "Enable Camouflage" at bounding box center [716, 499] width 101 height 15
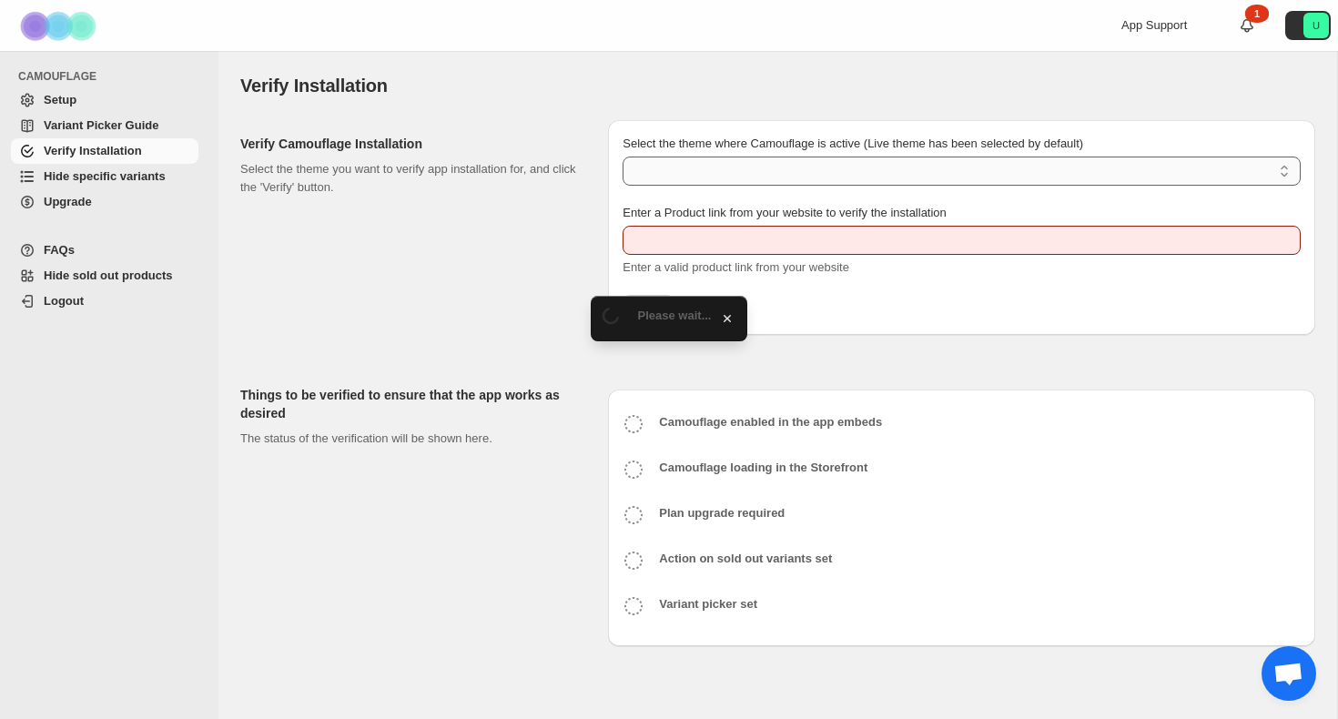
type input "**********"
click at [666, 168] on select "Select the theme where Camouflage is active (Live theme has been selected by de…" at bounding box center [962, 171] width 678 height 29
select select "**********"
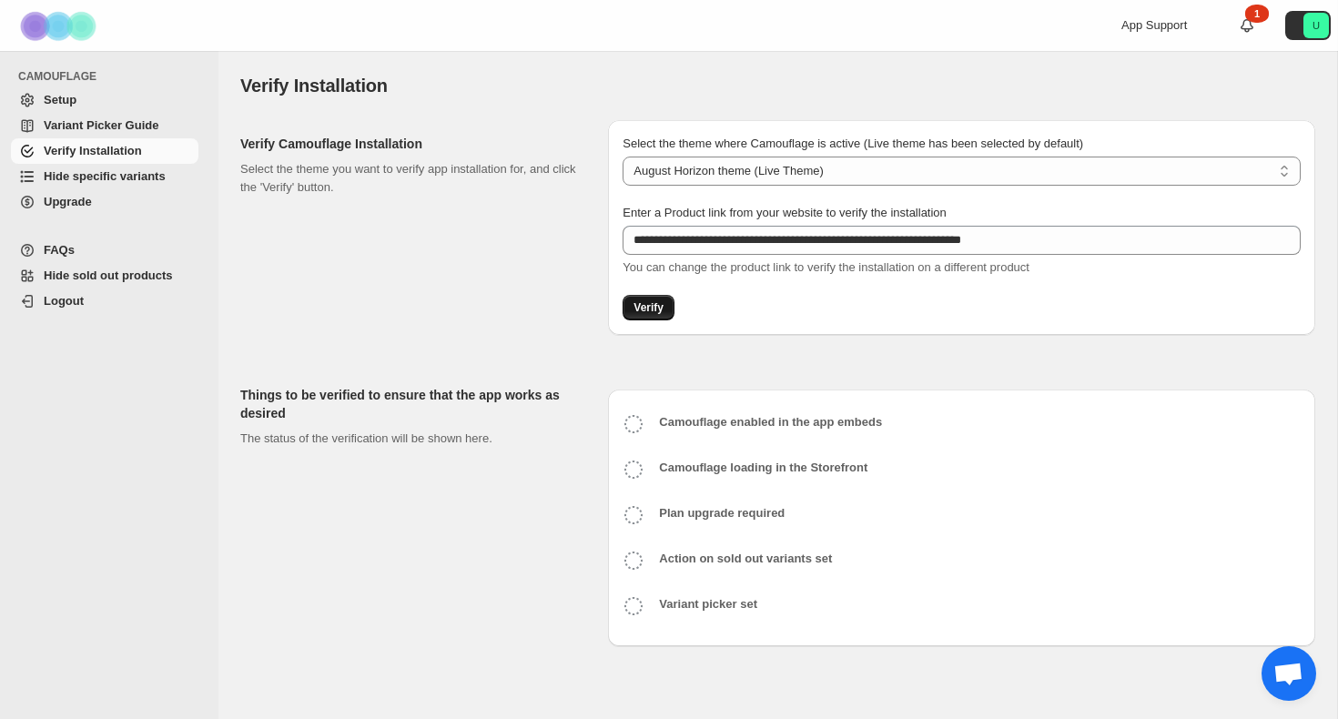
click at [655, 305] on span "Verify" at bounding box center [649, 307] width 30 height 15
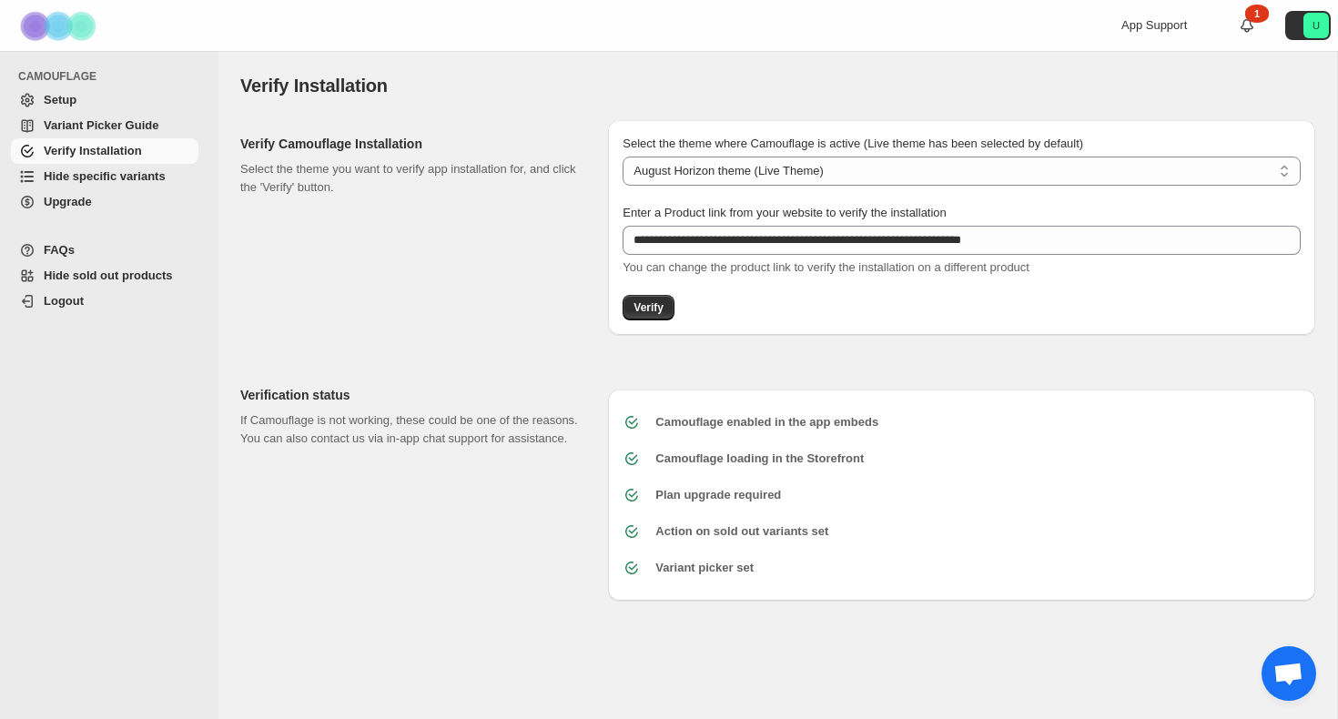
click at [147, 175] on span "Hide specific variants" at bounding box center [105, 176] width 122 height 14
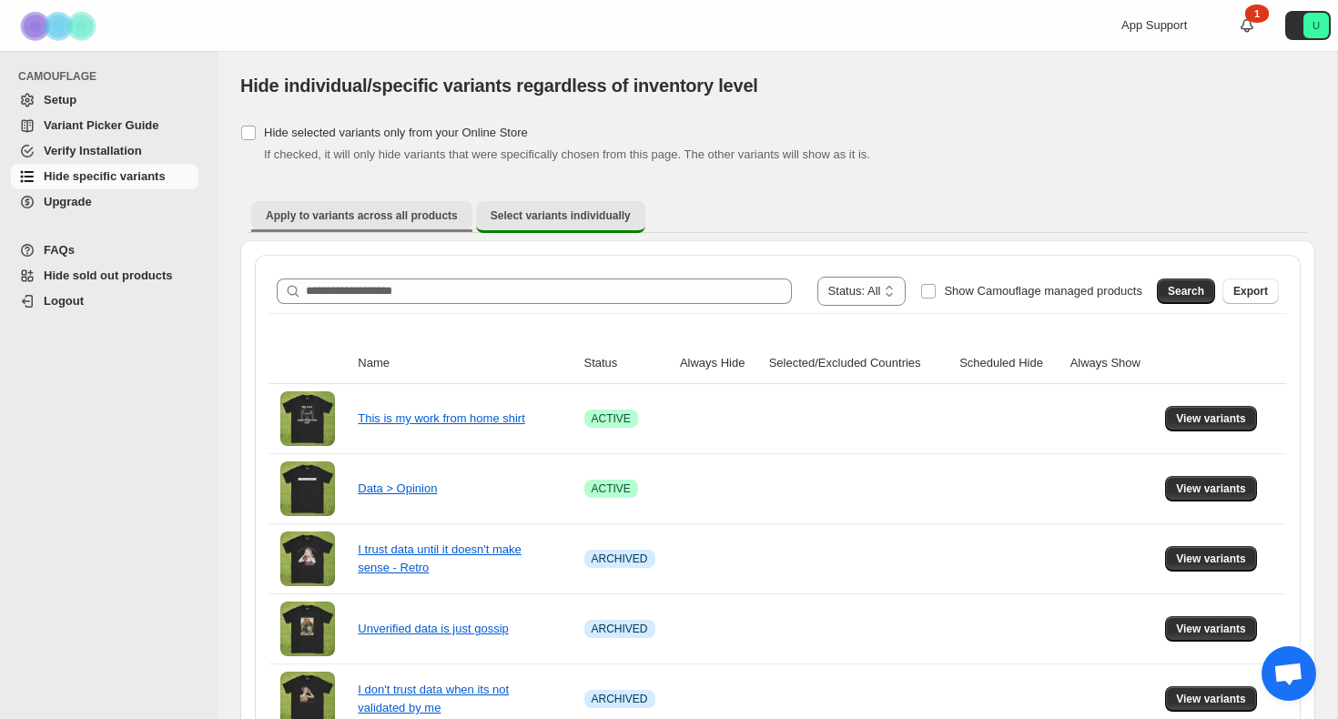
click at [366, 209] on span "Apply to variants across all products" at bounding box center [362, 215] width 192 height 15
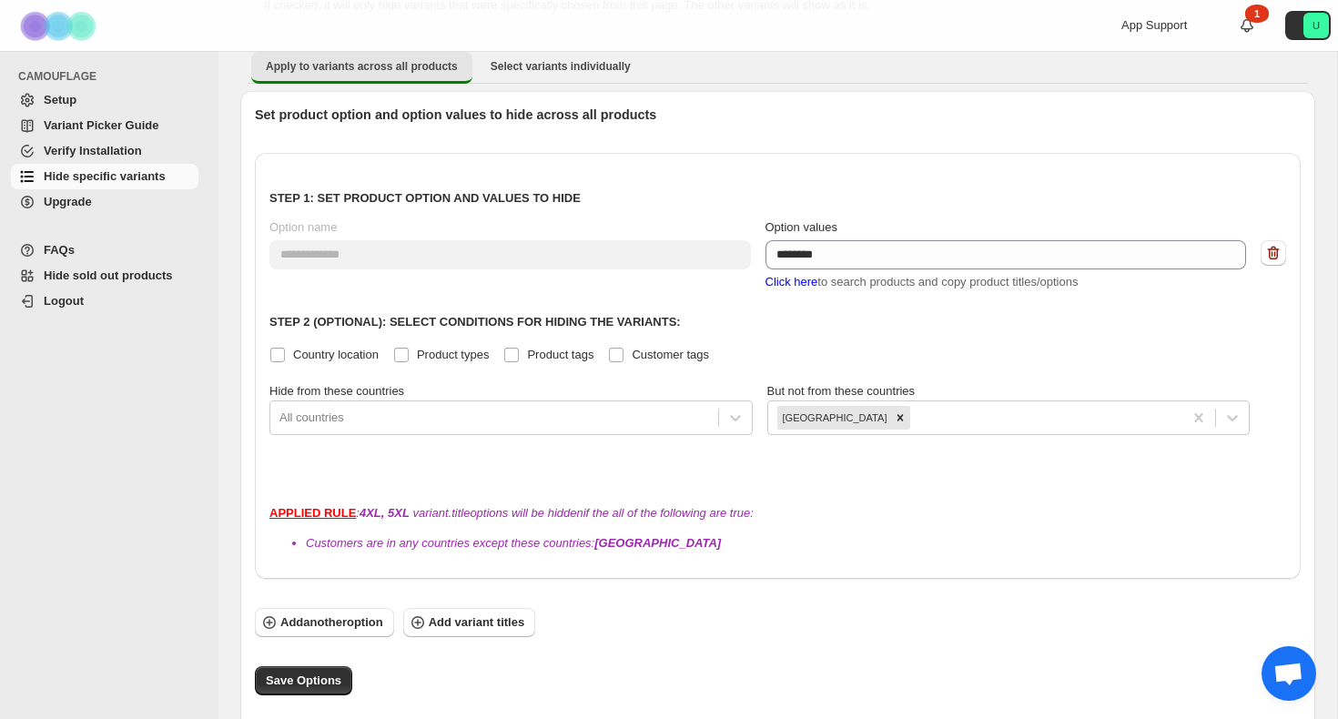
scroll to position [169, 0]
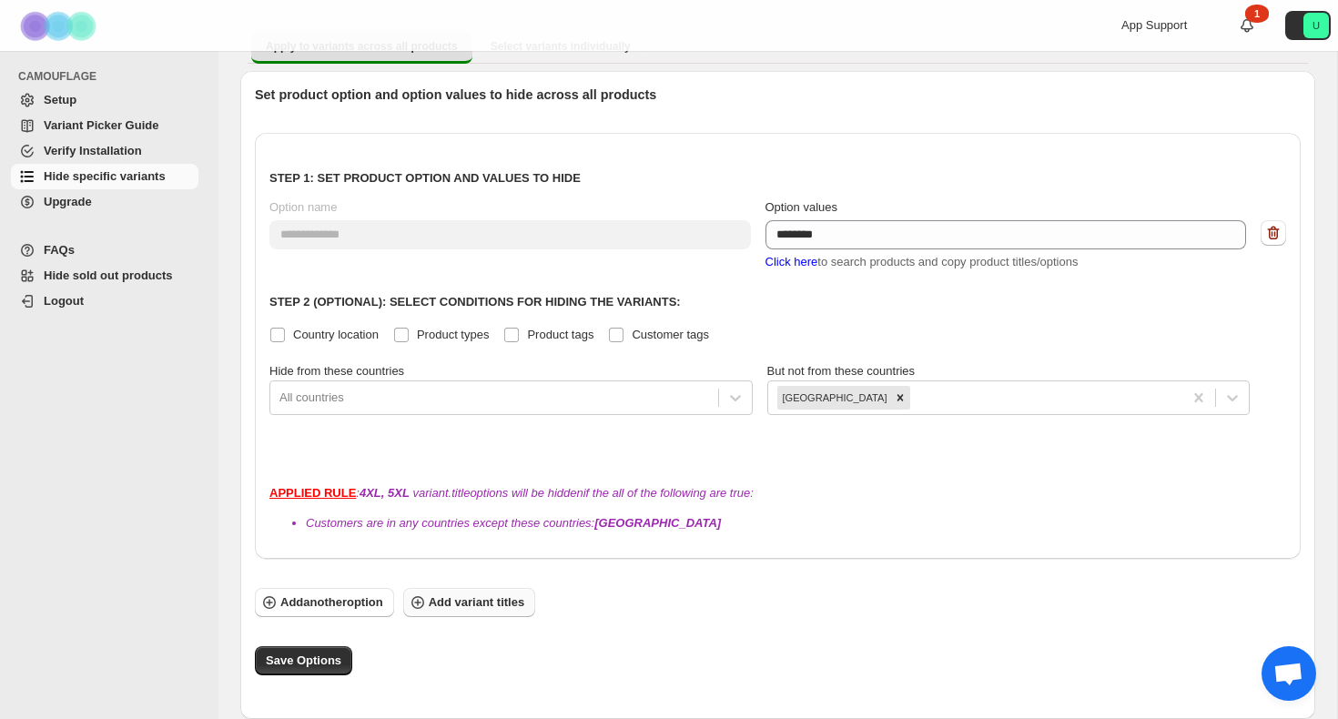
click at [438, 605] on span "Add variant titles" at bounding box center [477, 603] width 96 height 18
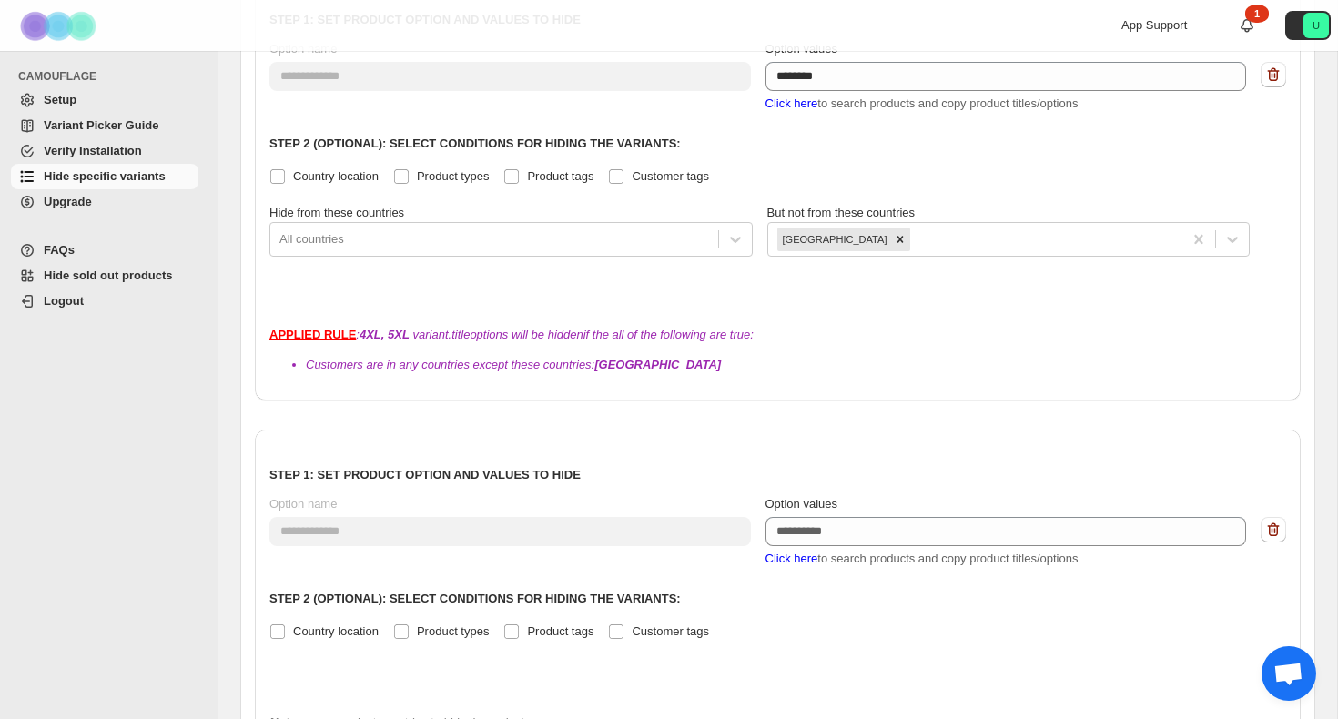
scroll to position [331, 0]
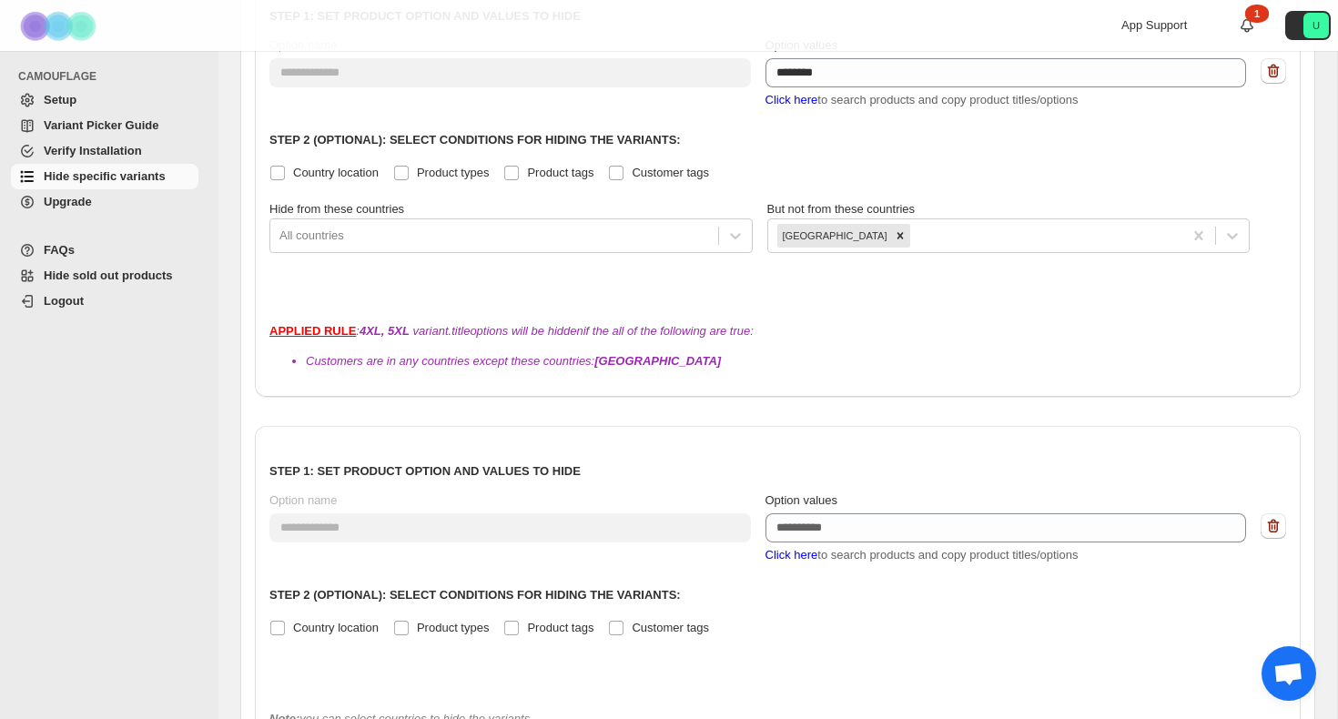
click at [808, 560] on span "Click here" at bounding box center [792, 555] width 53 height 14
click at [797, 552] on span "Click here" at bounding box center [792, 555] width 53 height 14
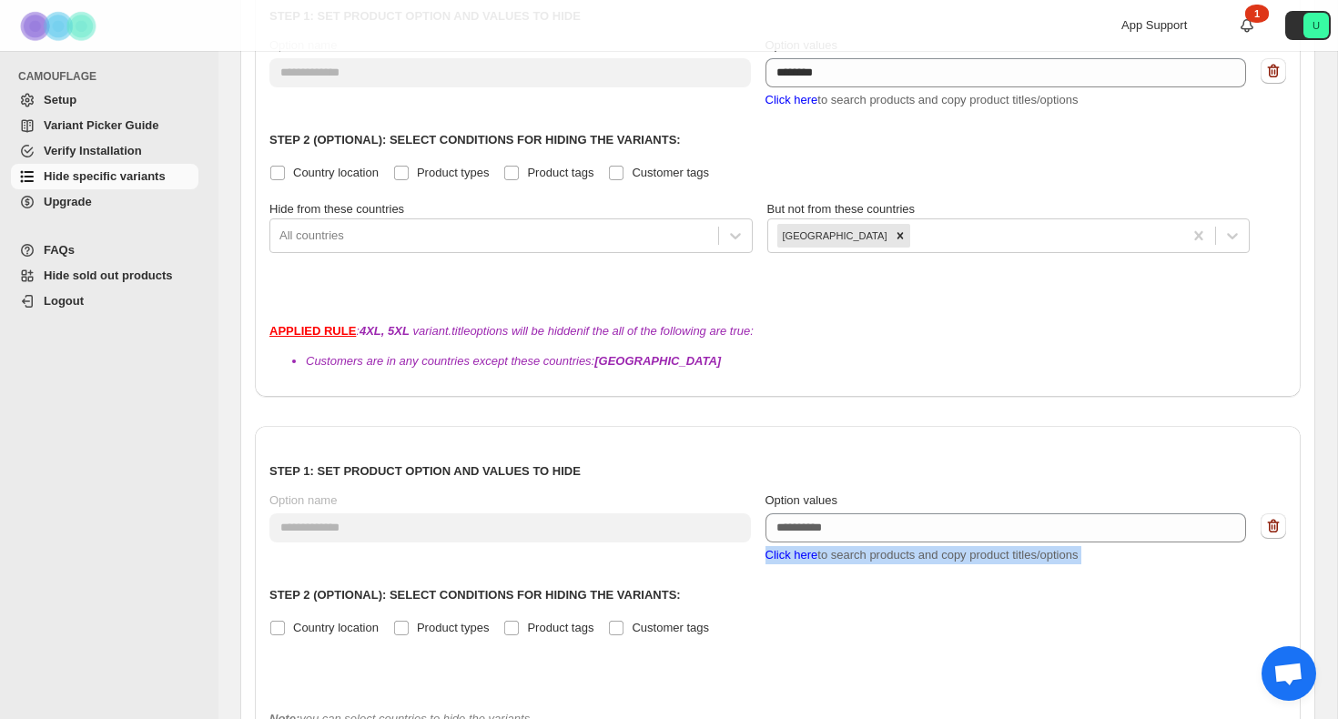
click at [112, 130] on span "Variant Picker Guide" at bounding box center [101, 125] width 115 height 14
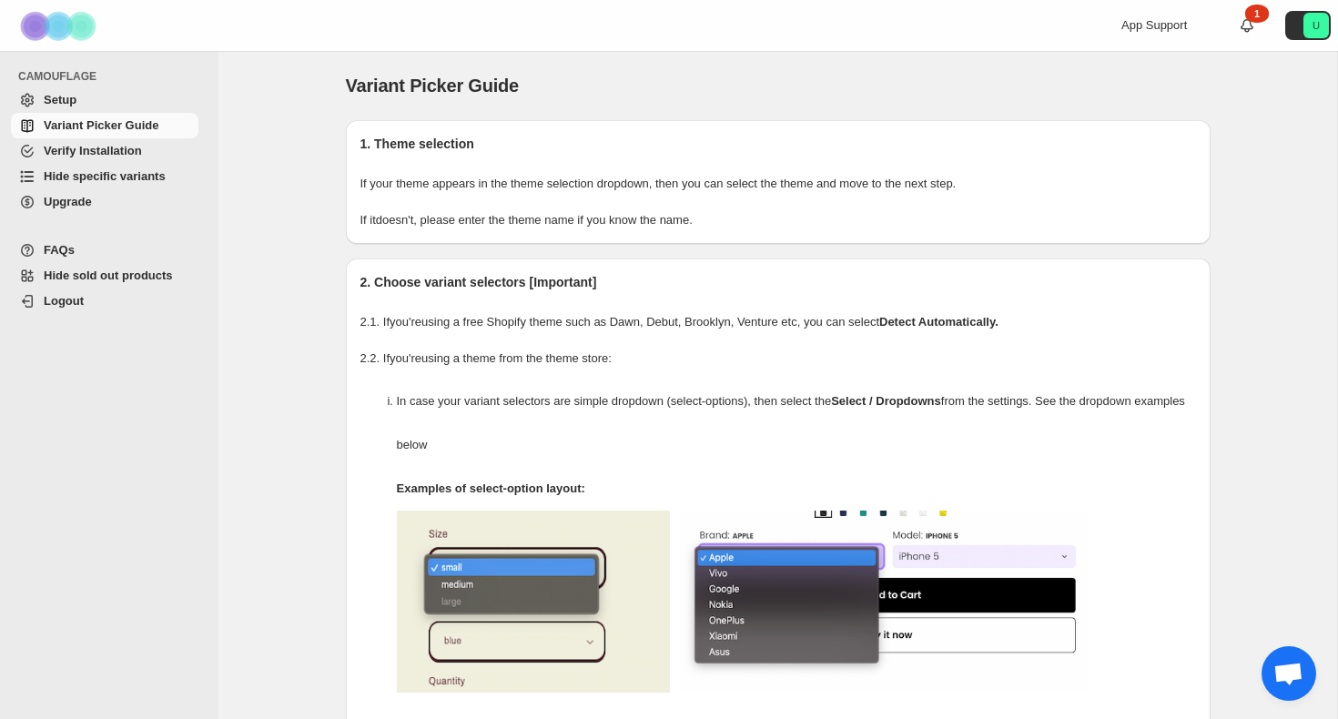
click at [80, 92] on span "Setup" at bounding box center [119, 100] width 151 height 18
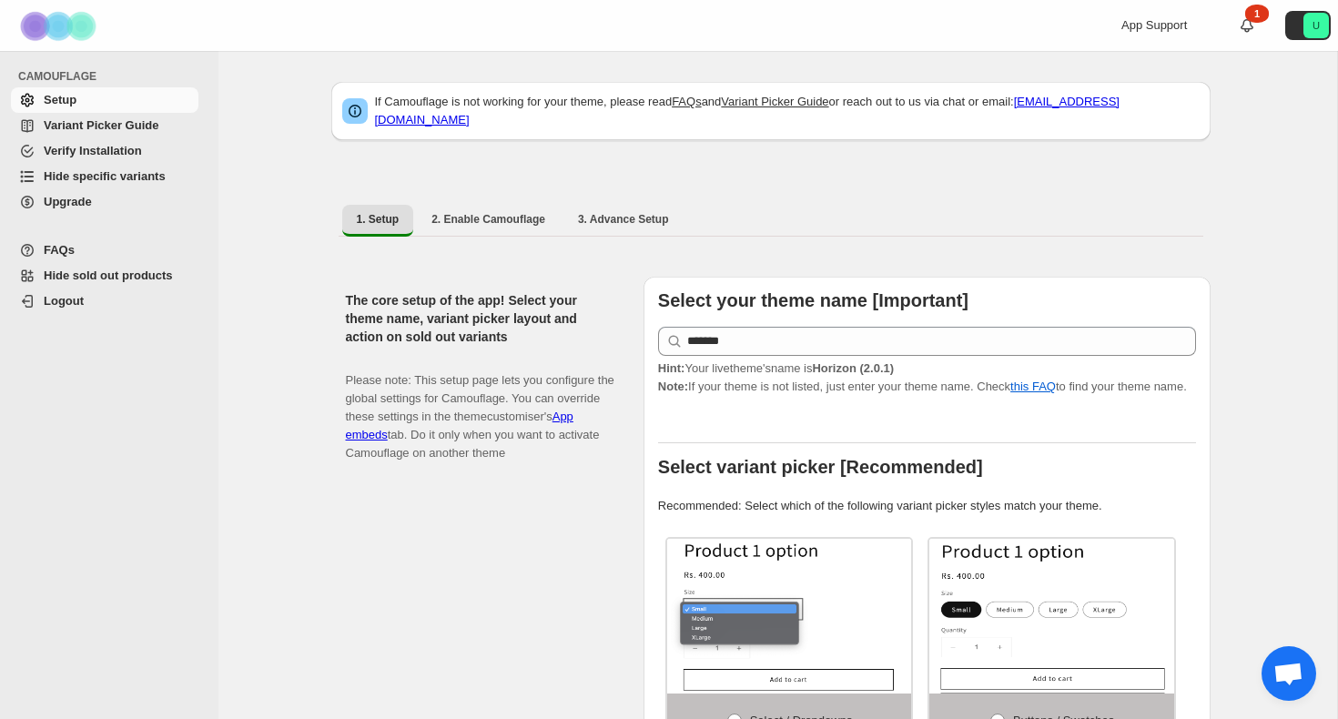
click at [97, 147] on span "Verify Installation" at bounding box center [93, 151] width 98 height 14
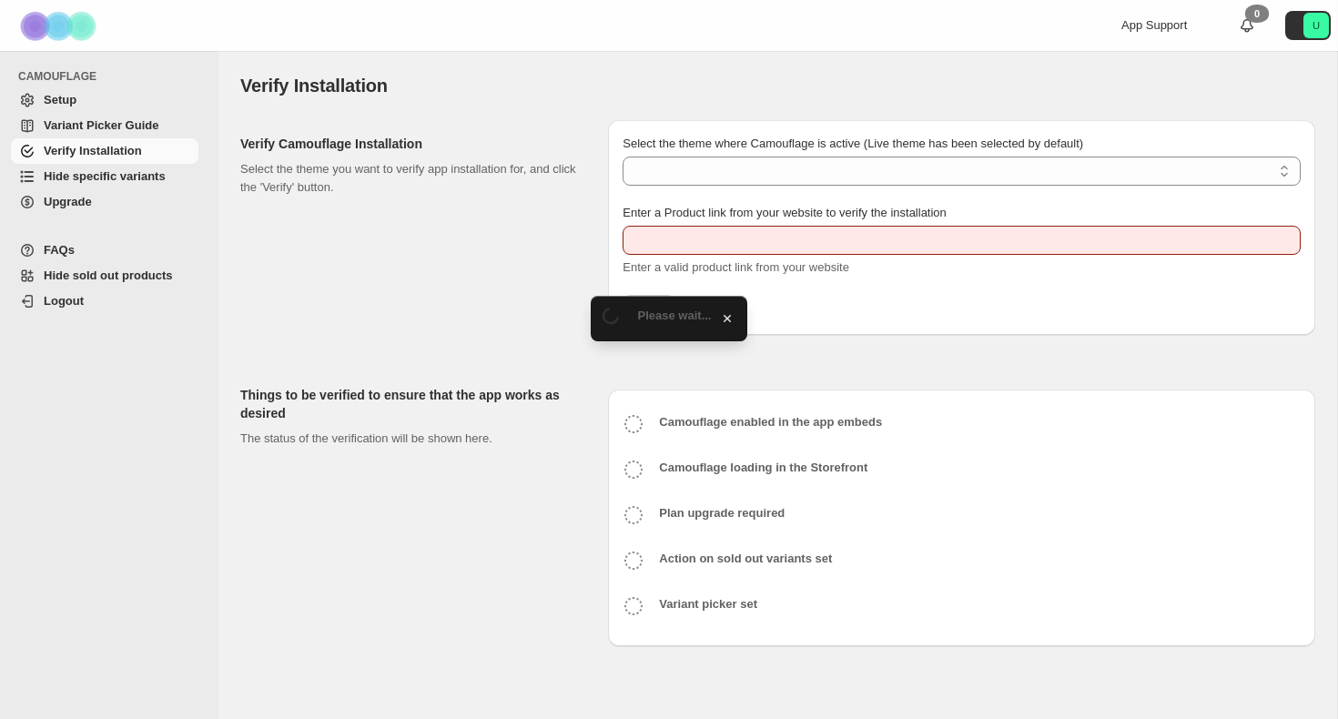
click at [96, 178] on span "Hide specific variants" at bounding box center [105, 176] width 122 height 14
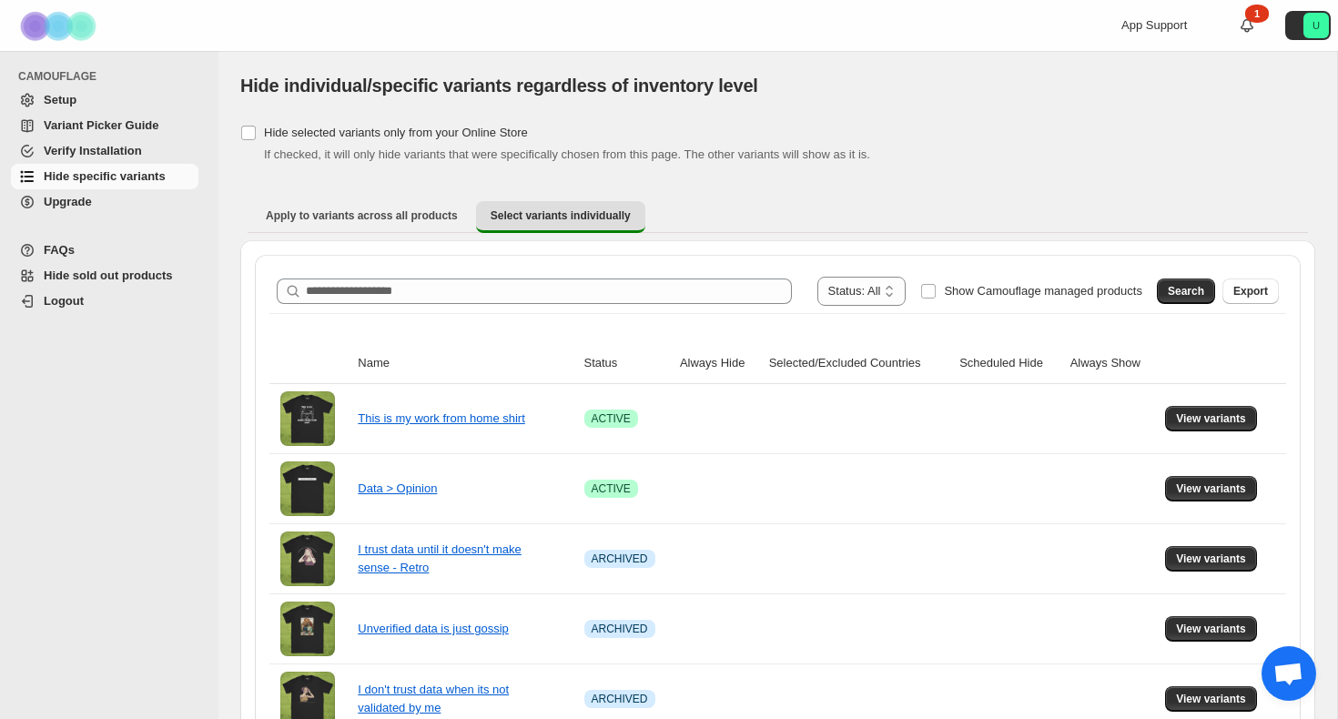
click at [107, 157] on span "Verify Installation" at bounding box center [119, 151] width 151 height 18
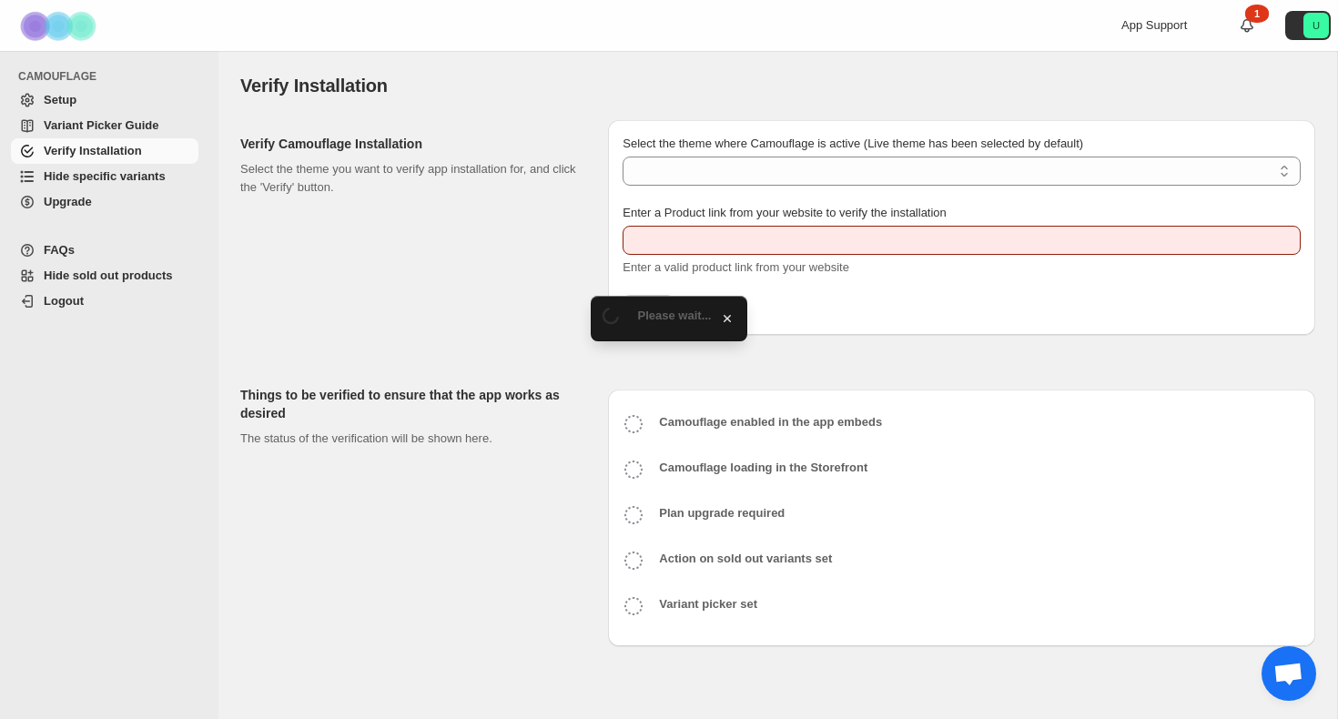
click at [123, 132] on span "Variant Picker Guide" at bounding box center [101, 125] width 115 height 14
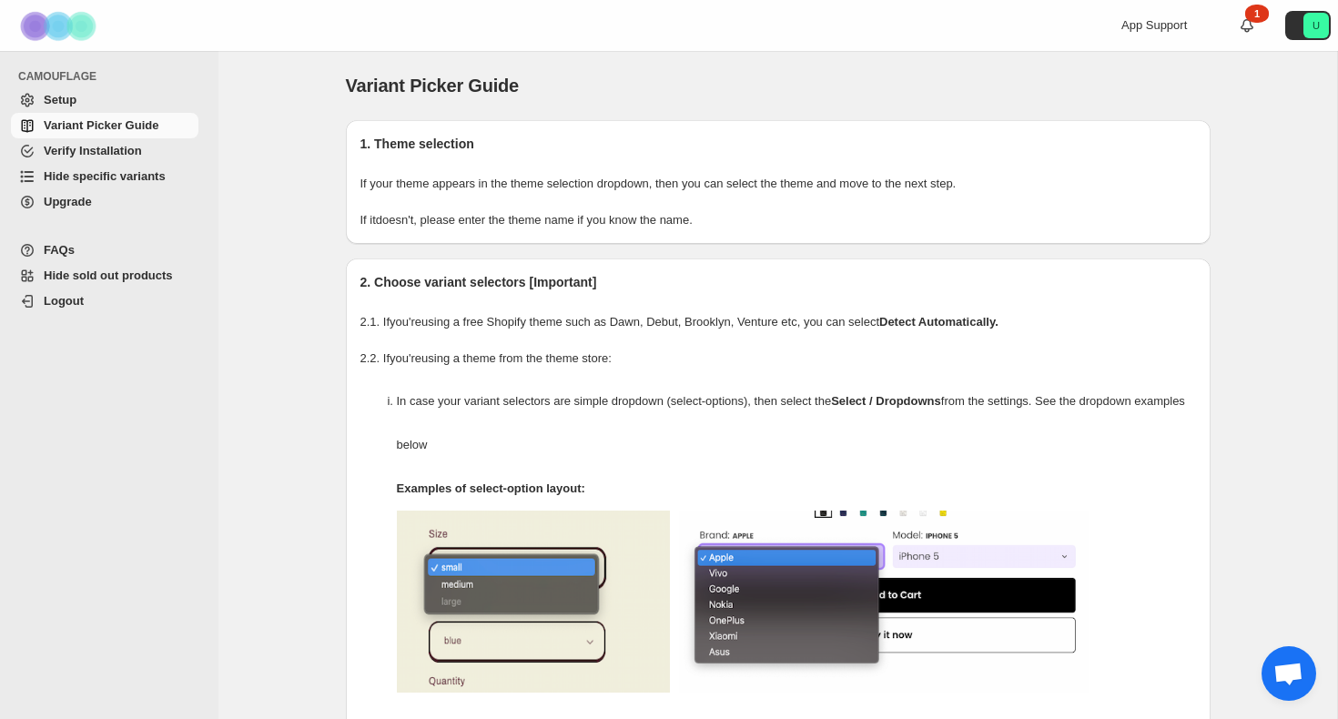
click at [99, 157] on span "Verify Installation" at bounding box center [93, 151] width 98 height 14
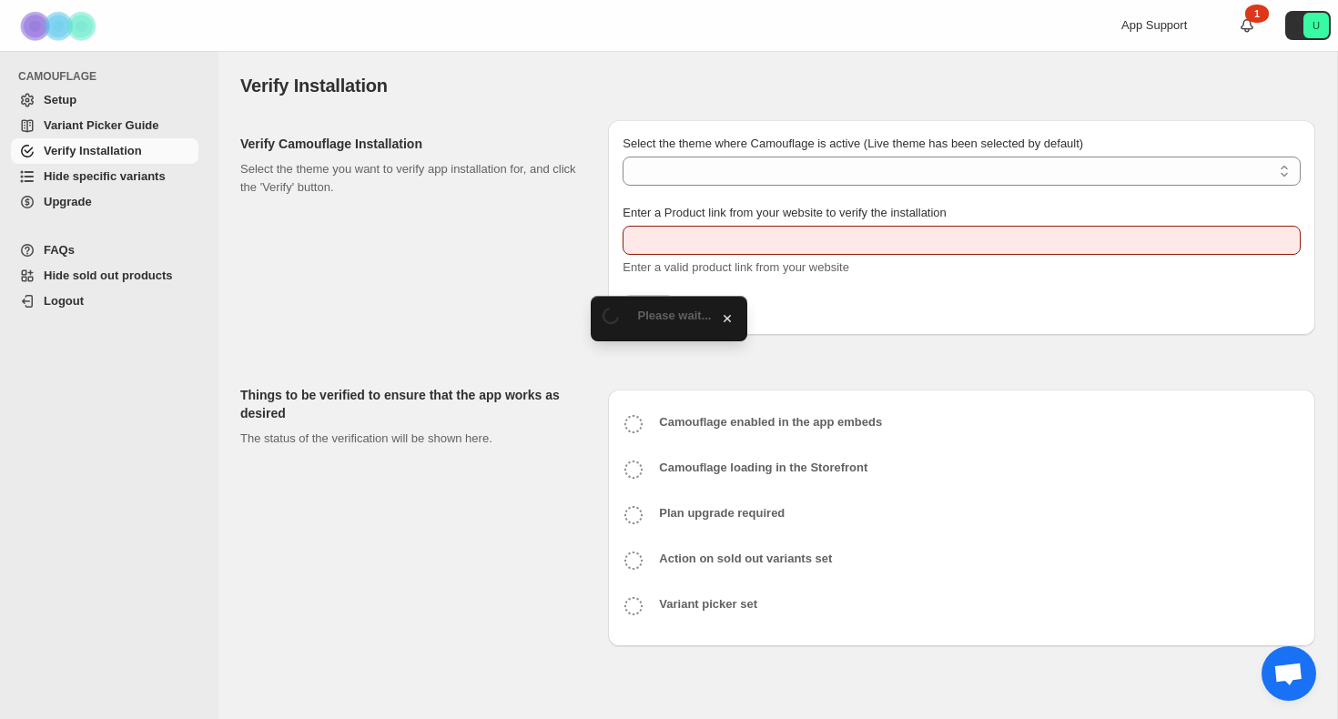
type input "**********"
click at [139, 174] on span "Hide specific variants" at bounding box center [105, 176] width 122 height 14
select select "**********"
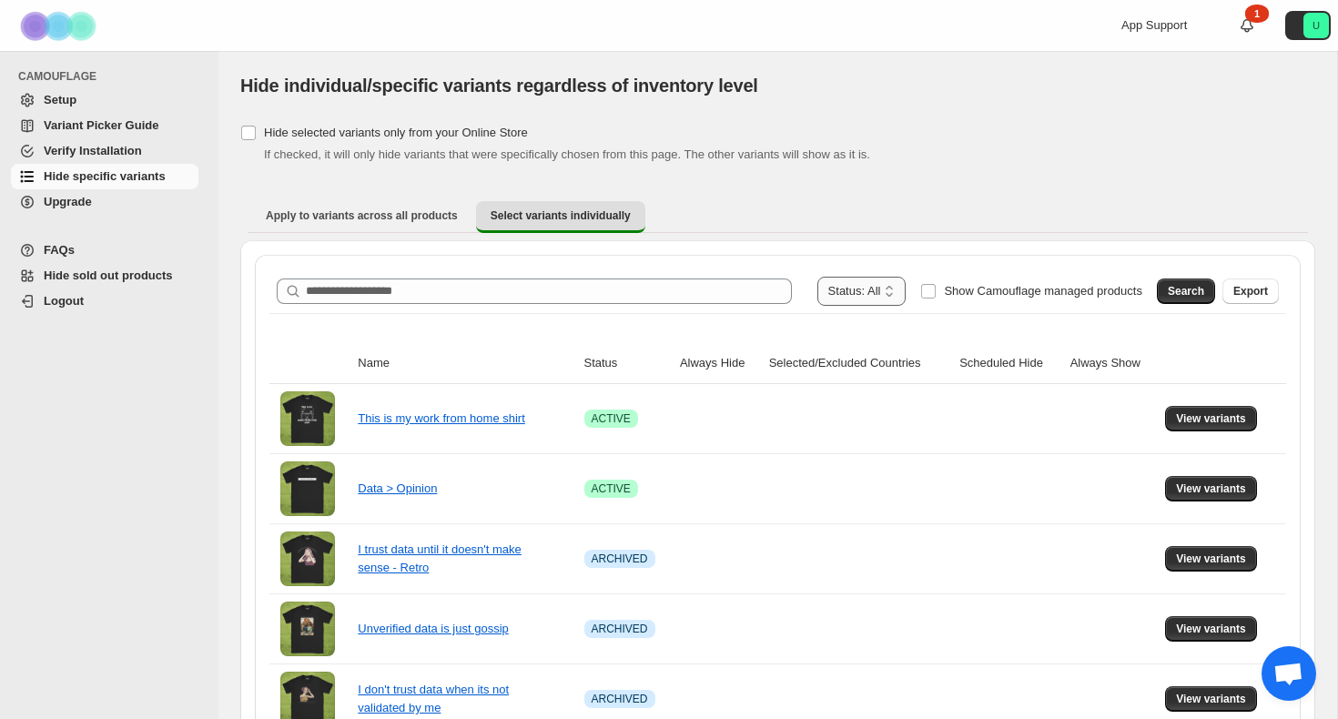
click at [865, 292] on select "**********" at bounding box center [862, 291] width 89 height 29
click at [1204, 290] on button "Search" at bounding box center [1186, 291] width 58 height 25
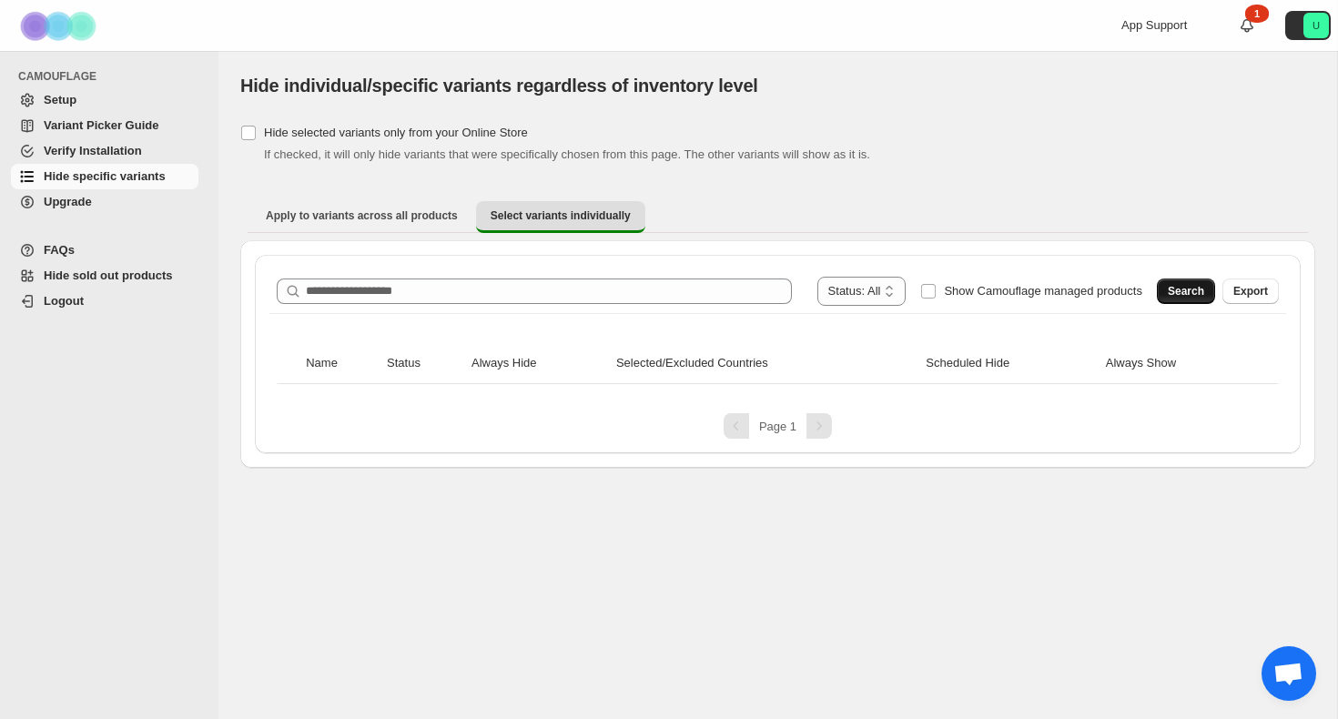
click at [1183, 292] on span "Search" at bounding box center [1186, 291] width 36 height 15
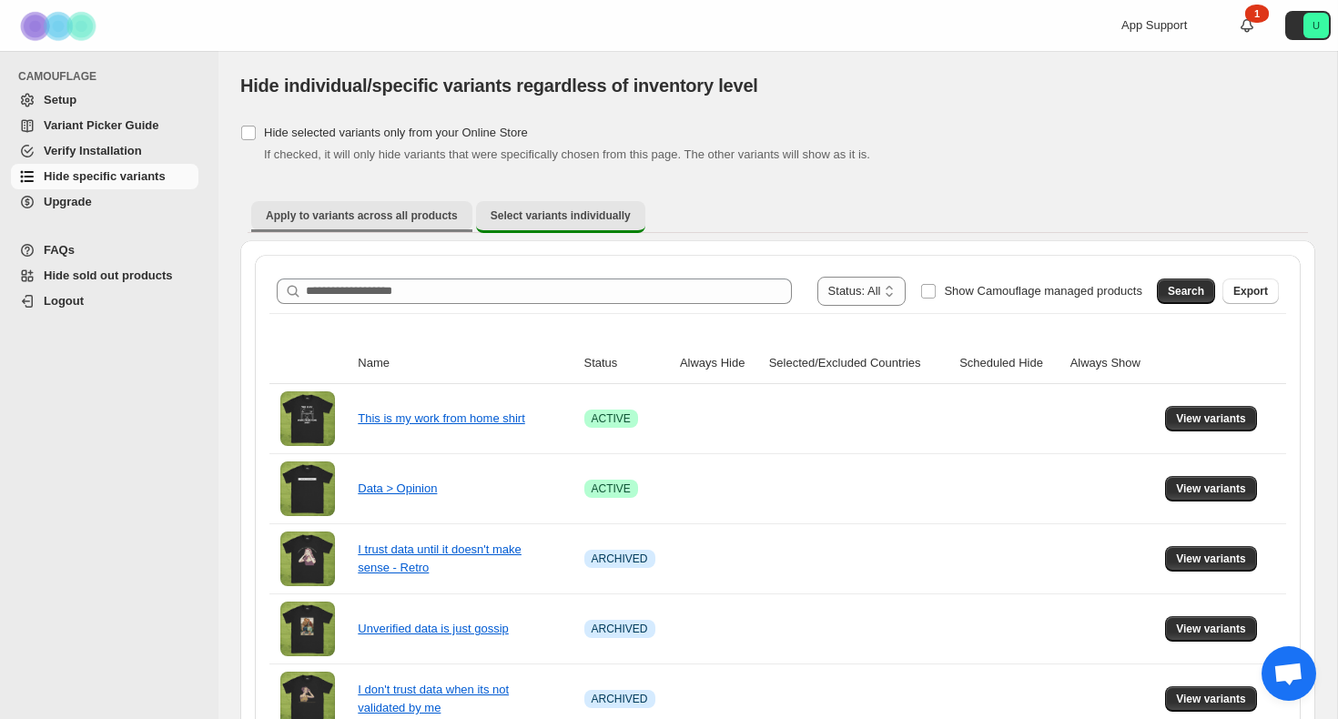
click at [303, 212] on span "Apply to variants across all products" at bounding box center [362, 215] width 192 height 15
